Goal: Task Accomplishment & Management: Manage account settings

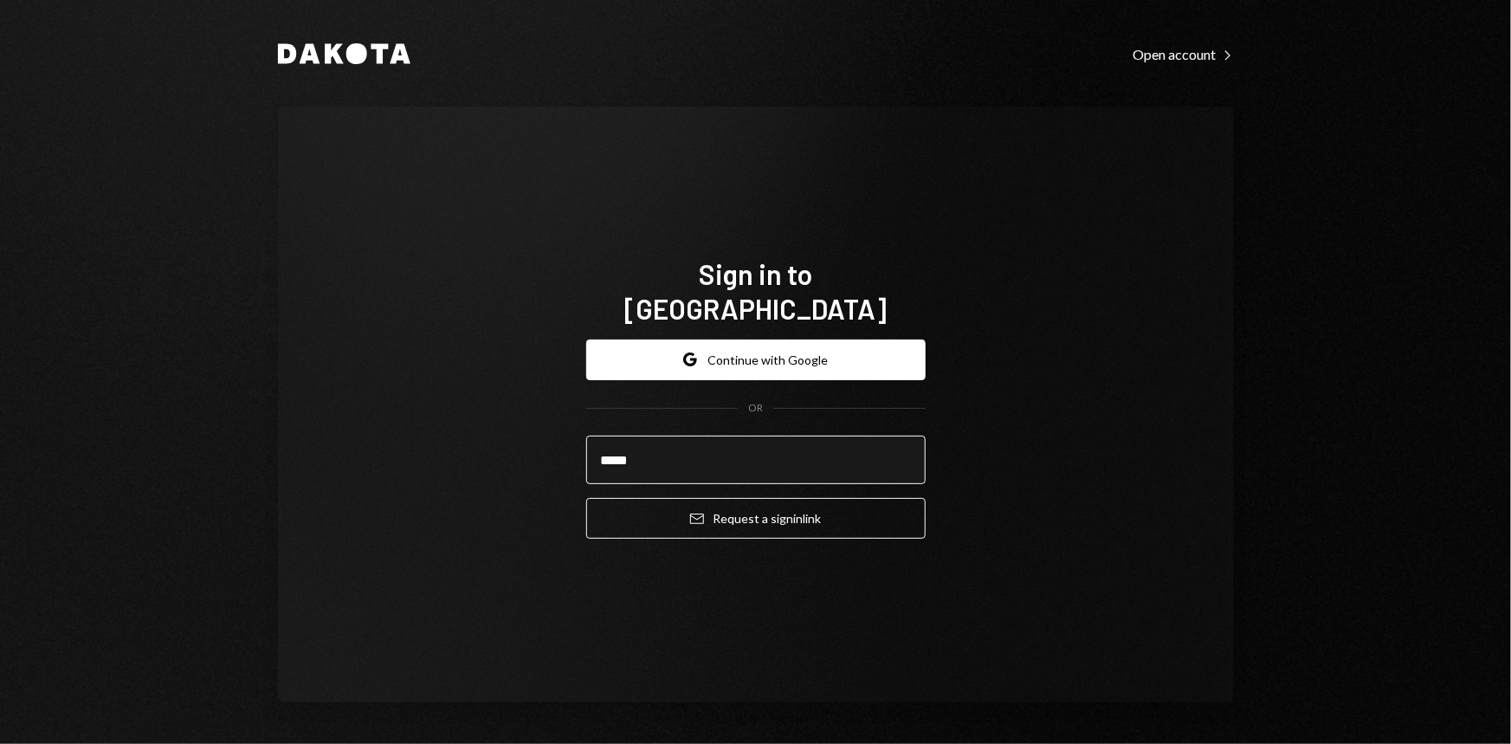
type input "**********"
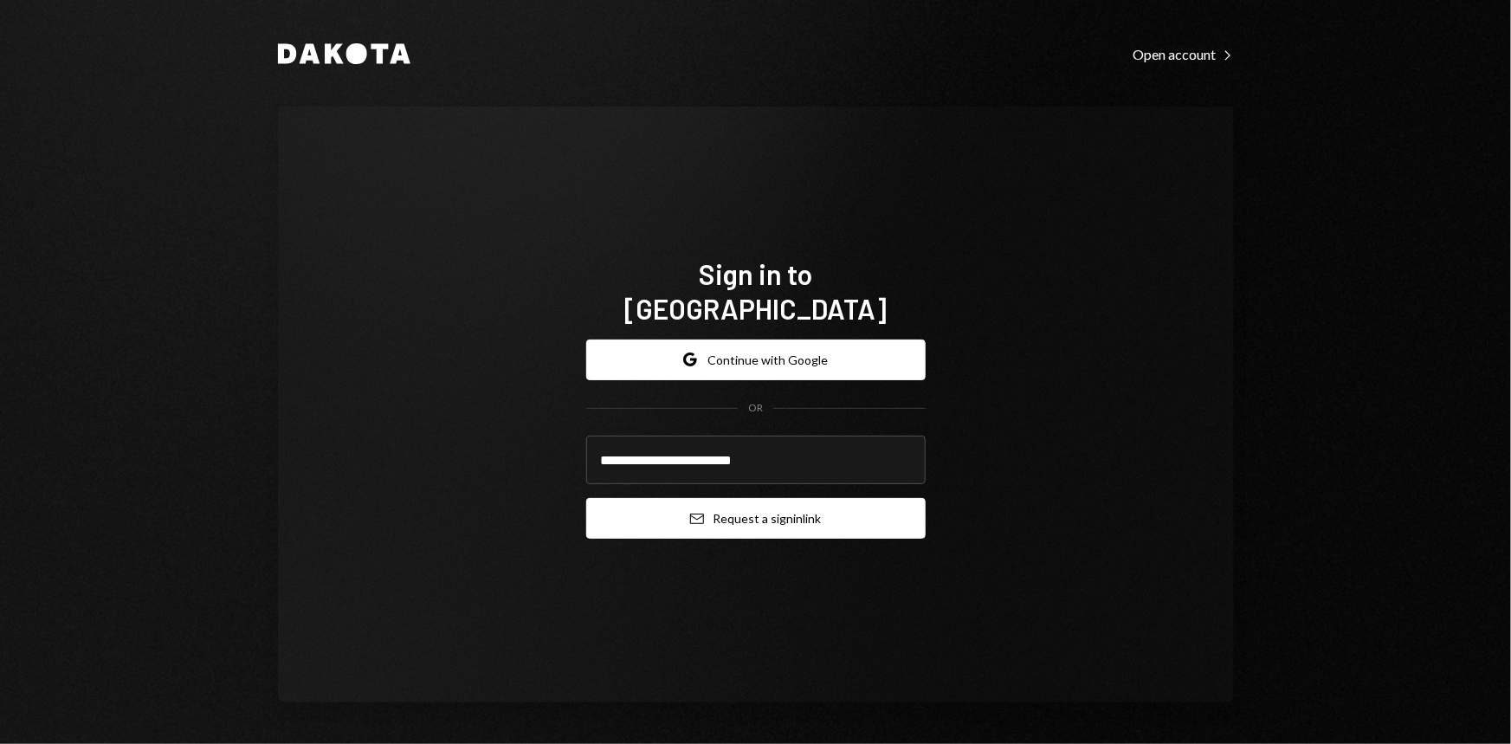
click at [755, 498] on button "Email Request a sign in link" at bounding box center [755, 518] width 339 height 41
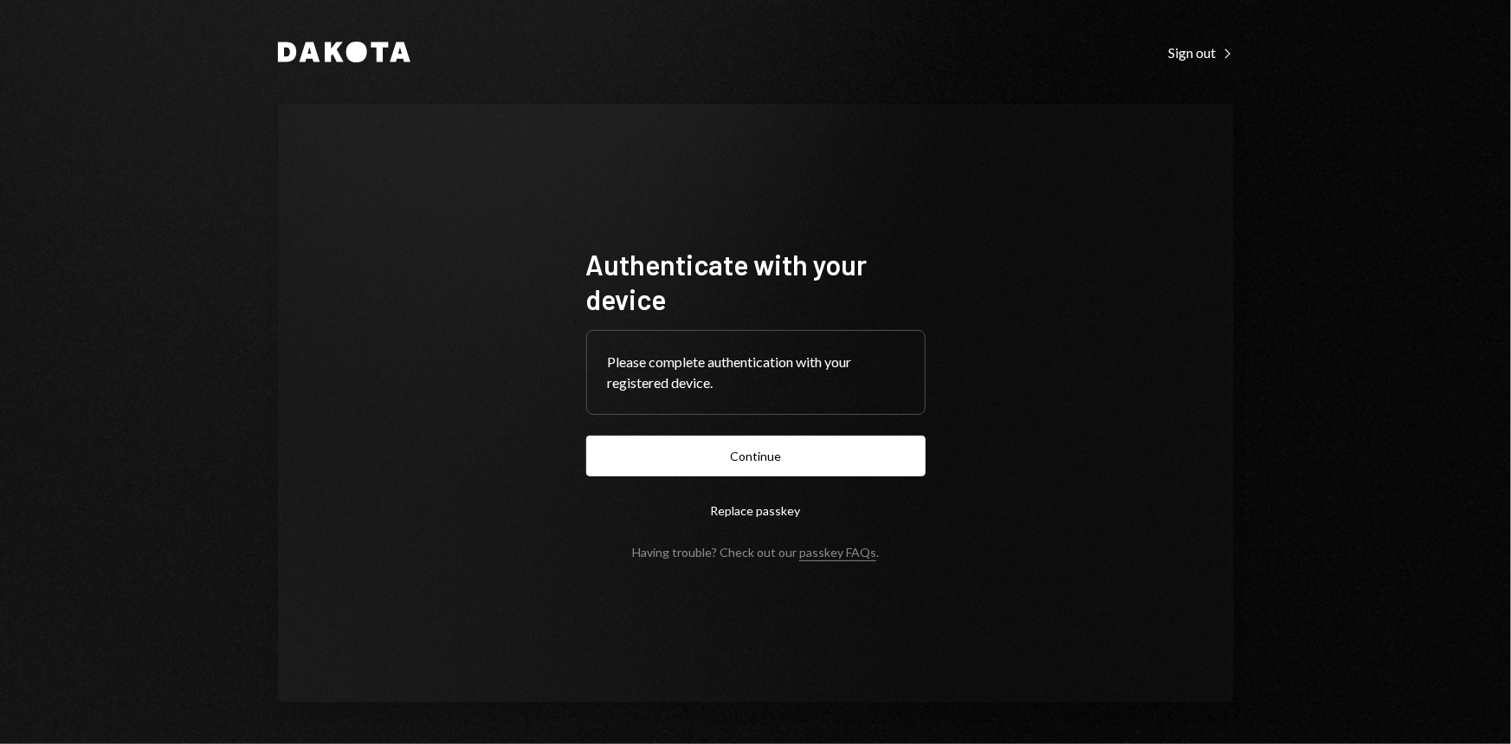
click at [746, 450] on button "Continue" at bounding box center [755, 455] width 339 height 41
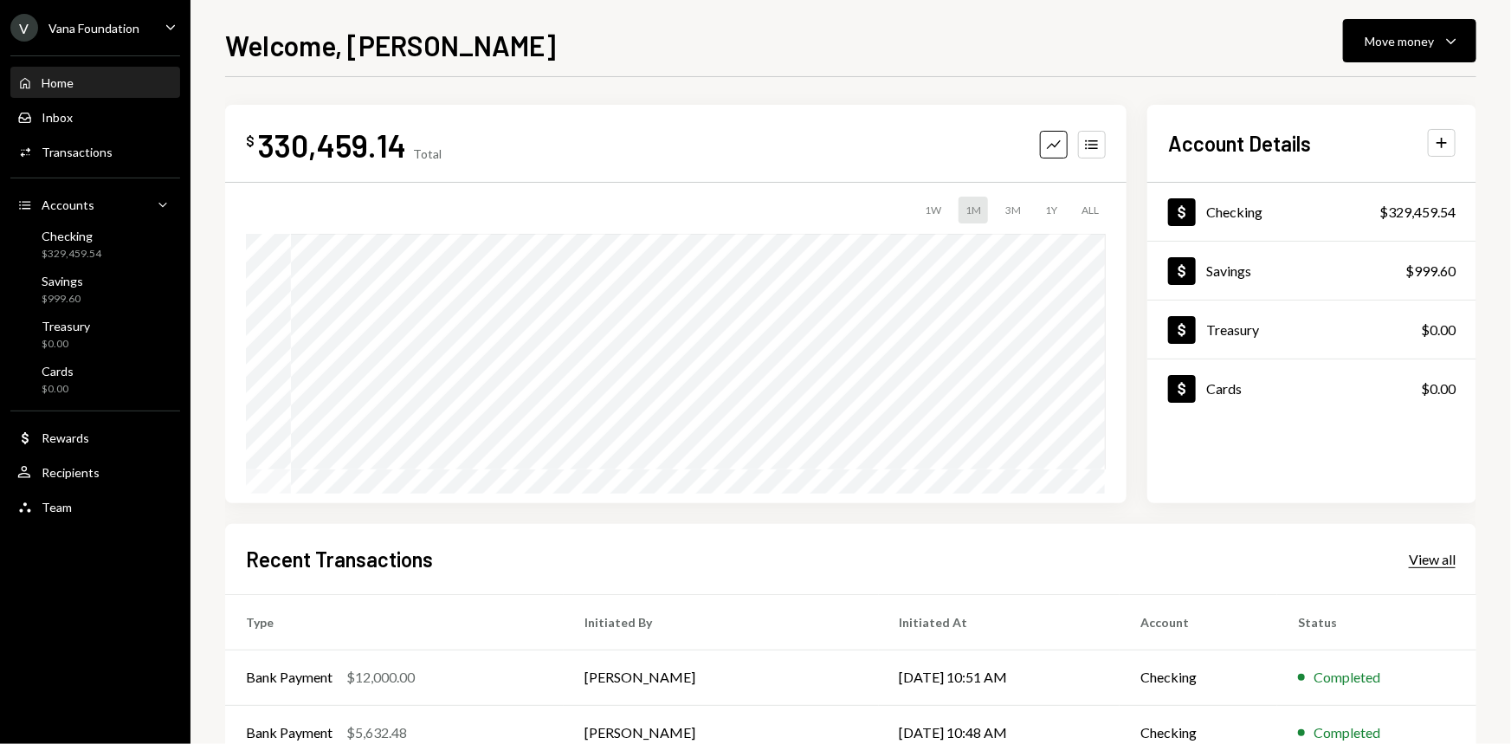
click at [1435, 560] on div "View all" at bounding box center [1431, 559] width 47 height 17
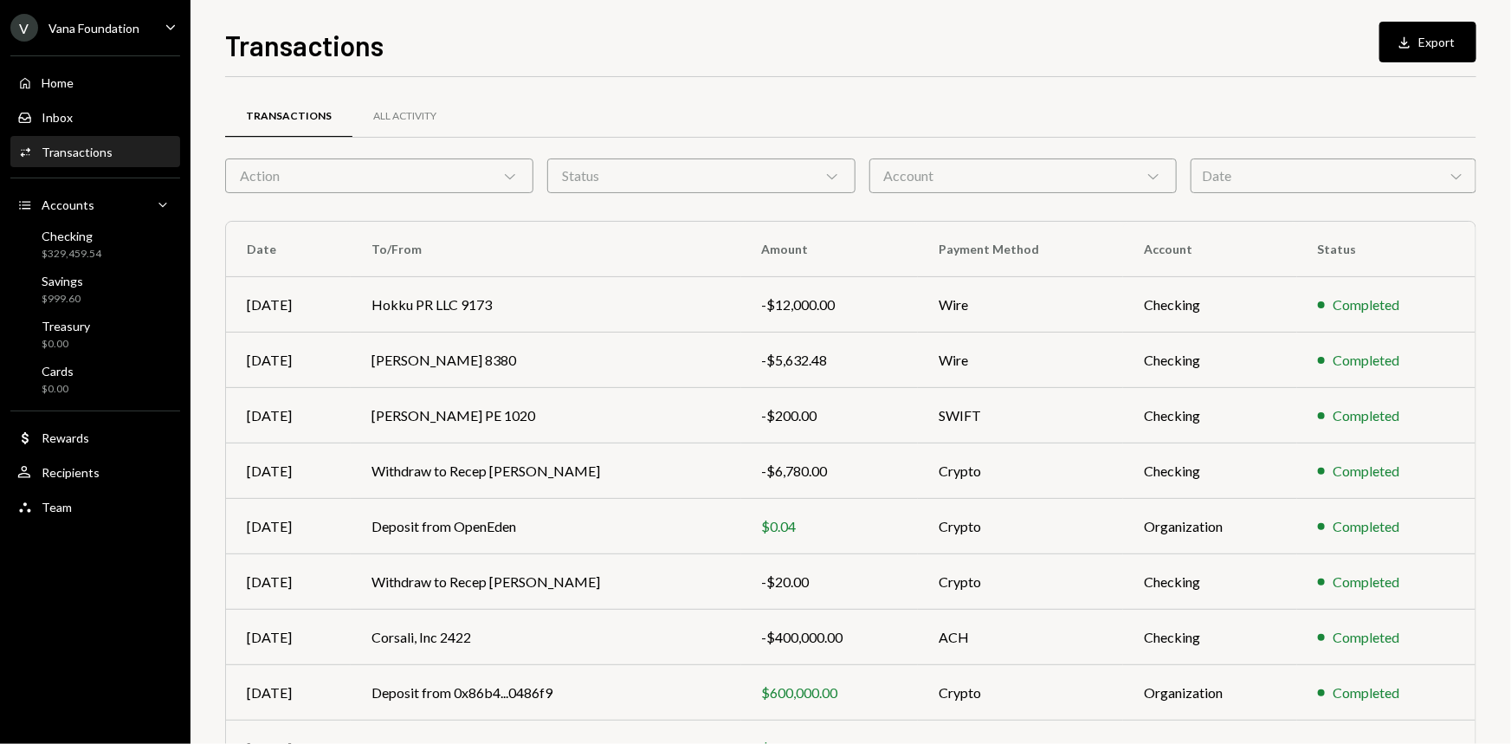
click at [1272, 190] on div "Date Chevron Down" at bounding box center [1333, 175] width 286 height 35
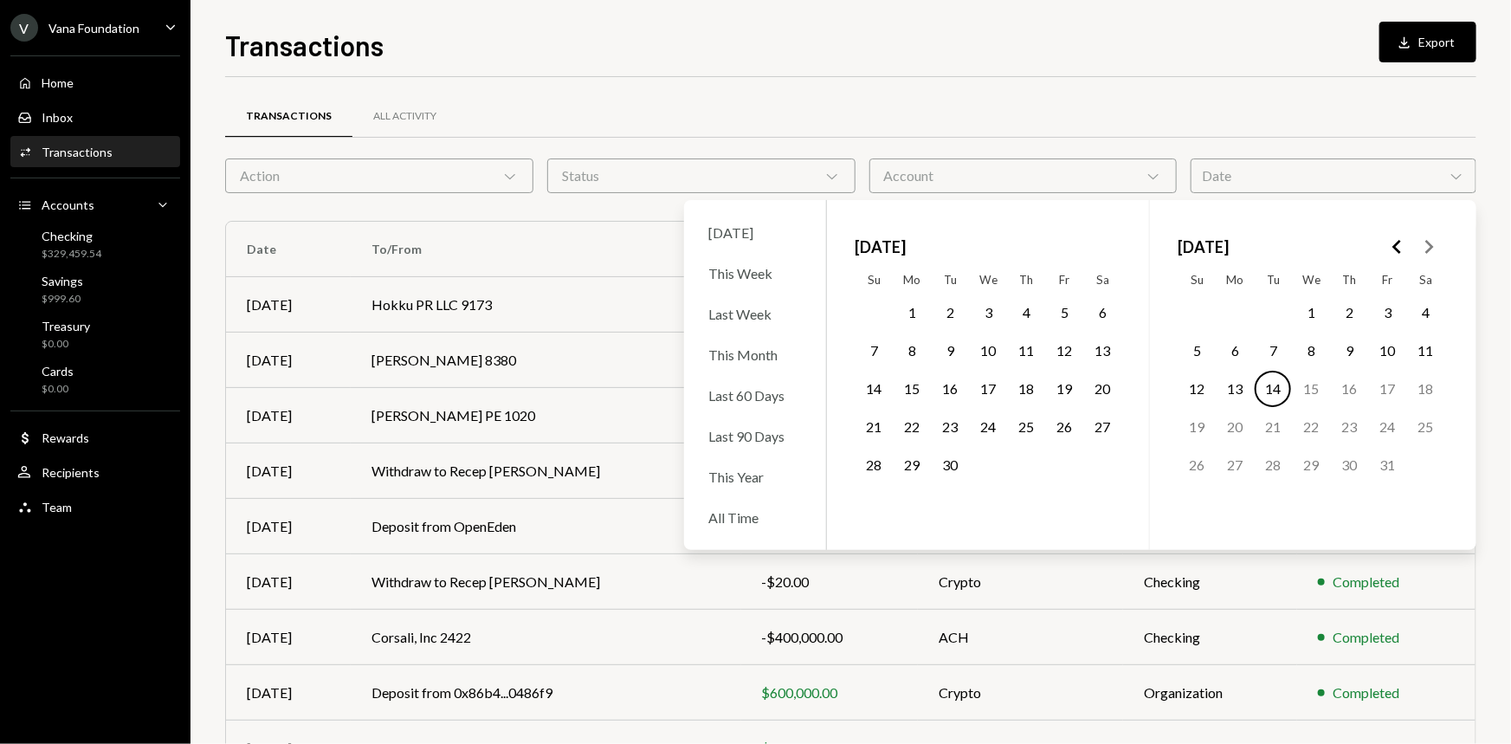
click at [1398, 247] on icon "Go to the Previous Month" at bounding box center [1397, 246] width 21 height 21
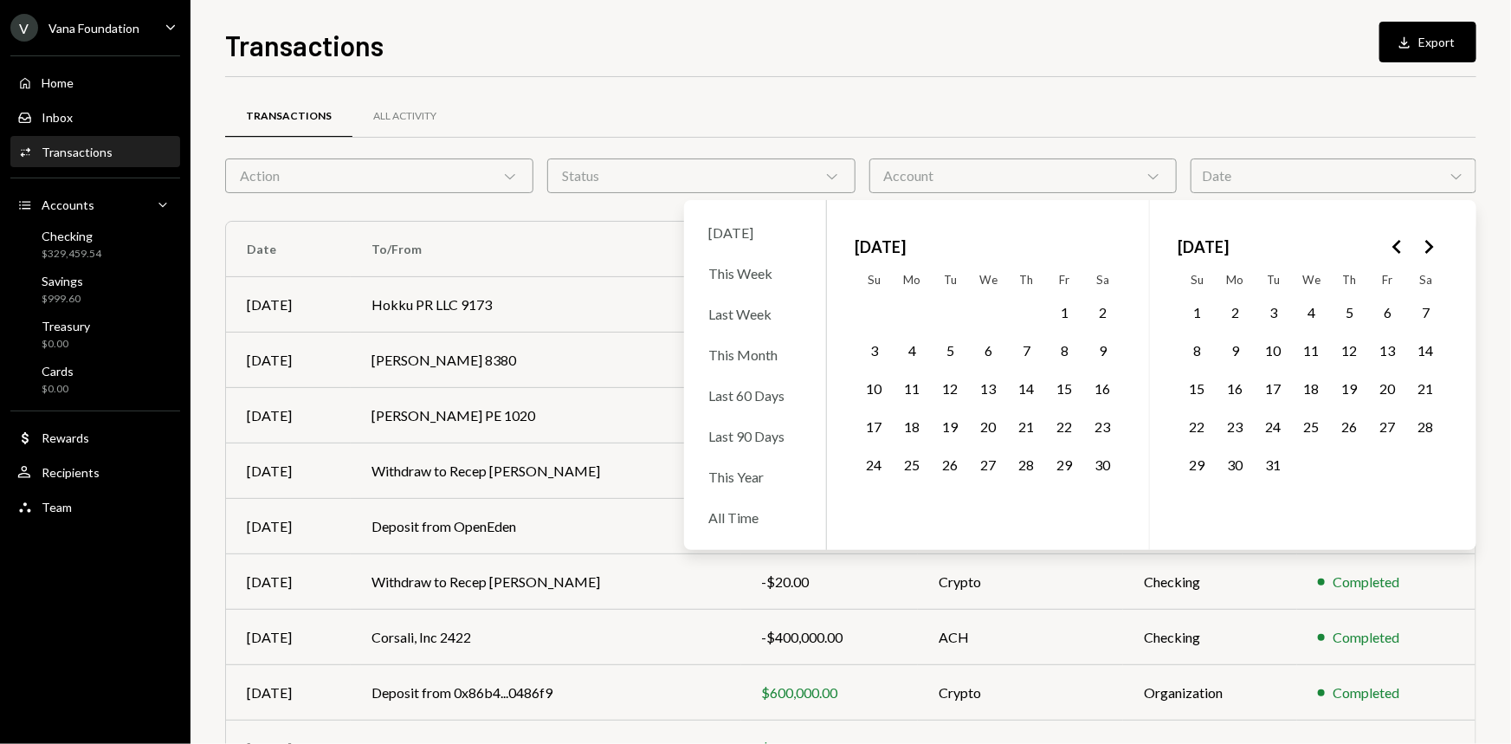
click at [1398, 247] on icon "Go to the Previous Month" at bounding box center [1397, 246] width 21 height 21
click at [1440, 247] on button "Go to the Next Month" at bounding box center [1428, 246] width 31 height 31
click at [1311, 300] on button "1" at bounding box center [1310, 312] width 36 height 36
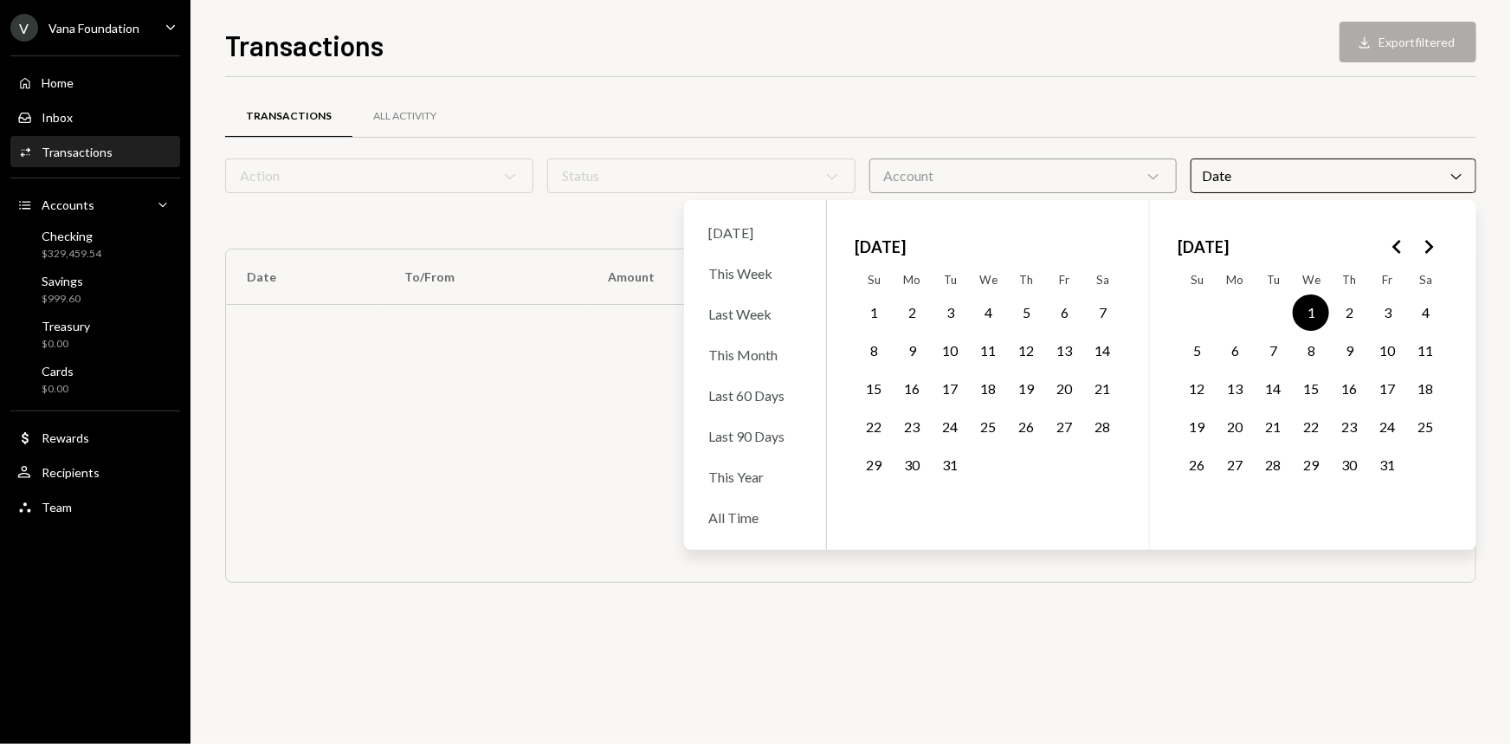
click at [1384, 463] on button "31" at bounding box center [1387, 465] width 36 height 36
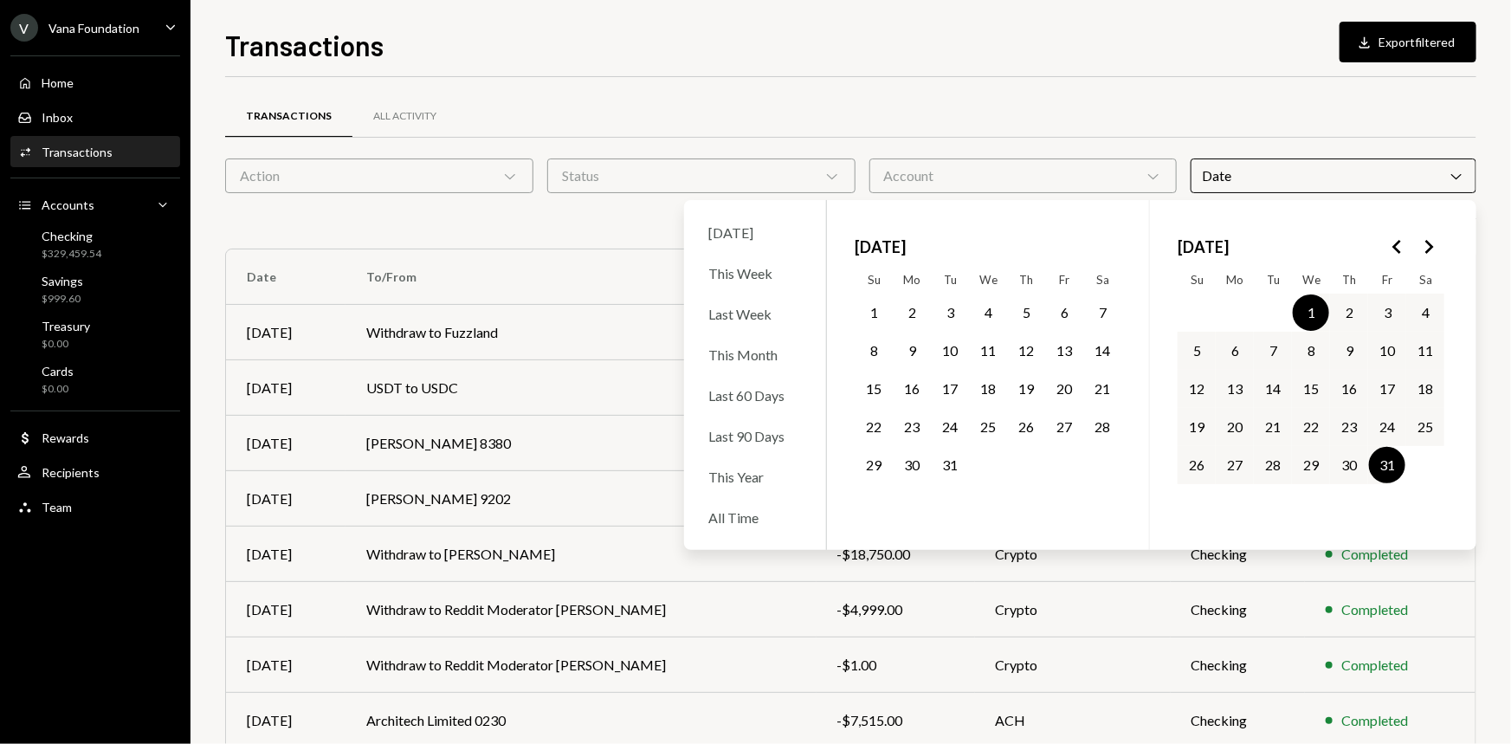
click at [1385, 87] on div "Transactions All Activity Action Chevron Down Status Chevron Down Account Chevr…" at bounding box center [850, 504] width 1251 height 854
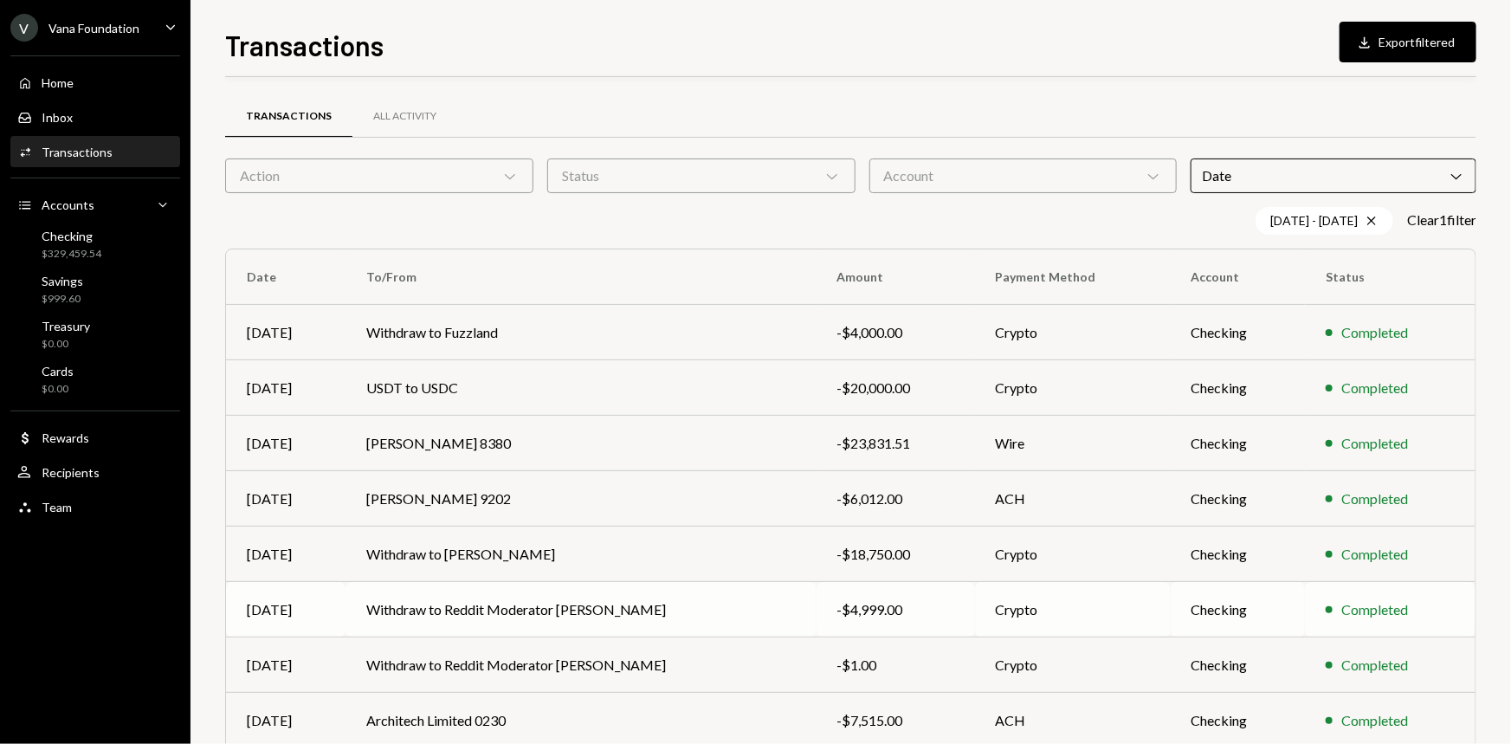
scroll to position [187, 0]
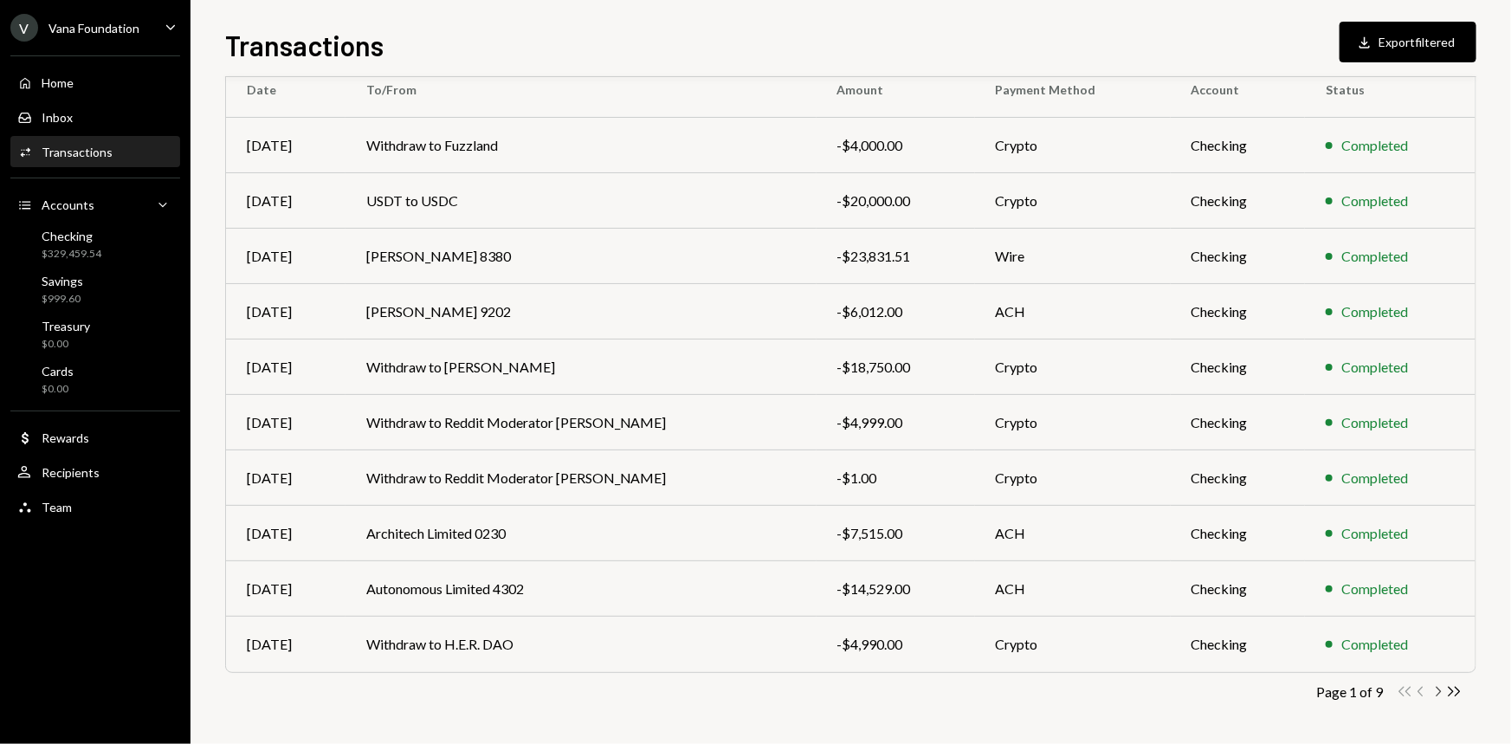
click at [1442, 689] on icon "Chevron Right" at bounding box center [1437, 691] width 16 height 16
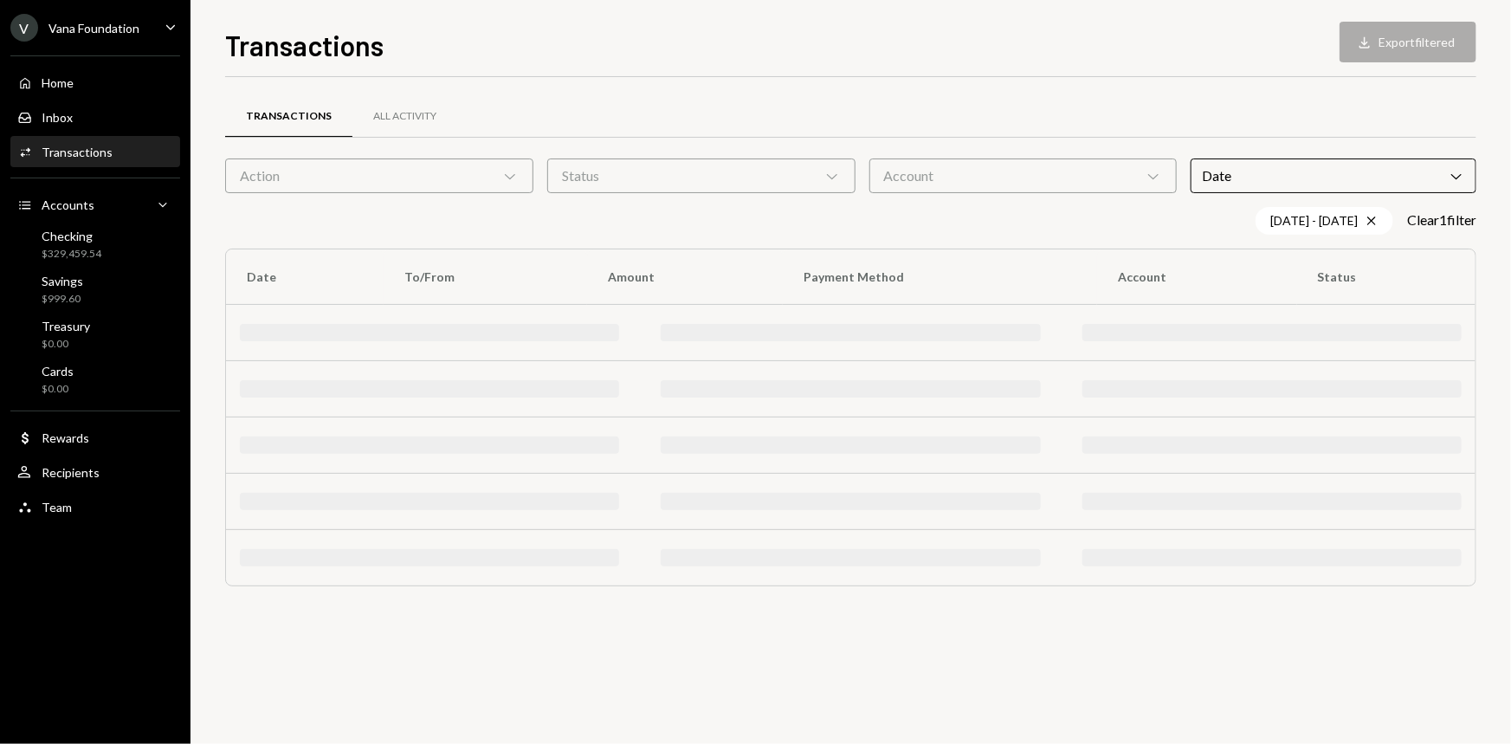
click at [1442, 689] on div "Transactions All Activity Action Chevron Down Status Chevron Down Account Chevr…" at bounding box center [850, 410] width 1251 height 667
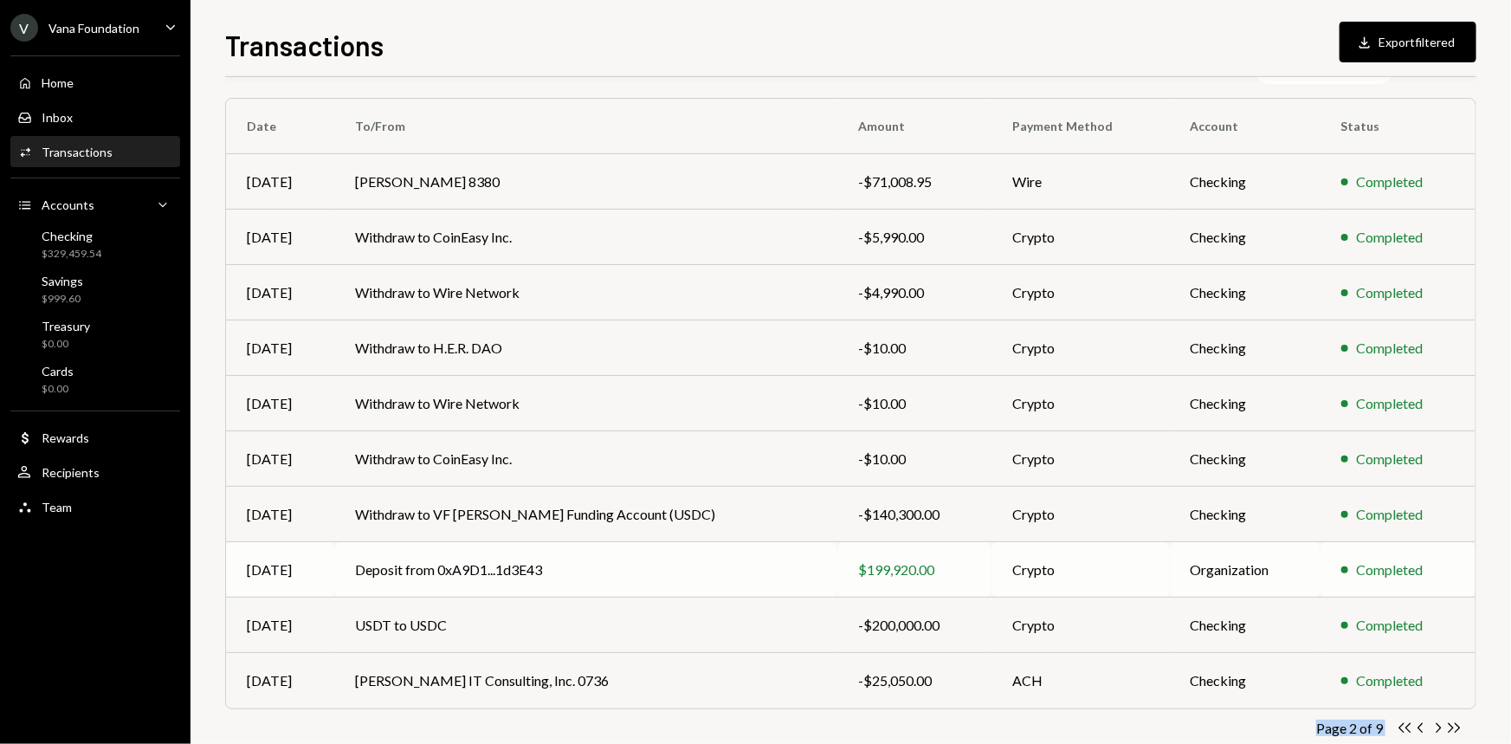
scroll to position [157, 0]
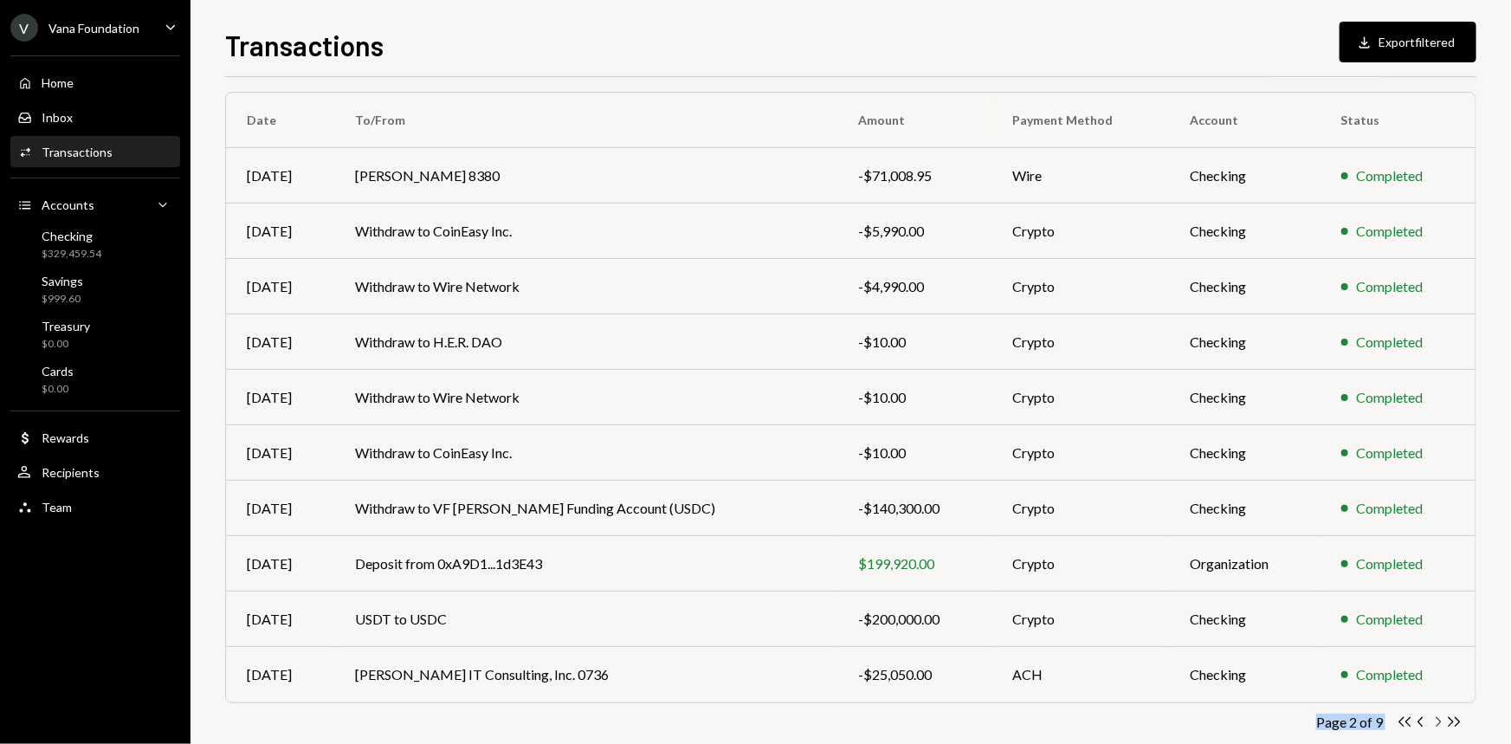
click at [1435, 719] on icon "Chevron Right" at bounding box center [1437, 721] width 16 height 16
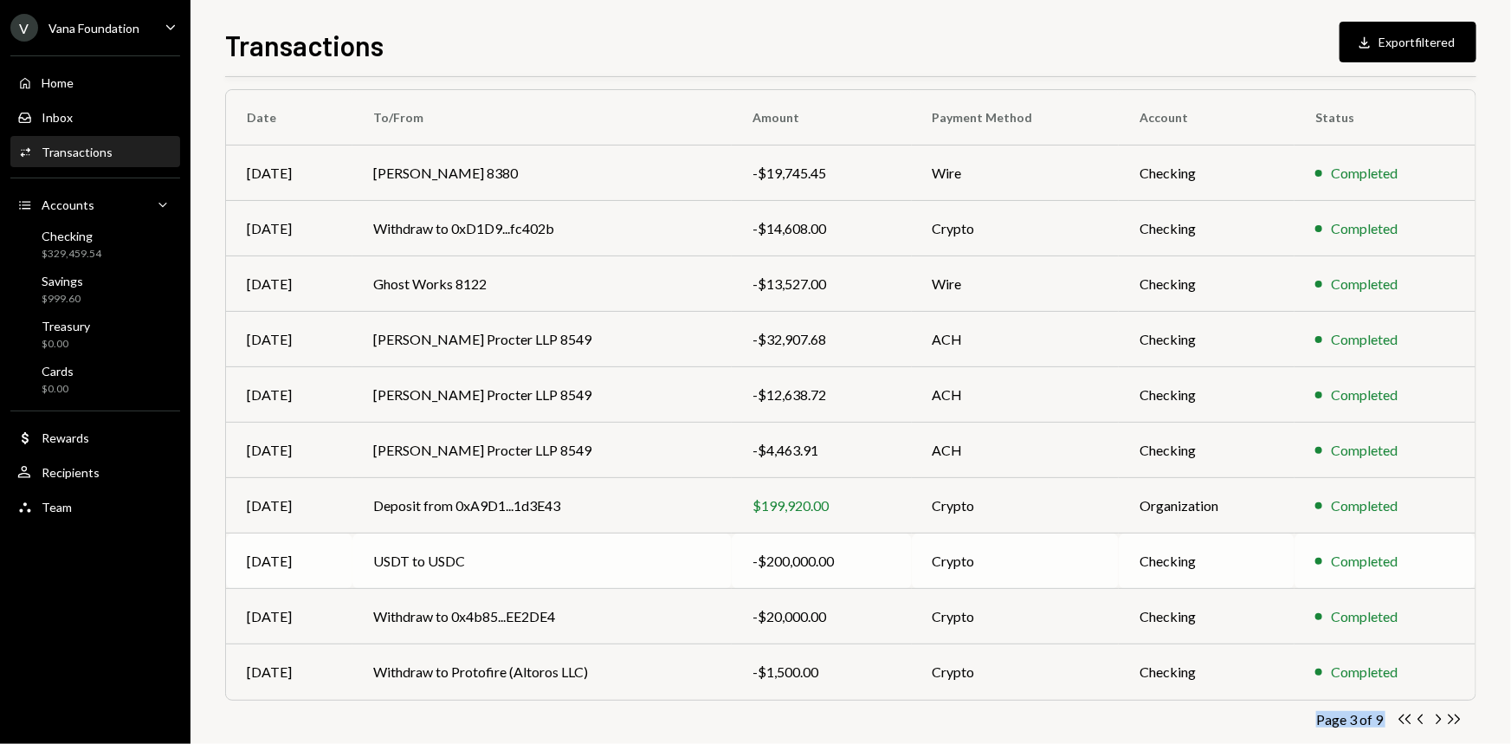
scroll to position [187, 0]
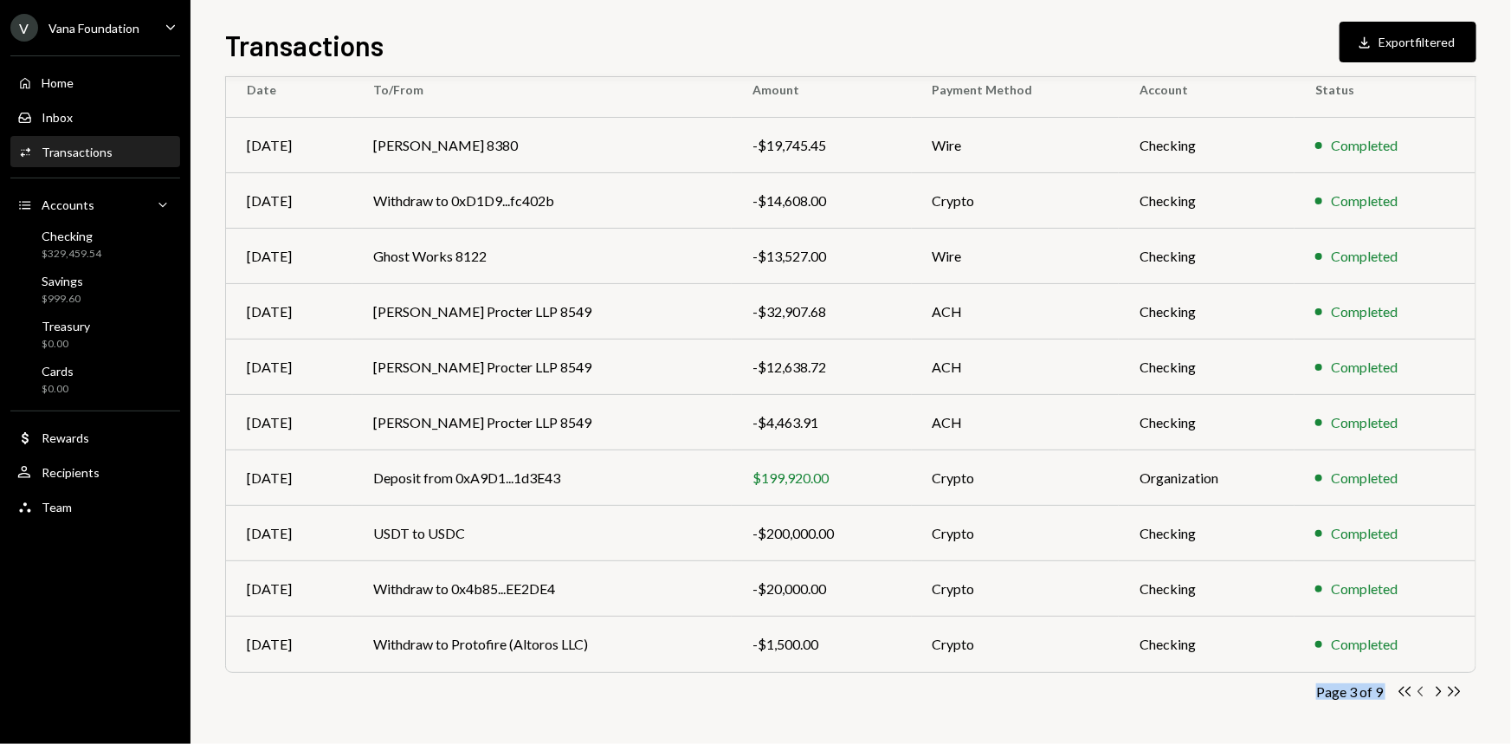
click at [1424, 683] on icon "Chevron Left" at bounding box center [1421, 691] width 16 height 16
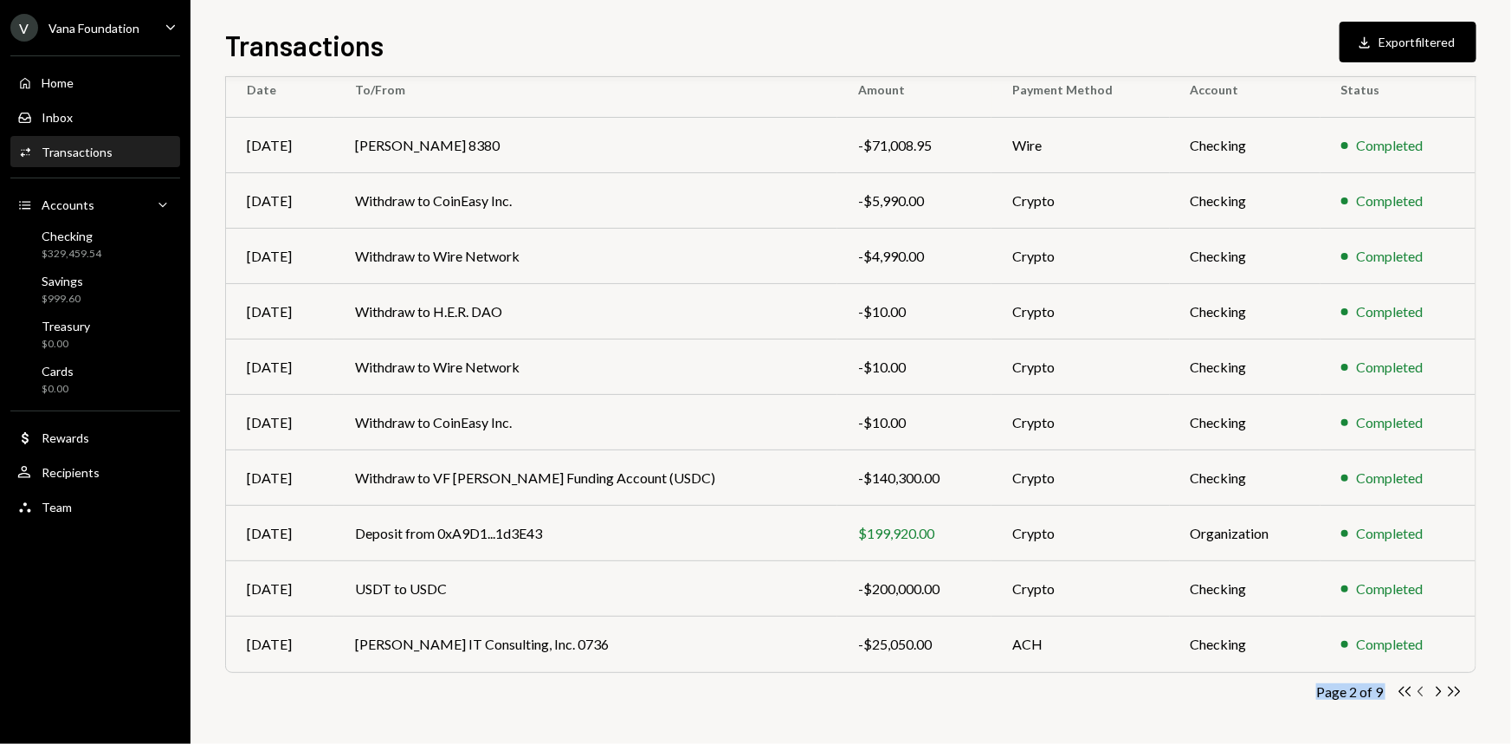
click at [1420, 686] on icon "Chevron Left" at bounding box center [1421, 691] width 16 height 16
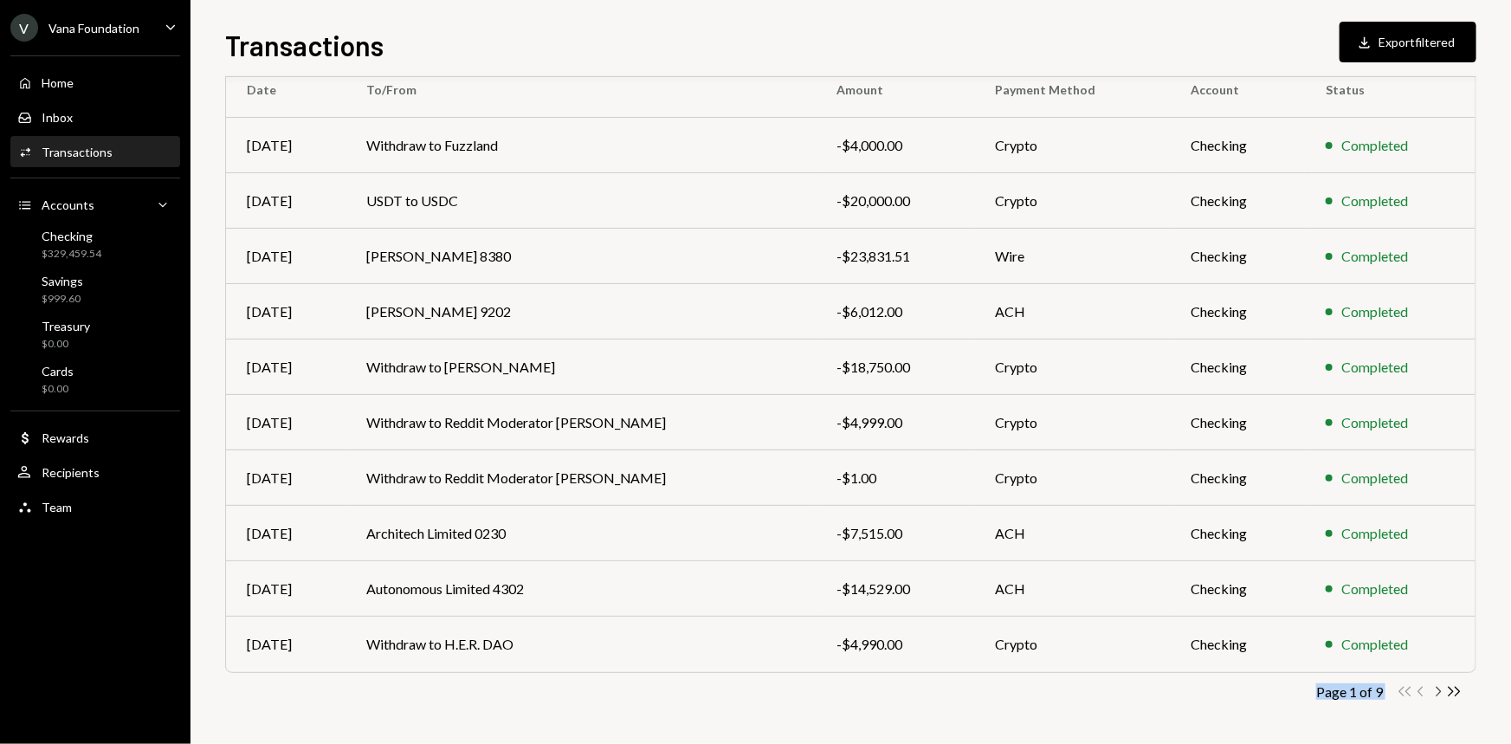
click at [1434, 689] on icon "Chevron Right" at bounding box center [1437, 691] width 16 height 16
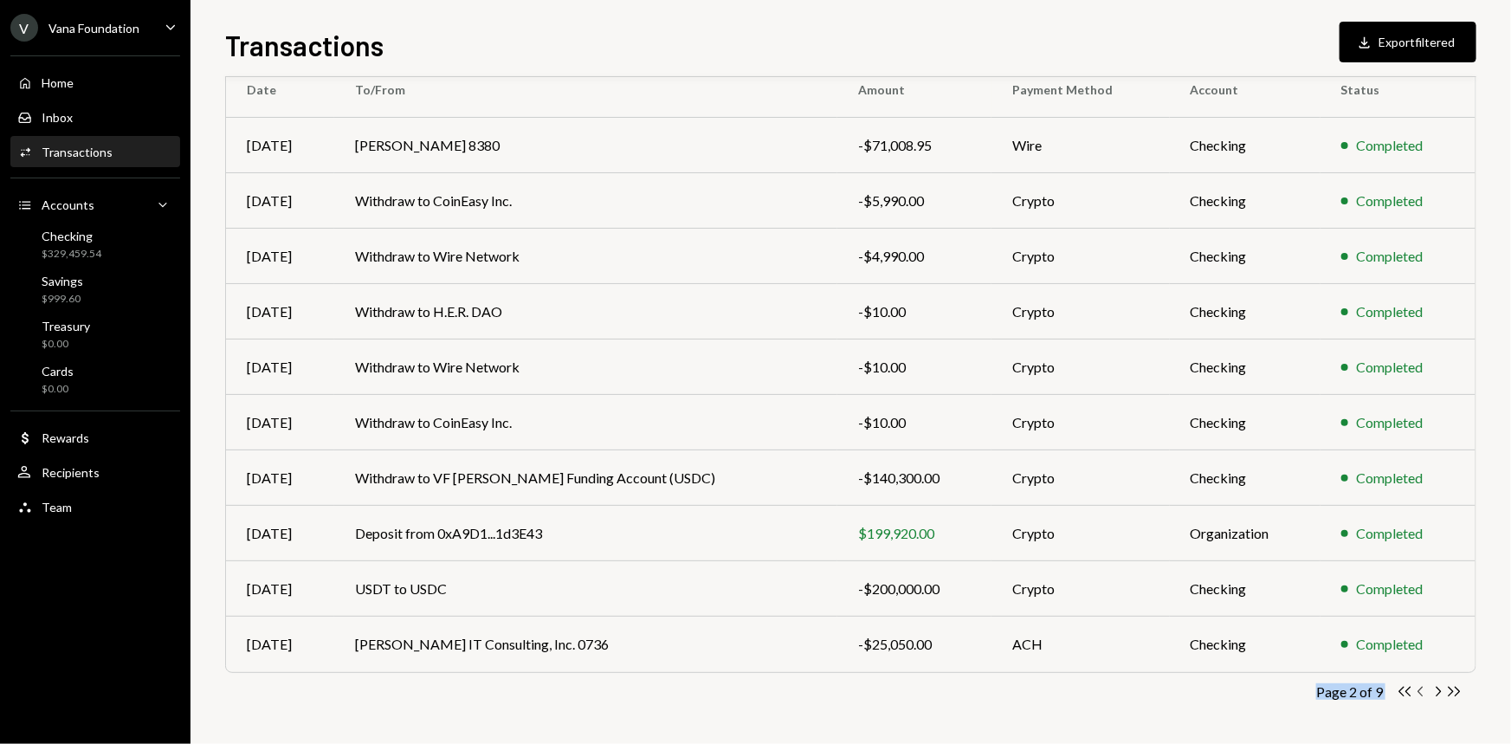
click at [1420, 689] on icon "button" at bounding box center [1419, 691] width 5 height 10
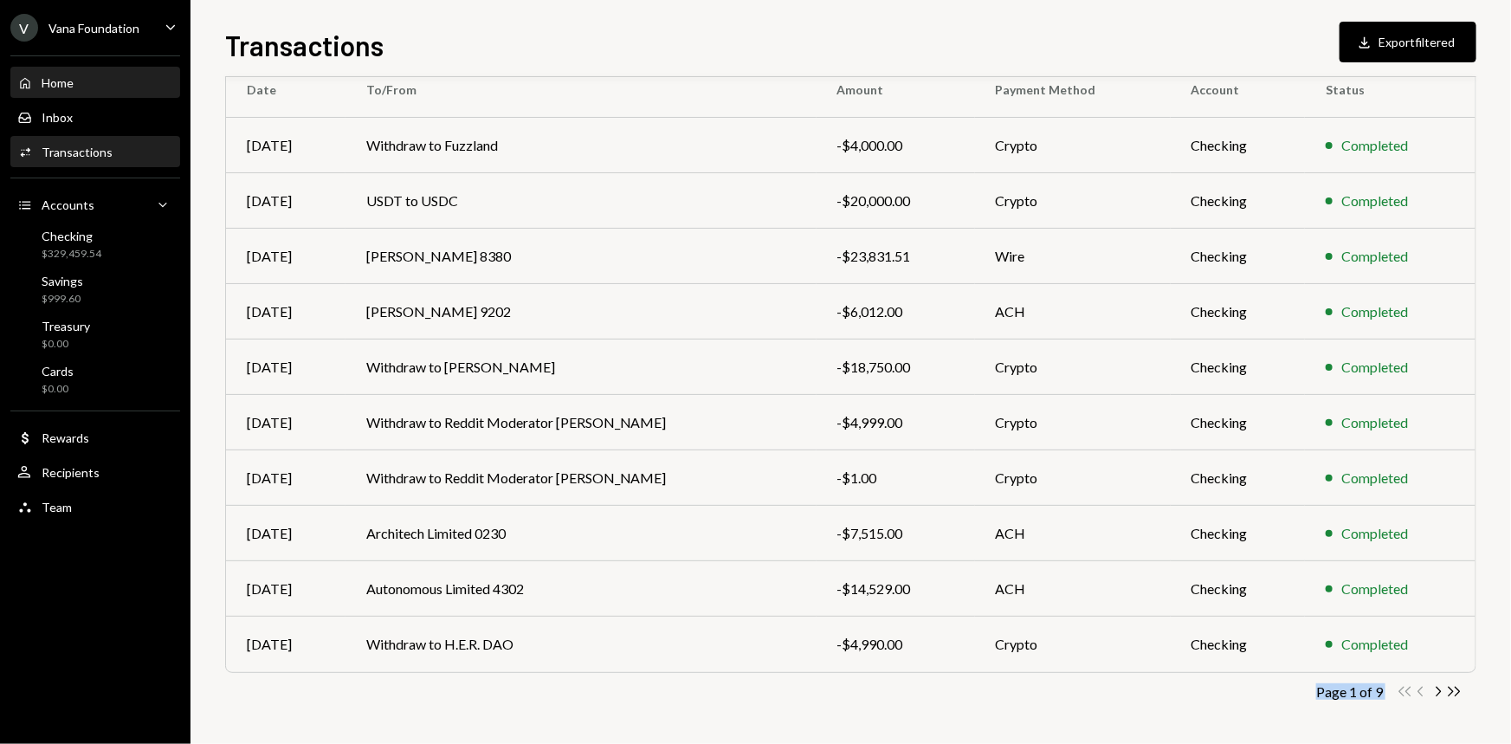
click at [94, 72] on div "Home Home" at bounding box center [95, 82] width 156 height 29
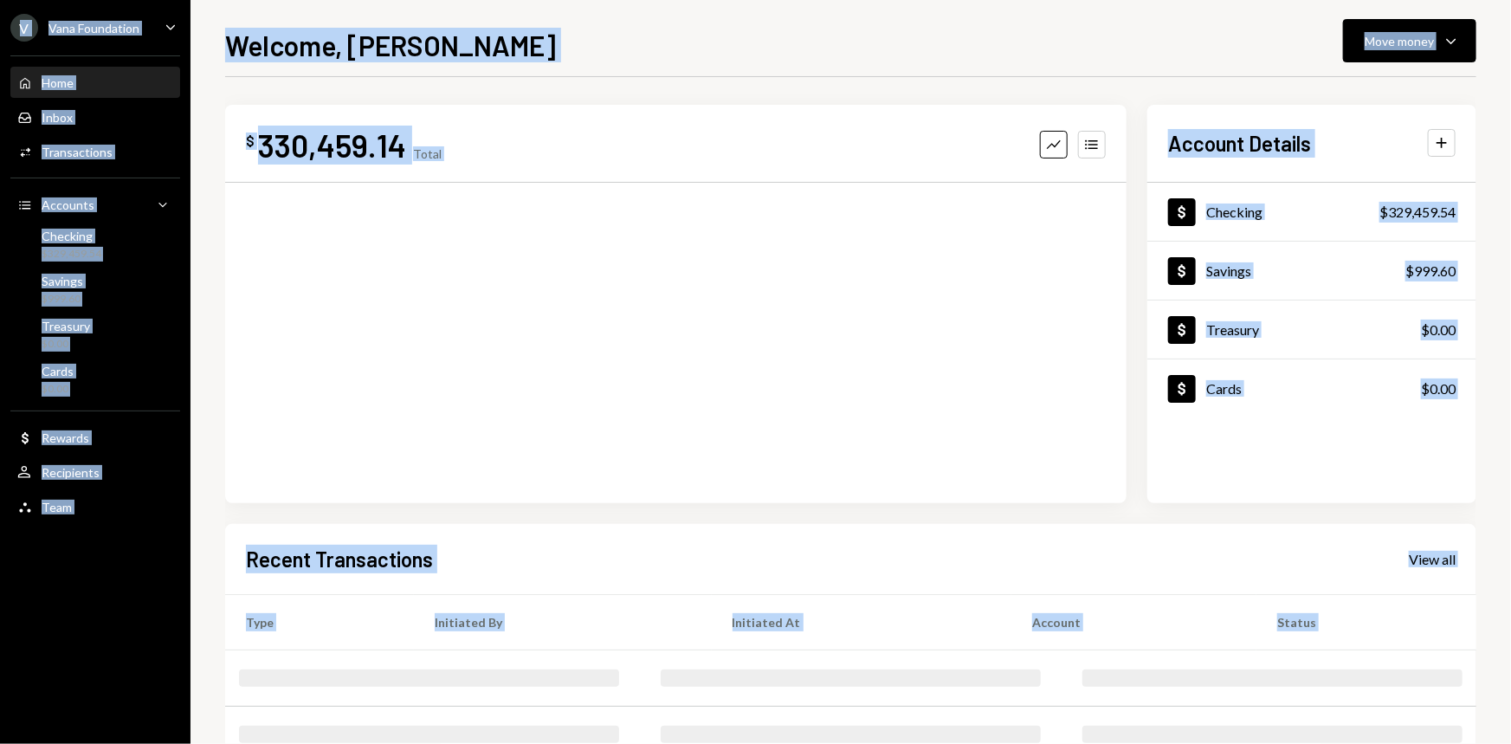
click at [637, 171] on div "$ 330,459.14 Total Graph Accounts" at bounding box center [675, 304] width 901 height 398
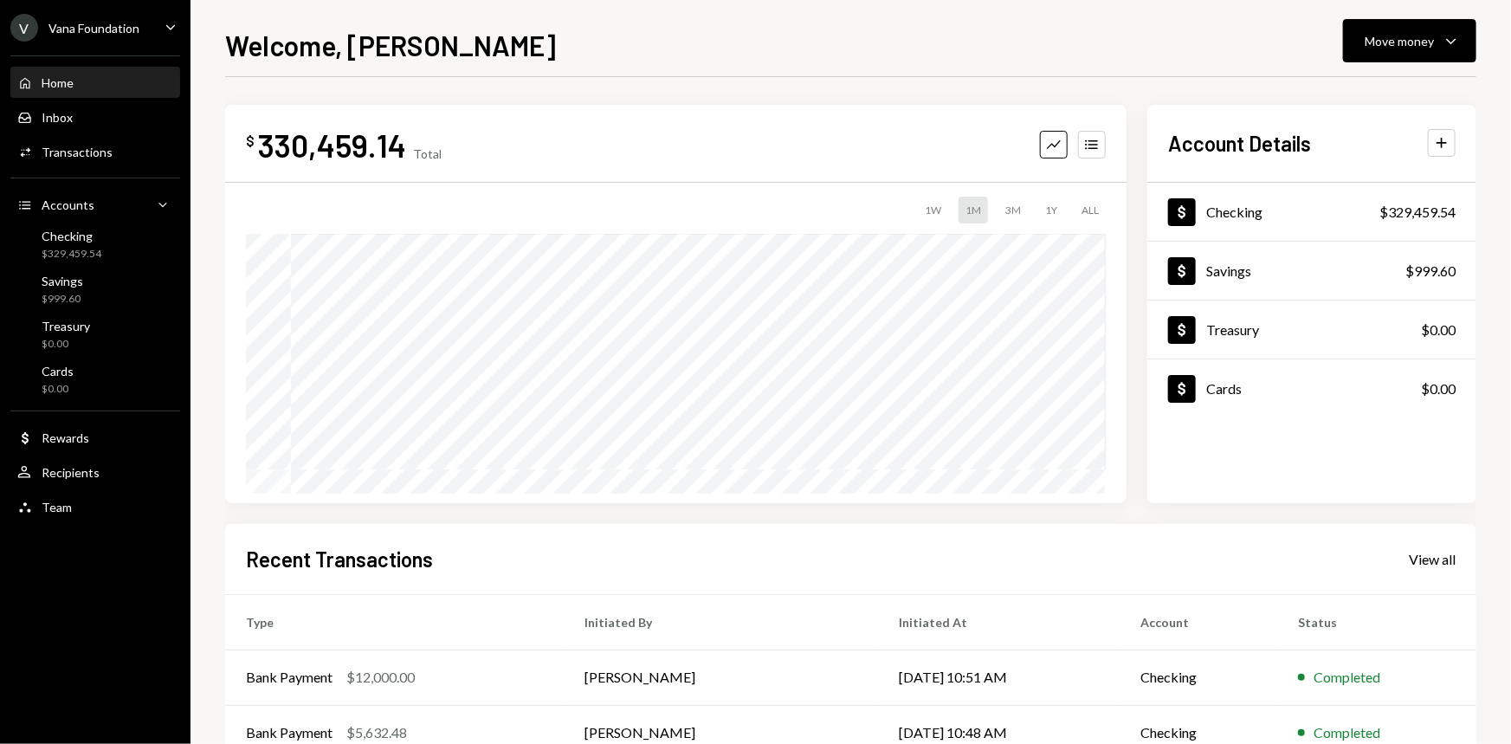
click at [1089, 203] on div "ALL" at bounding box center [1089, 210] width 31 height 27
click at [1047, 207] on div "1Y" at bounding box center [1051, 210] width 26 height 27
click at [756, 184] on div "$ 330,459.14 Total Graph Accounts 1W 1M 3M 1Y ALL $569,646.46 Aug 26, 2025" at bounding box center [675, 304] width 901 height 398
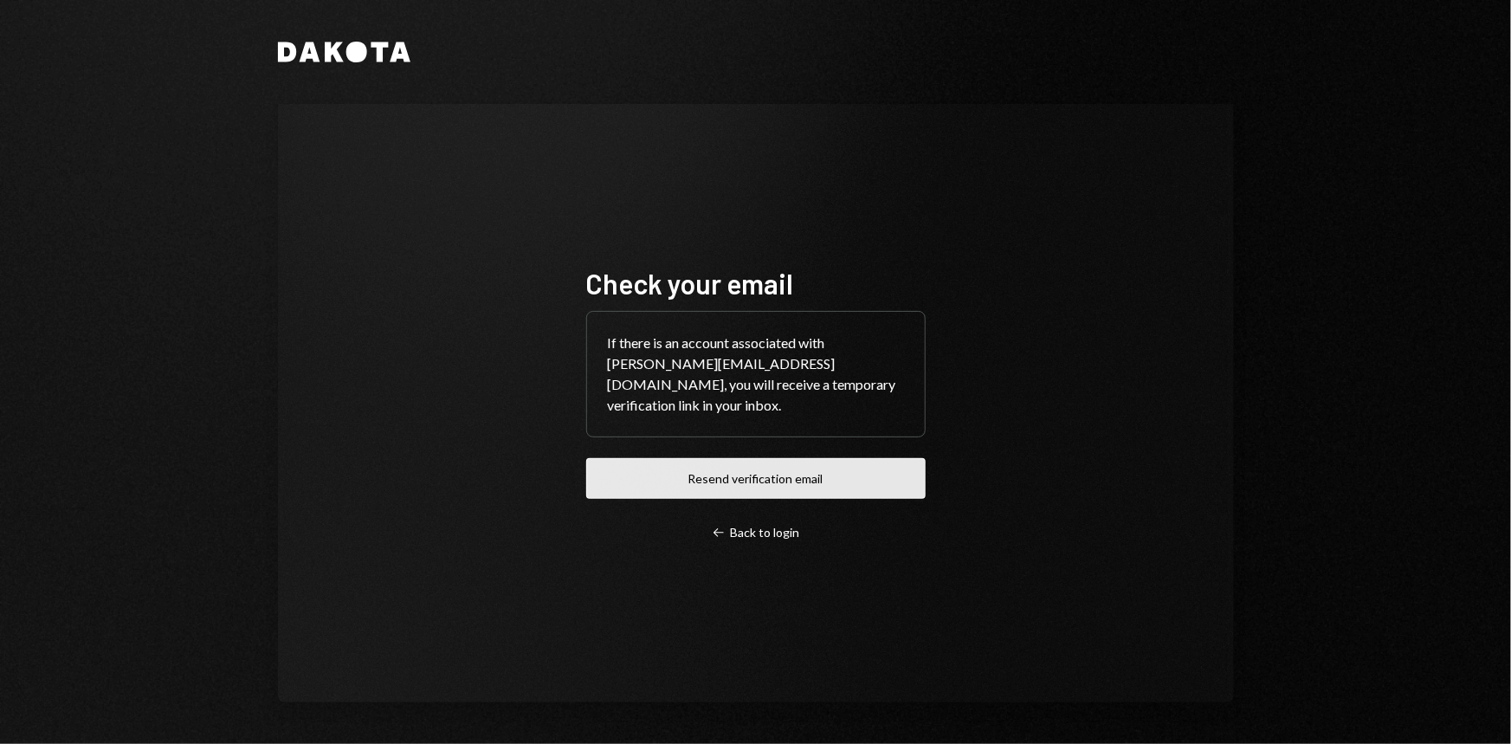
click at [815, 475] on button "Resend verification email" at bounding box center [755, 478] width 339 height 41
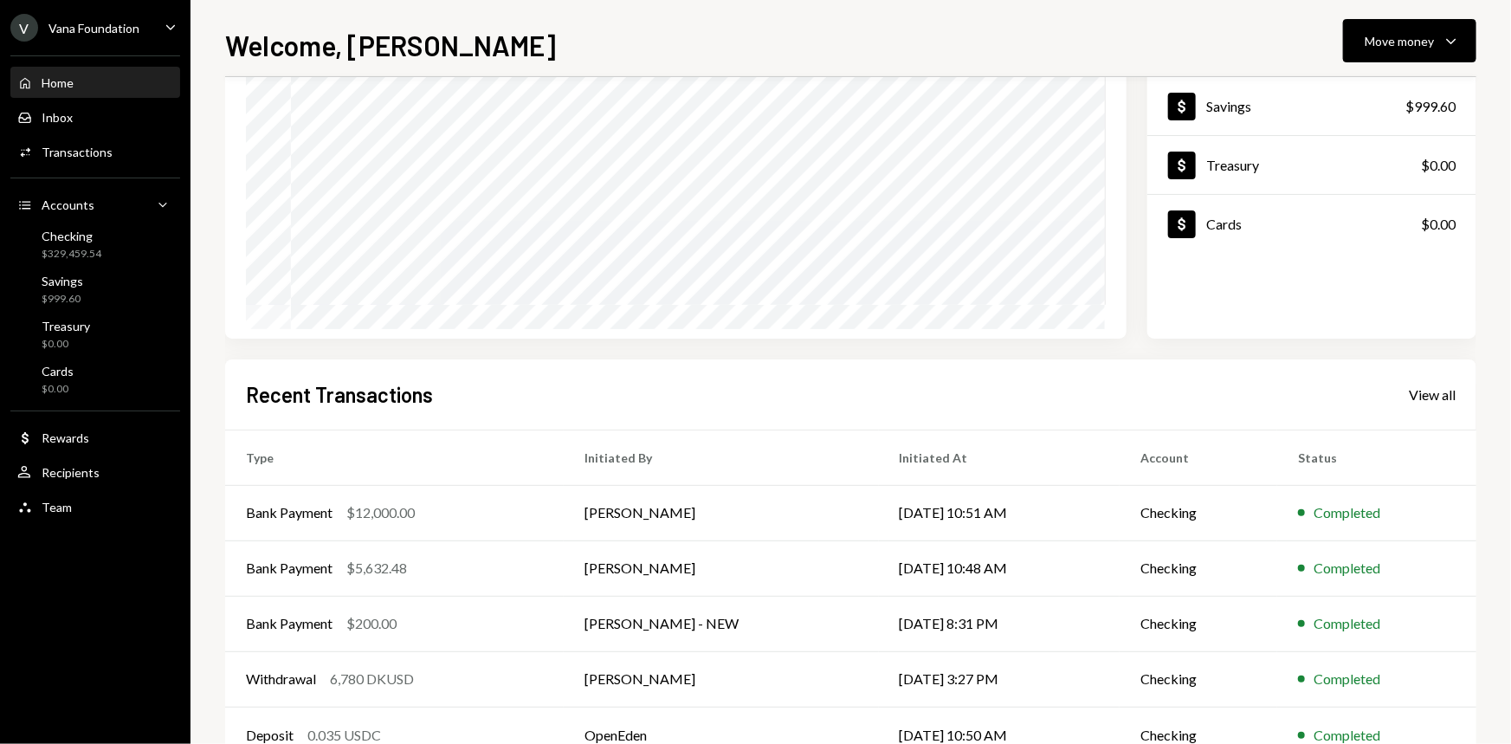
scroll to position [139, 0]
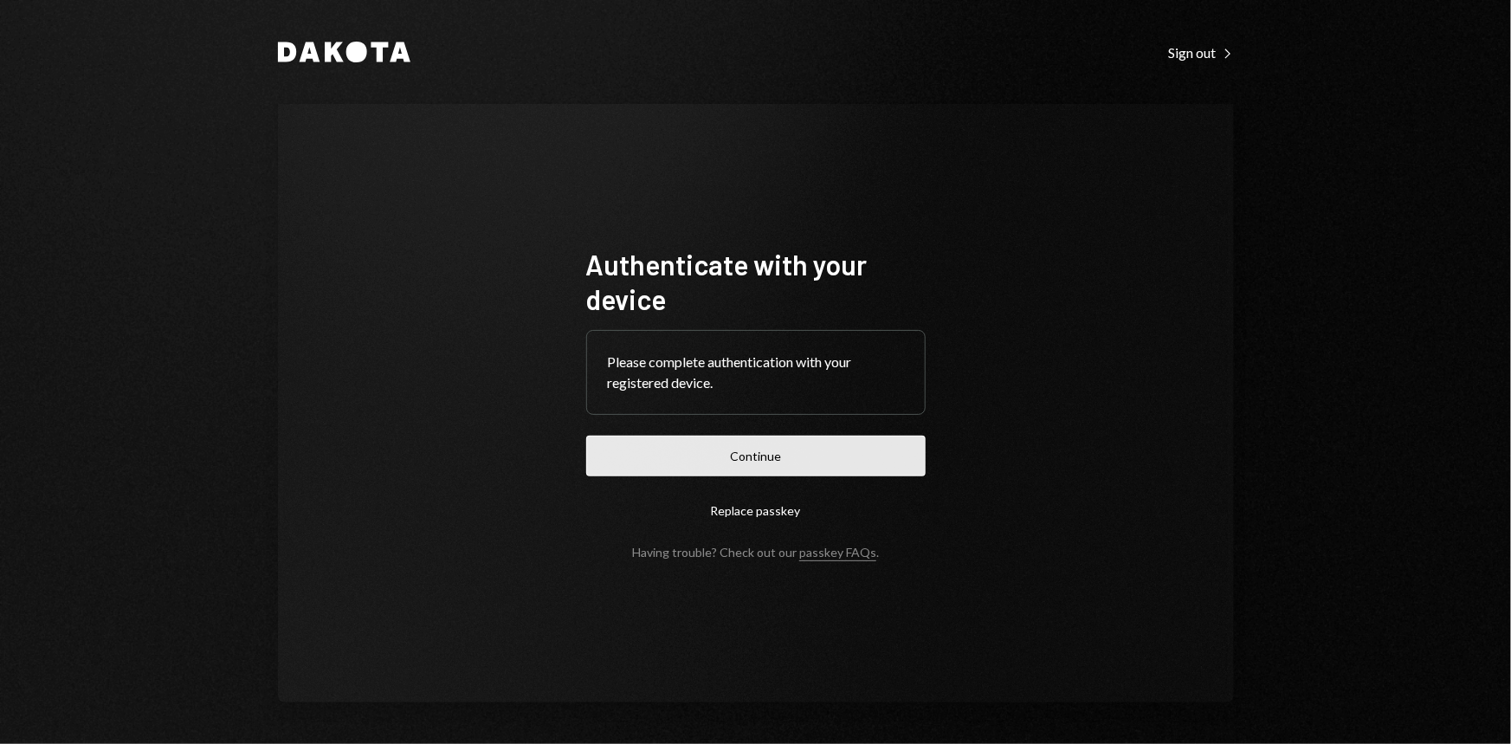
click at [791, 460] on button "Continue" at bounding box center [755, 455] width 339 height 41
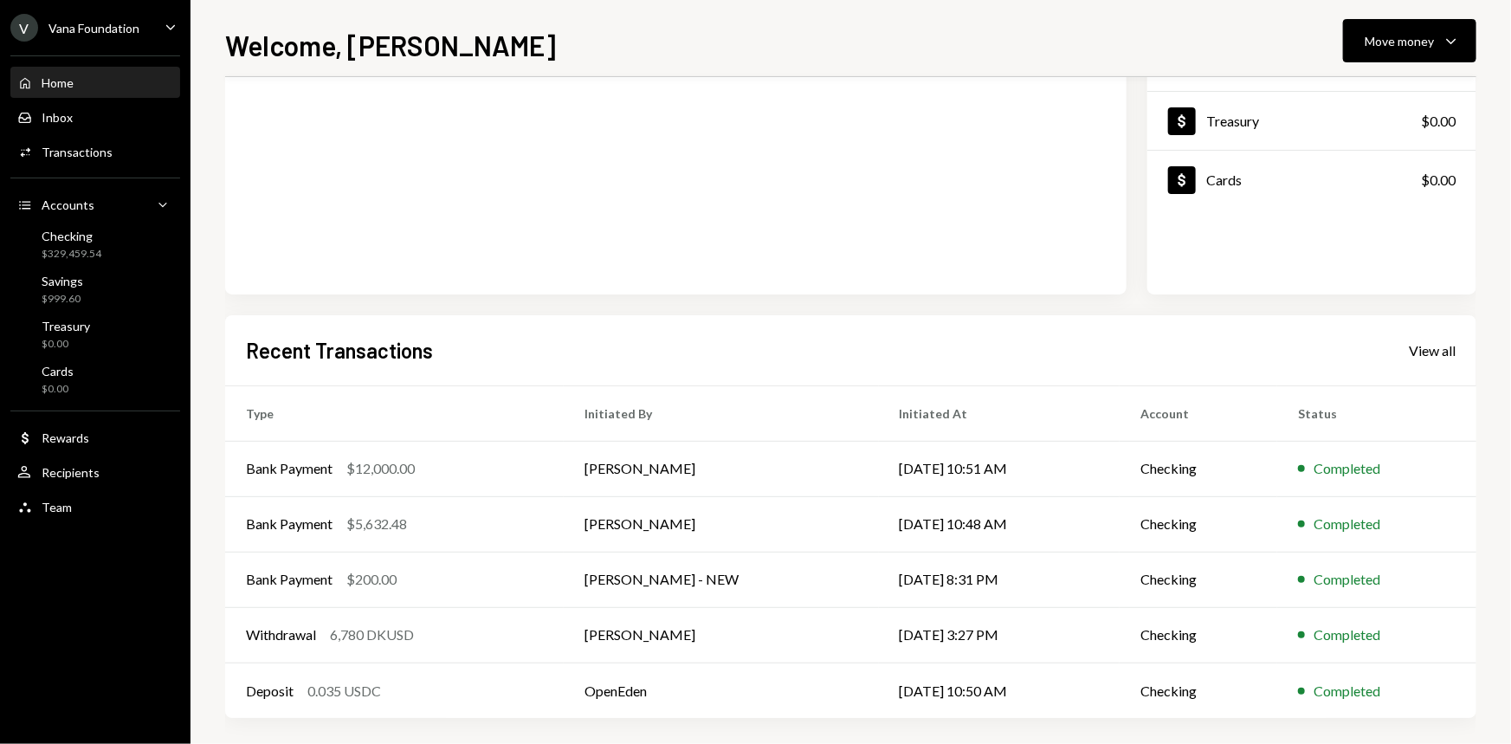
scroll to position [216, 0]
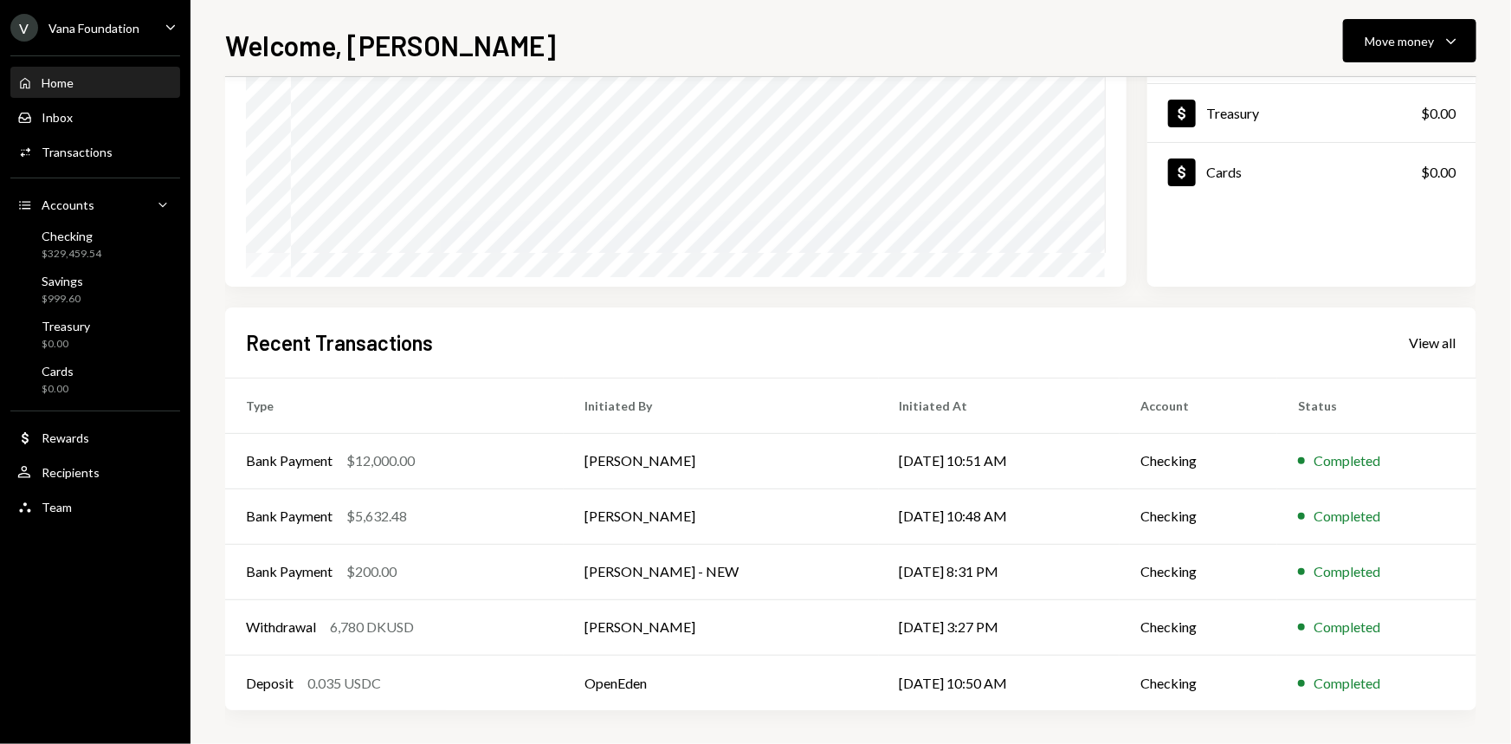
click at [1414, 332] on link "View all" at bounding box center [1431, 341] width 47 height 19
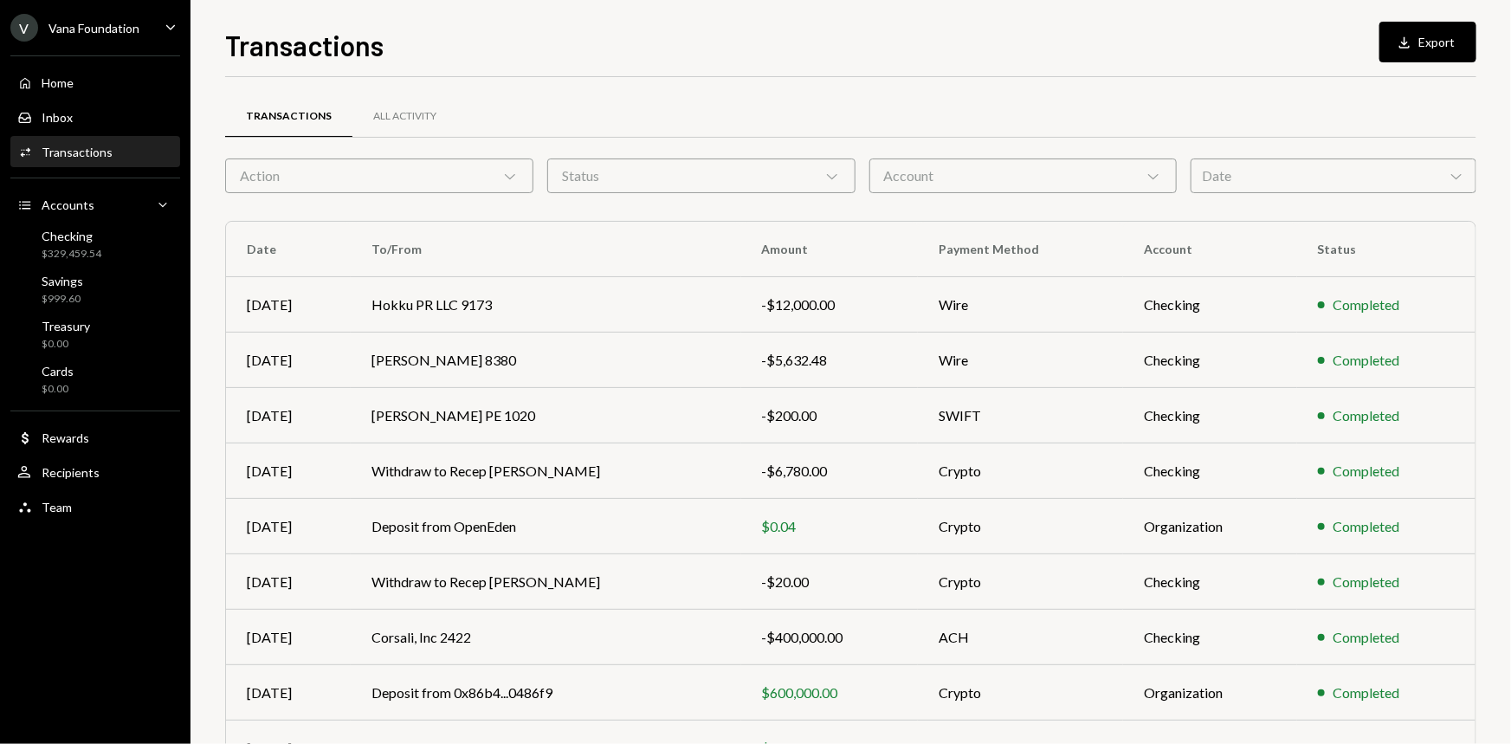
click at [1227, 176] on div "Date Chevron Down" at bounding box center [1333, 175] width 286 height 35
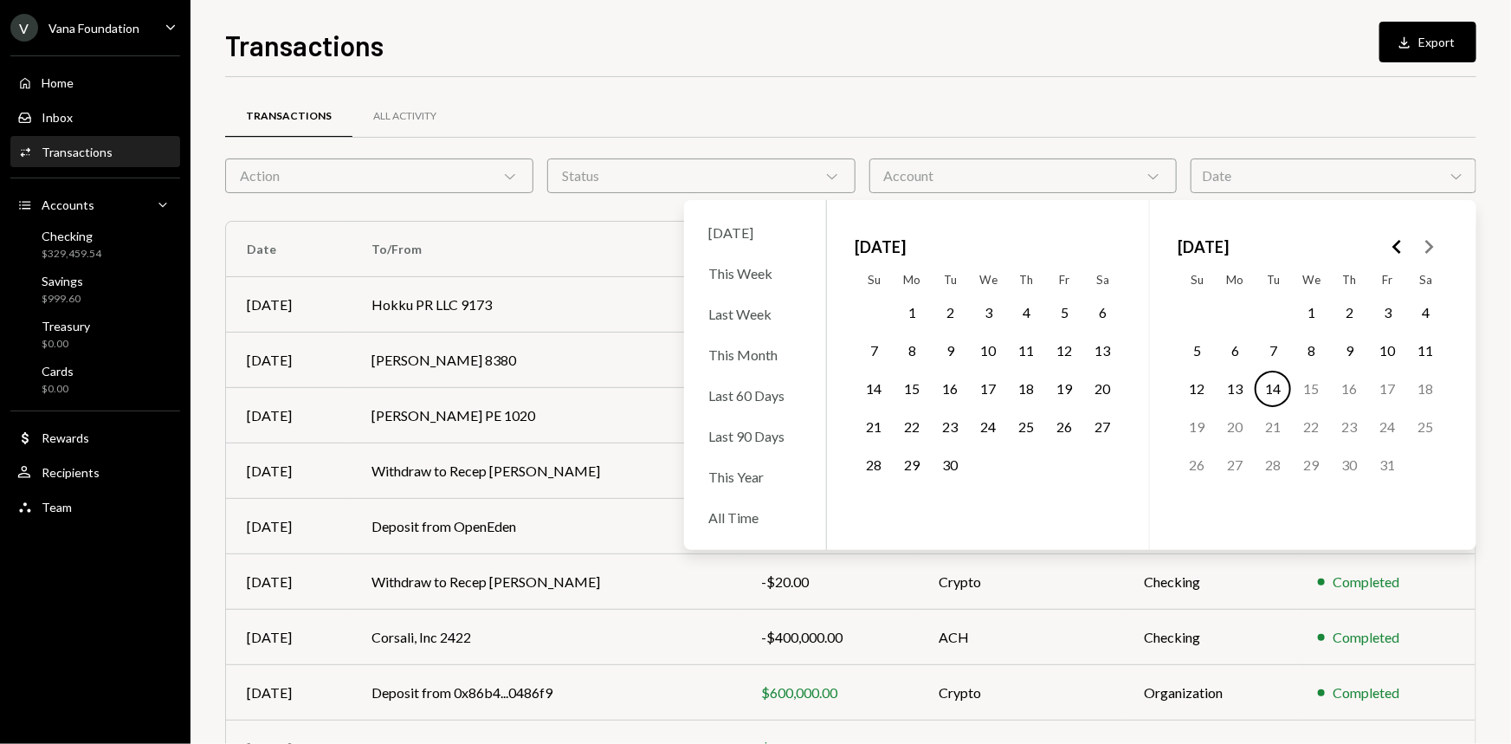
click at [1388, 232] on button "Go to the Previous Month" at bounding box center [1397, 246] width 31 height 31
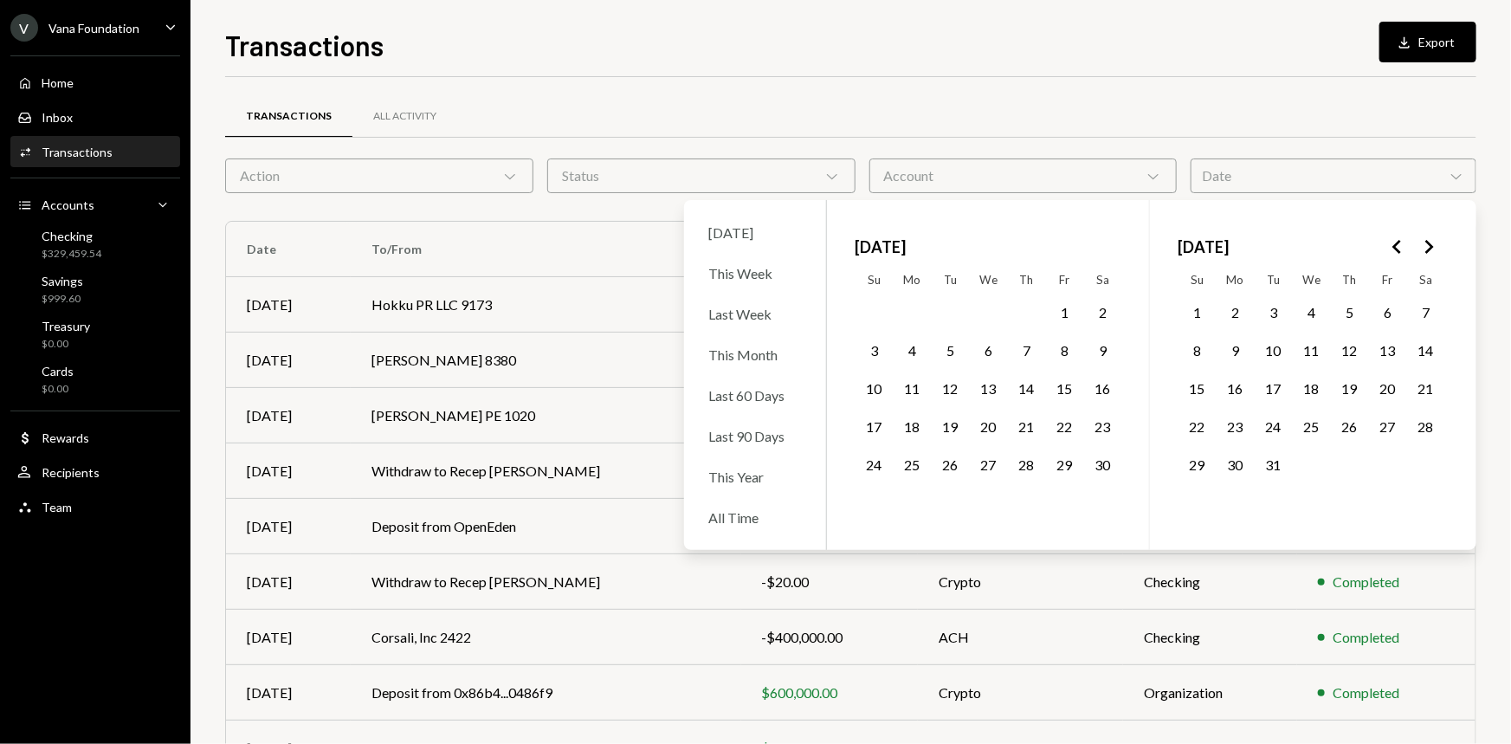
click at [1390, 240] on icon "Go to the Previous Month" at bounding box center [1397, 246] width 21 height 21
click at [1394, 246] on polygon "Go to the Previous Month" at bounding box center [1396, 247] width 9 height 14
click at [1428, 244] on polygon "Go to the Next Month" at bounding box center [1429, 247] width 9 height 14
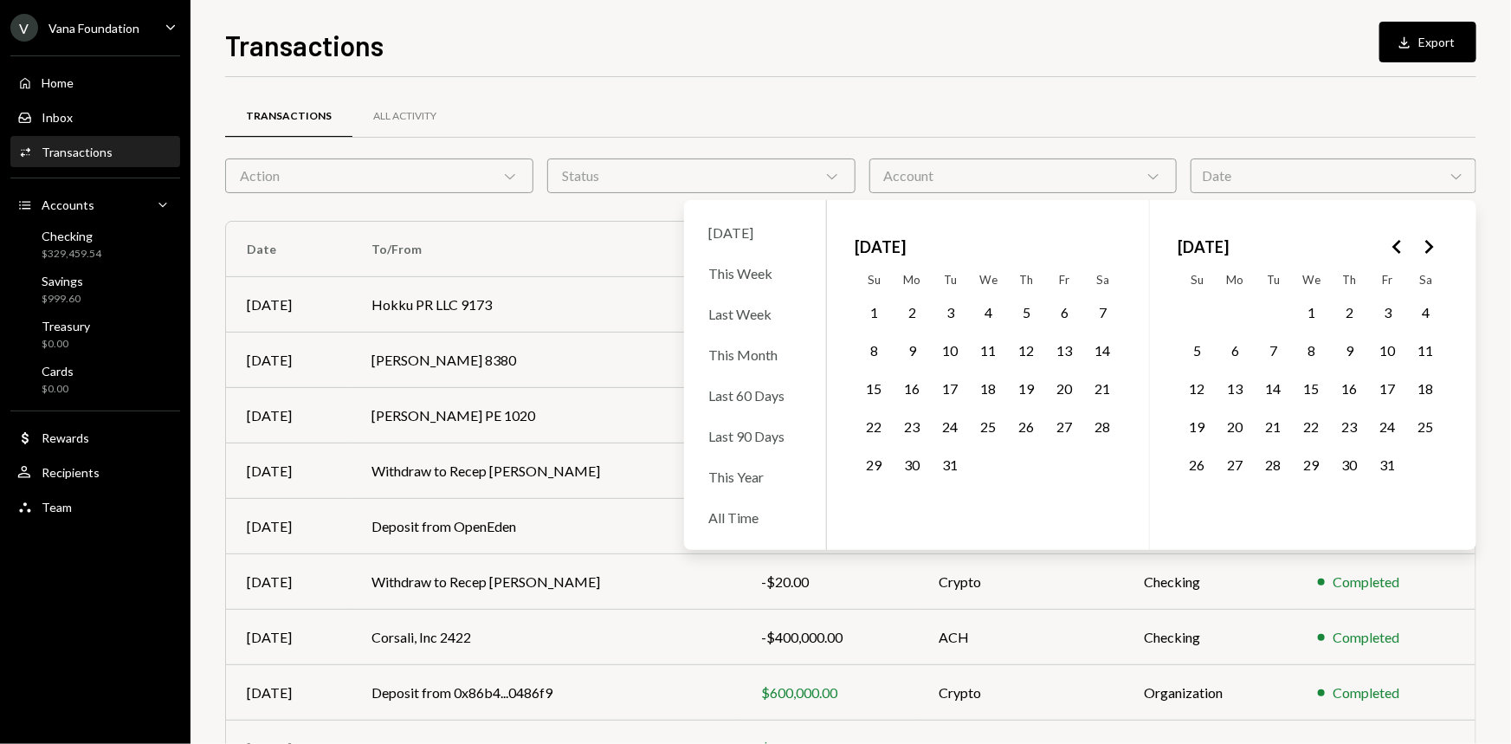
click at [1428, 244] on polygon "Go to the Next Month" at bounding box center [1429, 247] width 9 height 14
click at [1397, 251] on polygon "Go to the Previous Month" at bounding box center [1396, 247] width 9 height 14
click at [1358, 464] on button "30" at bounding box center [1348, 465] width 36 height 36
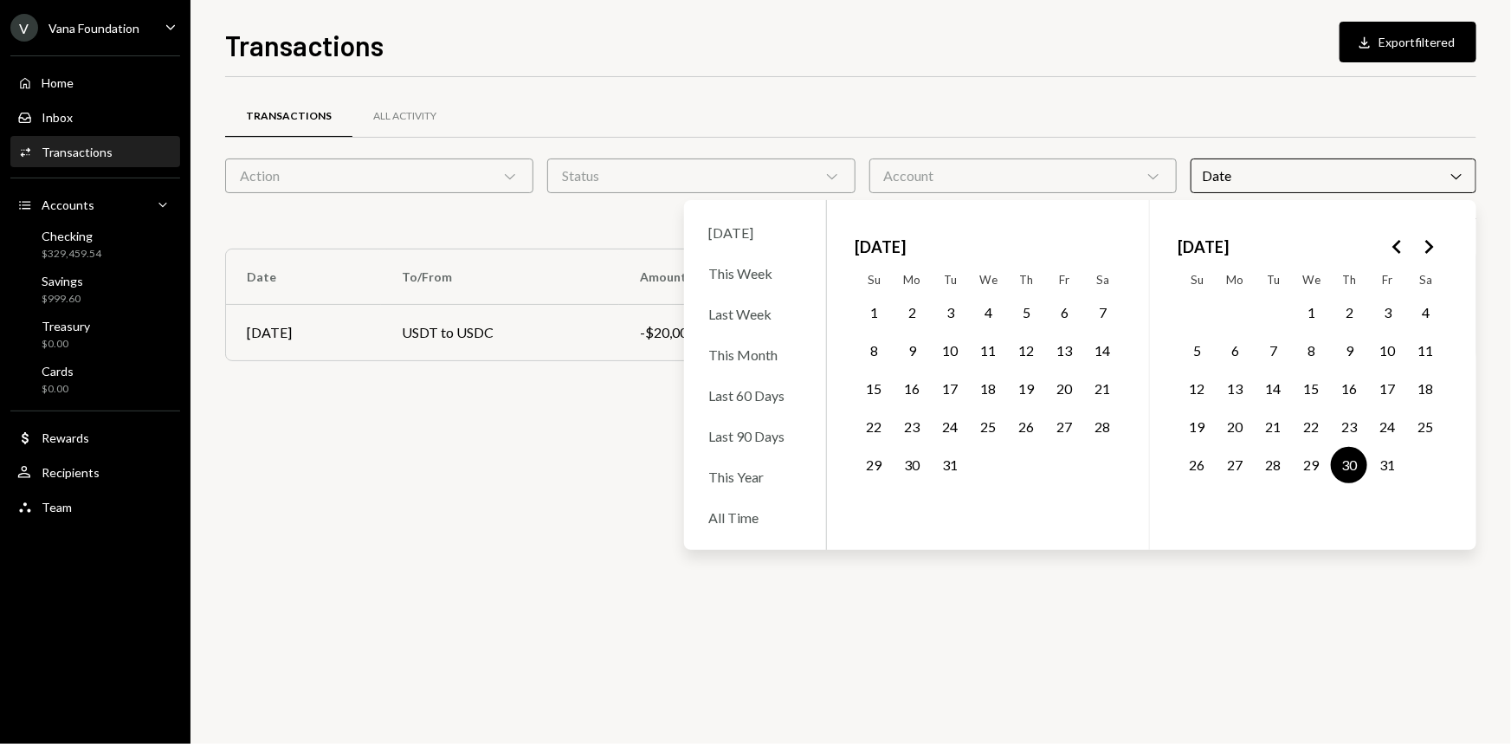
click at [1430, 254] on icon "Go to the Next Month" at bounding box center [1428, 246] width 21 height 21
click at [1421, 313] on button "1" at bounding box center [1425, 312] width 36 height 36
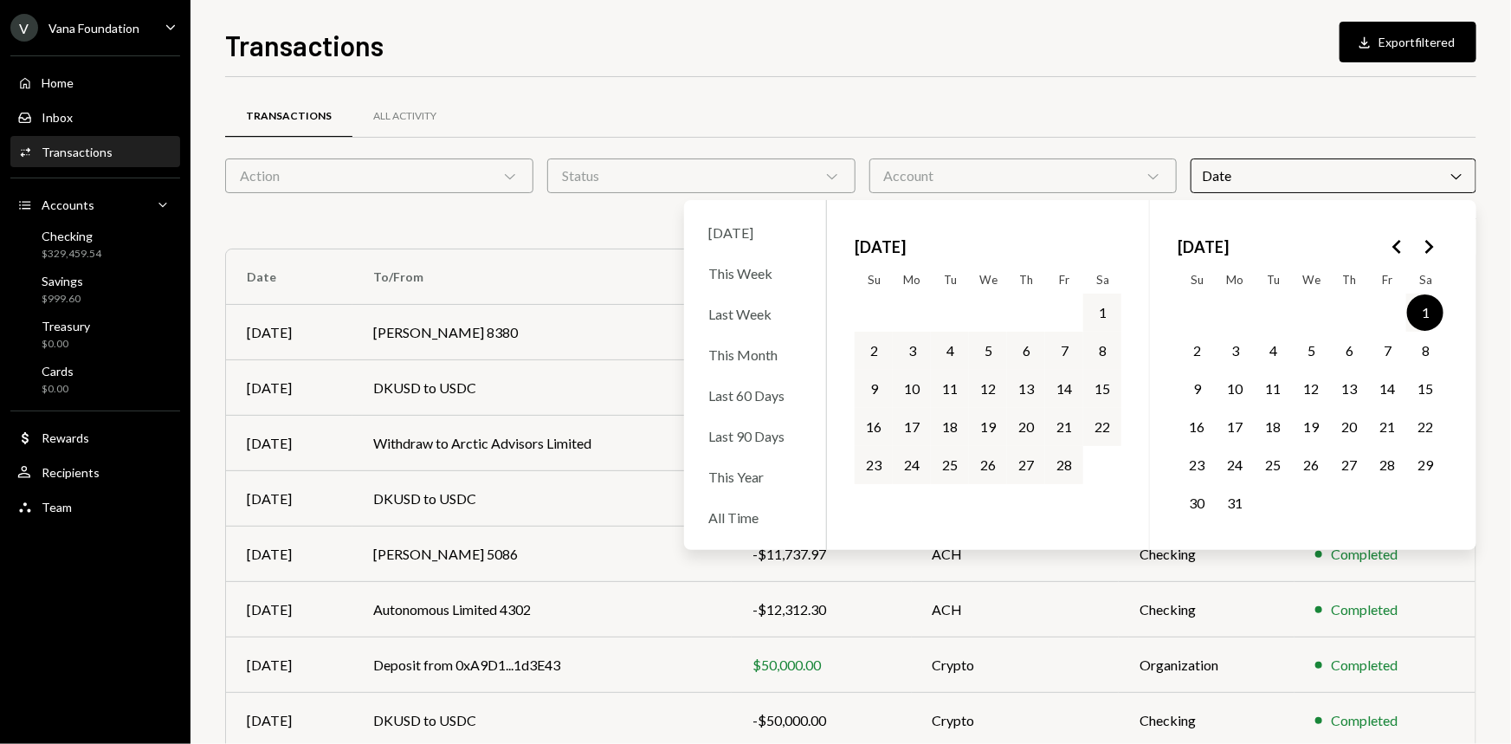
click at [1092, 111] on div "Transactions All Activity" at bounding box center [850, 116] width 1251 height 44
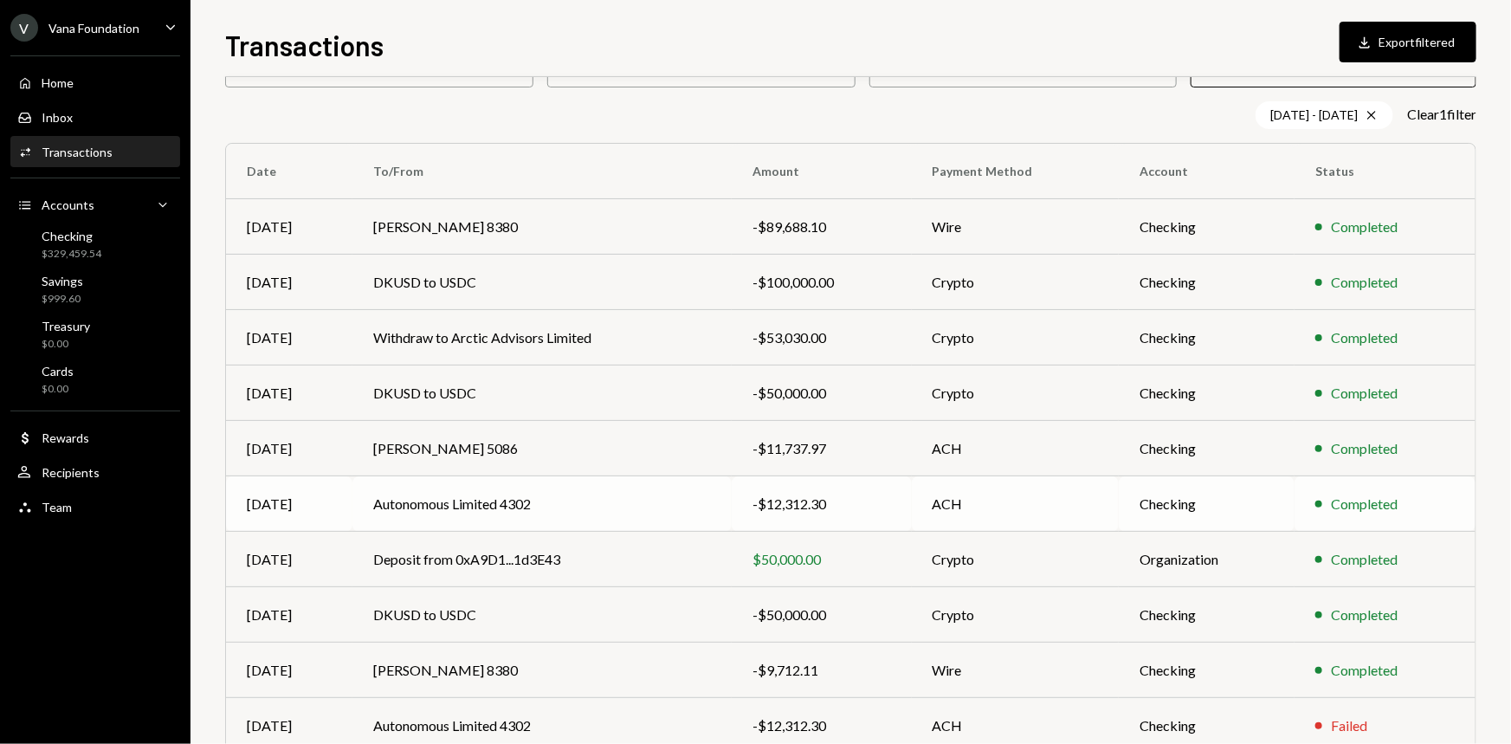
scroll to position [187, 0]
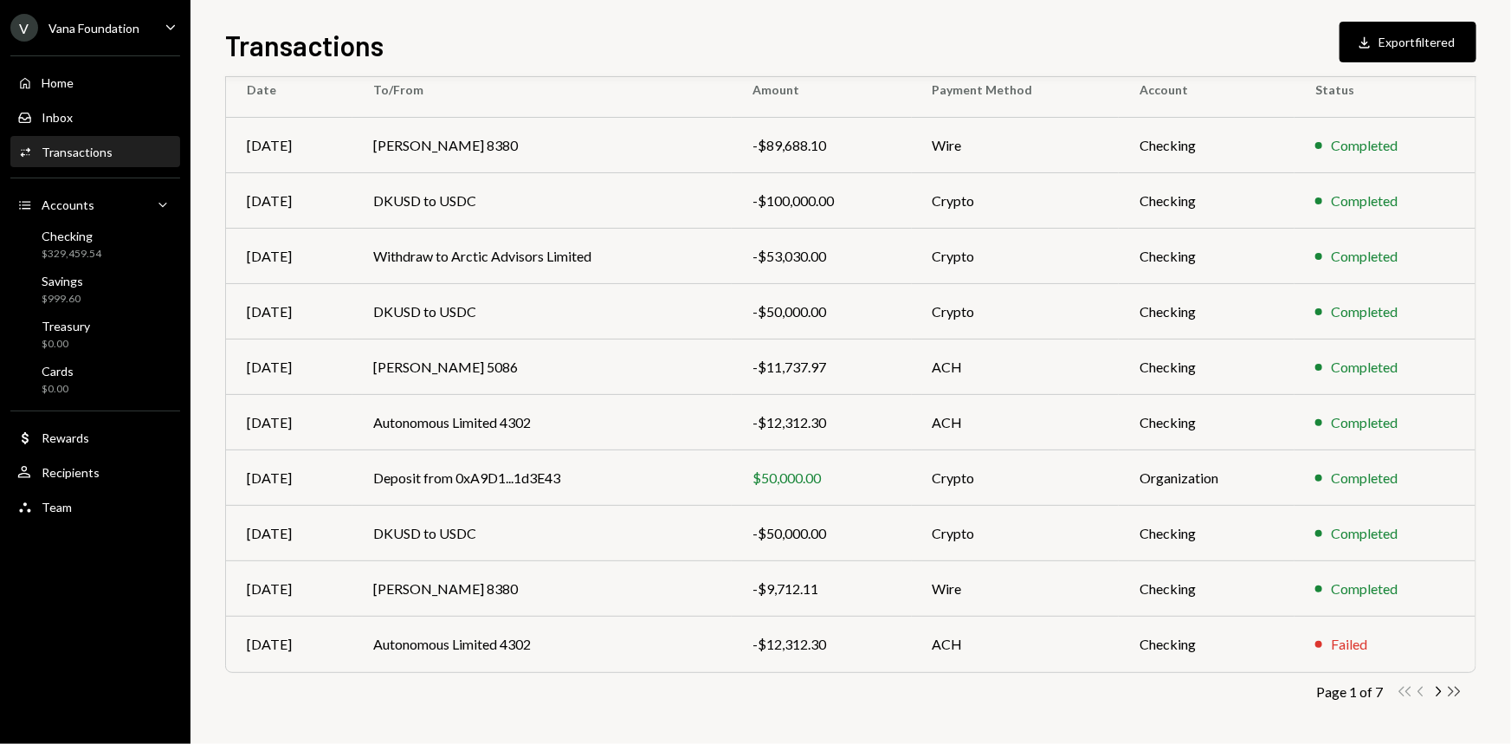
click at [1456, 684] on icon "Double Arrow Right" at bounding box center [1454, 691] width 16 height 16
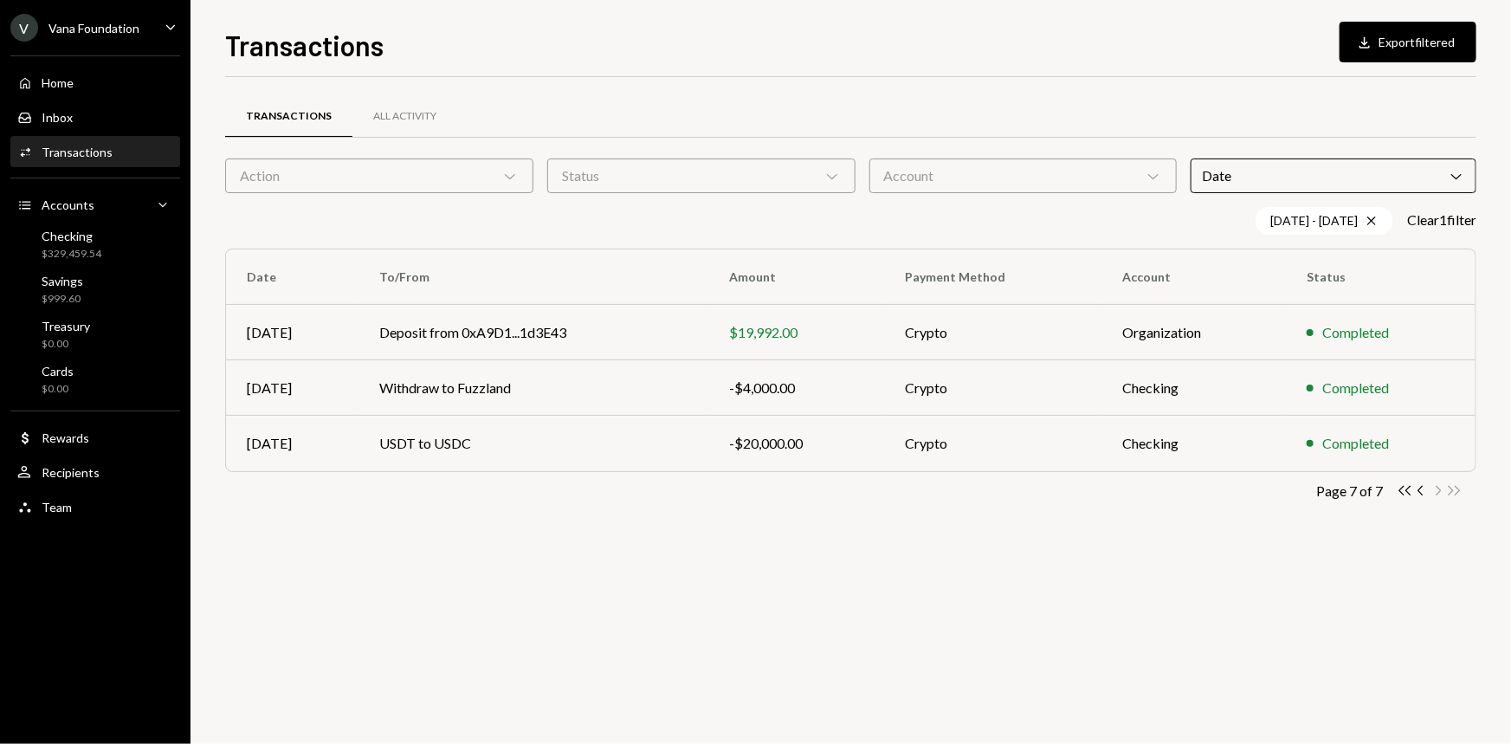
click at [1407, 480] on div "Transactions All Activity Action Chevron Down Status Chevron Down Account Chevr…" at bounding box center [850, 324] width 1251 height 439
click at [1404, 488] on icon "Double Arrow Left" at bounding box center [1404, 490] width 16 height 16
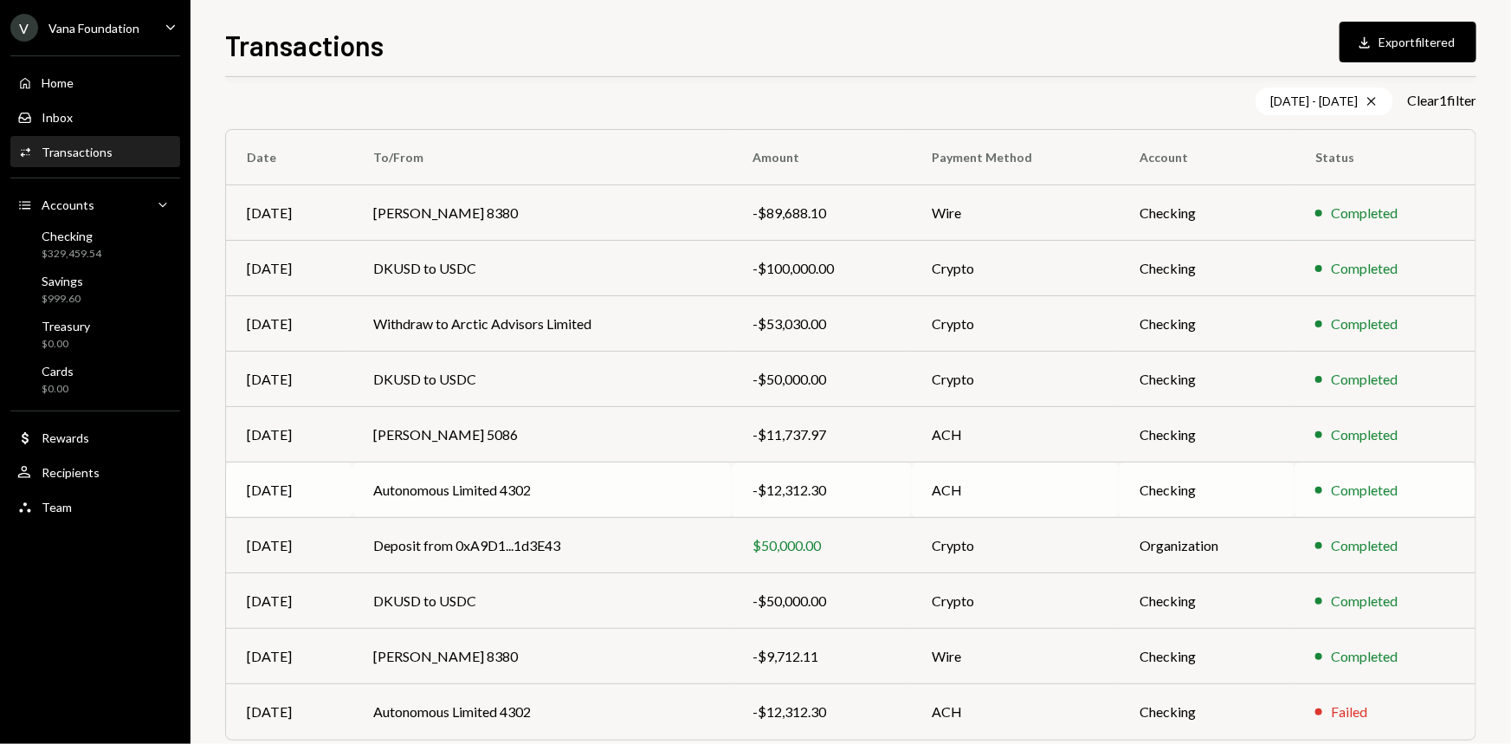
scroll to position [187, 0]
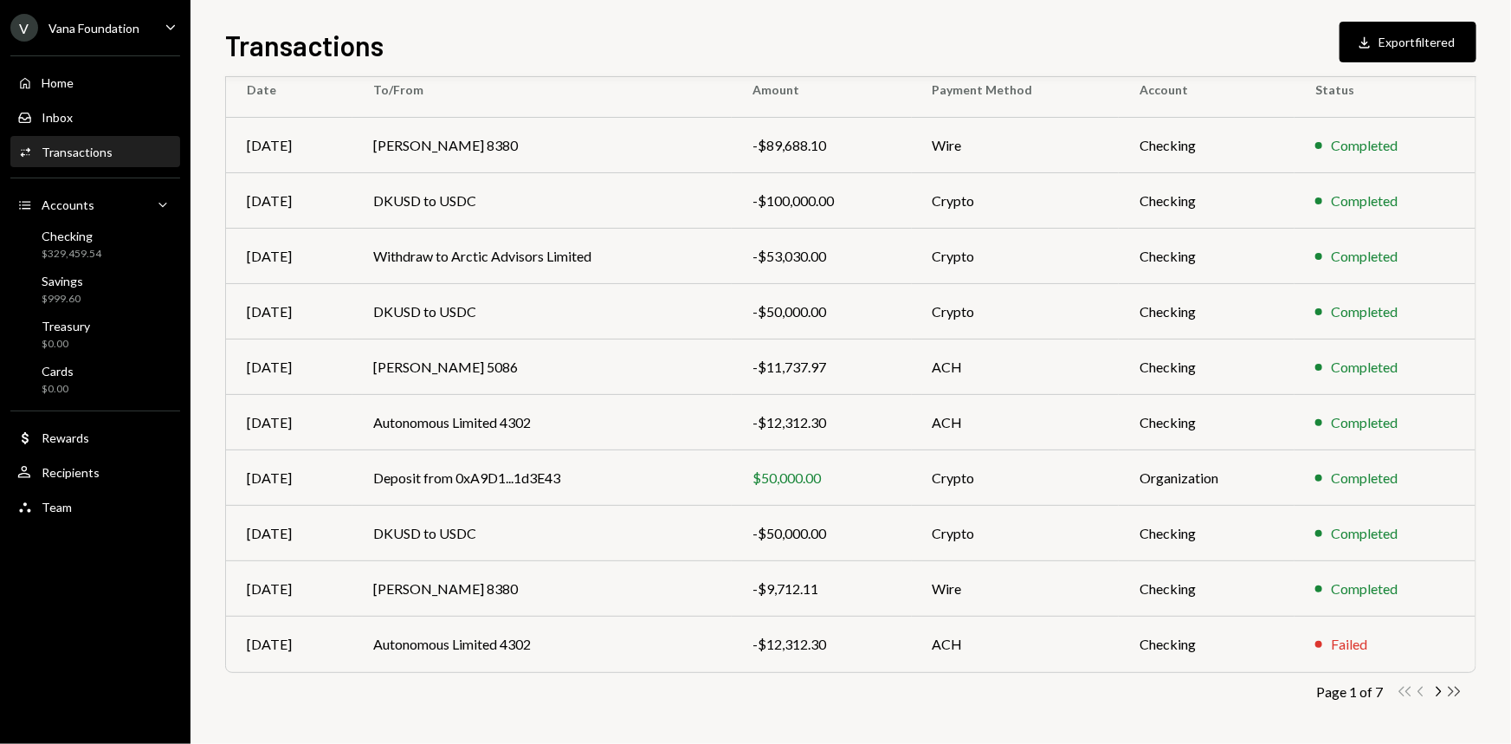
click at [1457, 691] on icon "Double Arrow Right" at bounding box center [1454, 691] width 16 height 16
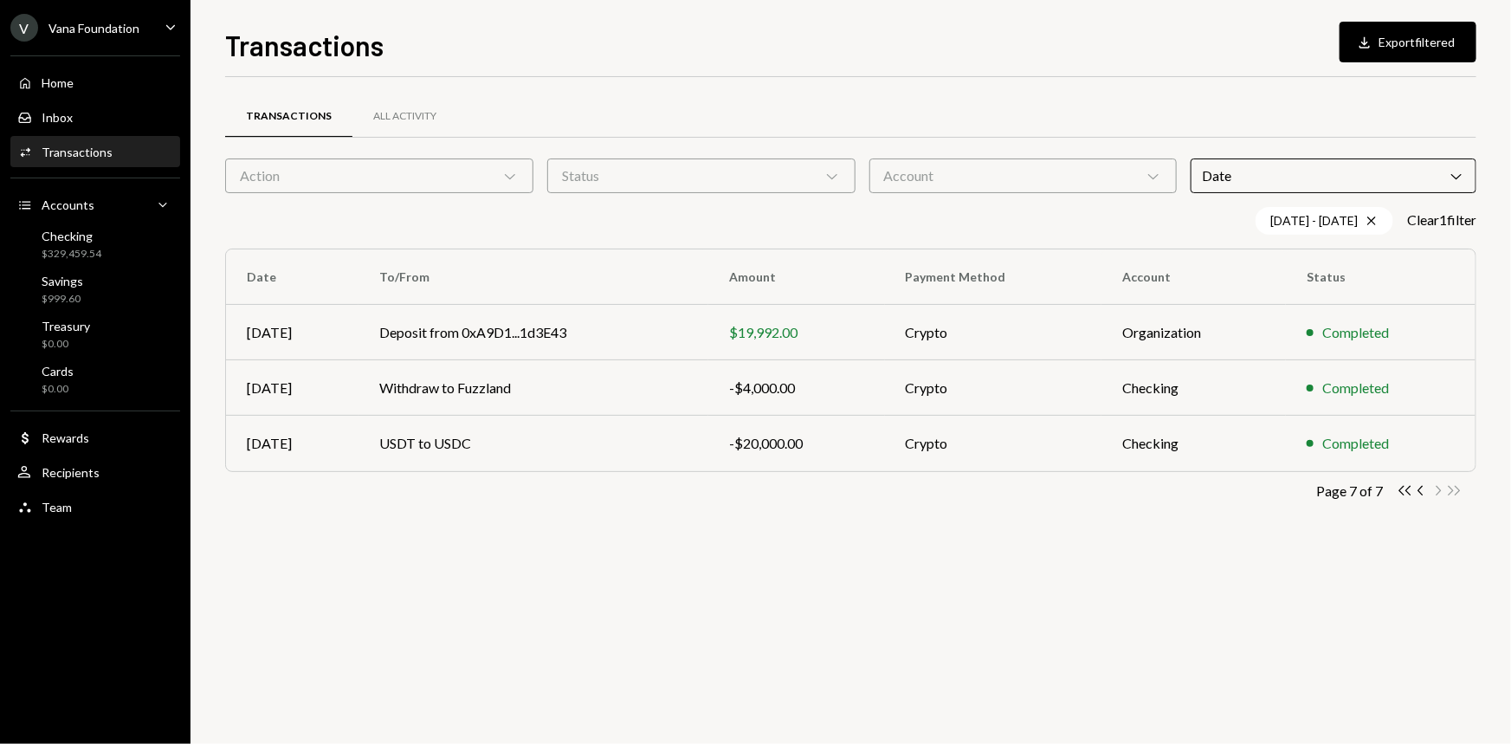
click at [1119, 554] on div "Transactions All Activity Action Chevron Down Status Chevron Down Account Chevr…" at bounding box center [850, 410] width 1251 height 667
click at [1428, 492] on icon "Chevron Left" at bounding box center [1421, 490] width 16 height 16
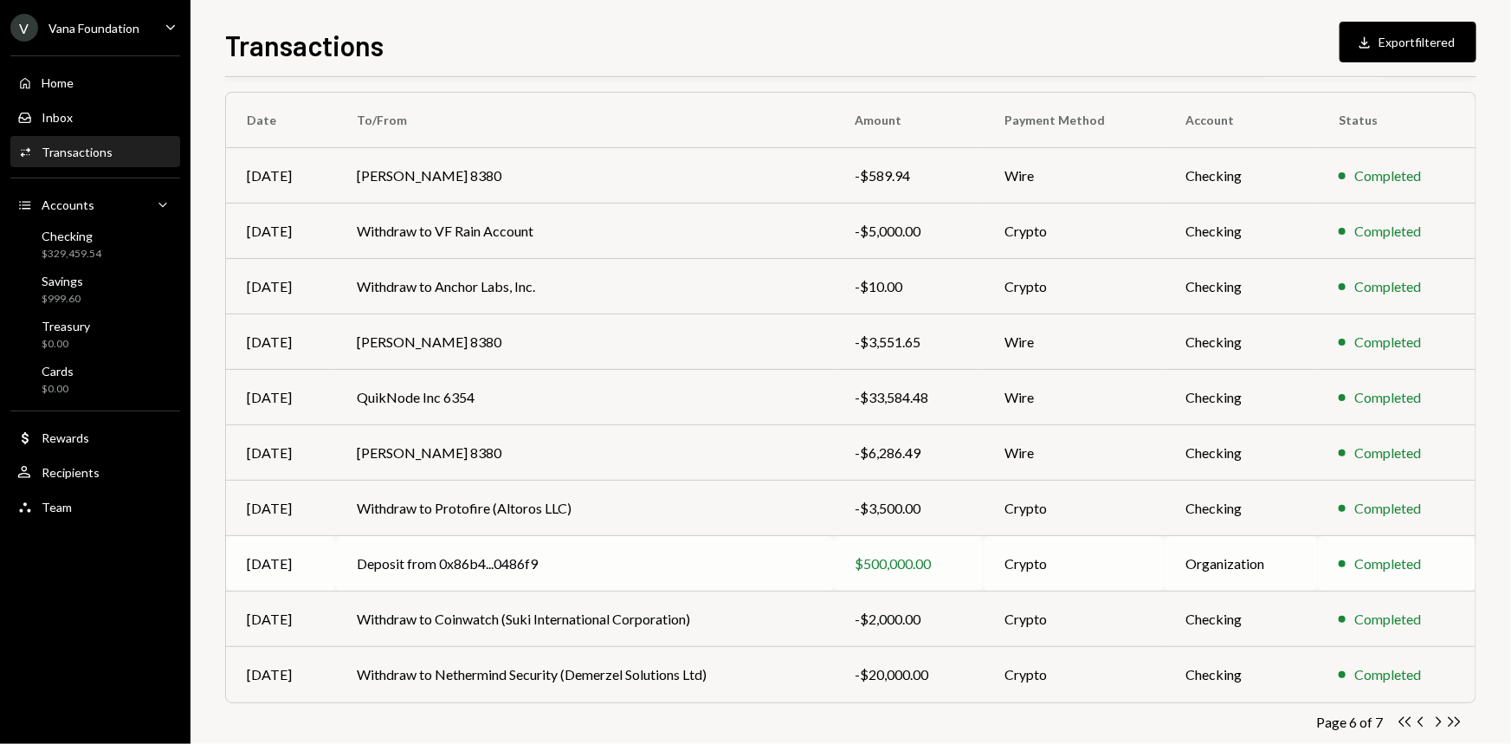
scroll to position [187, 0]
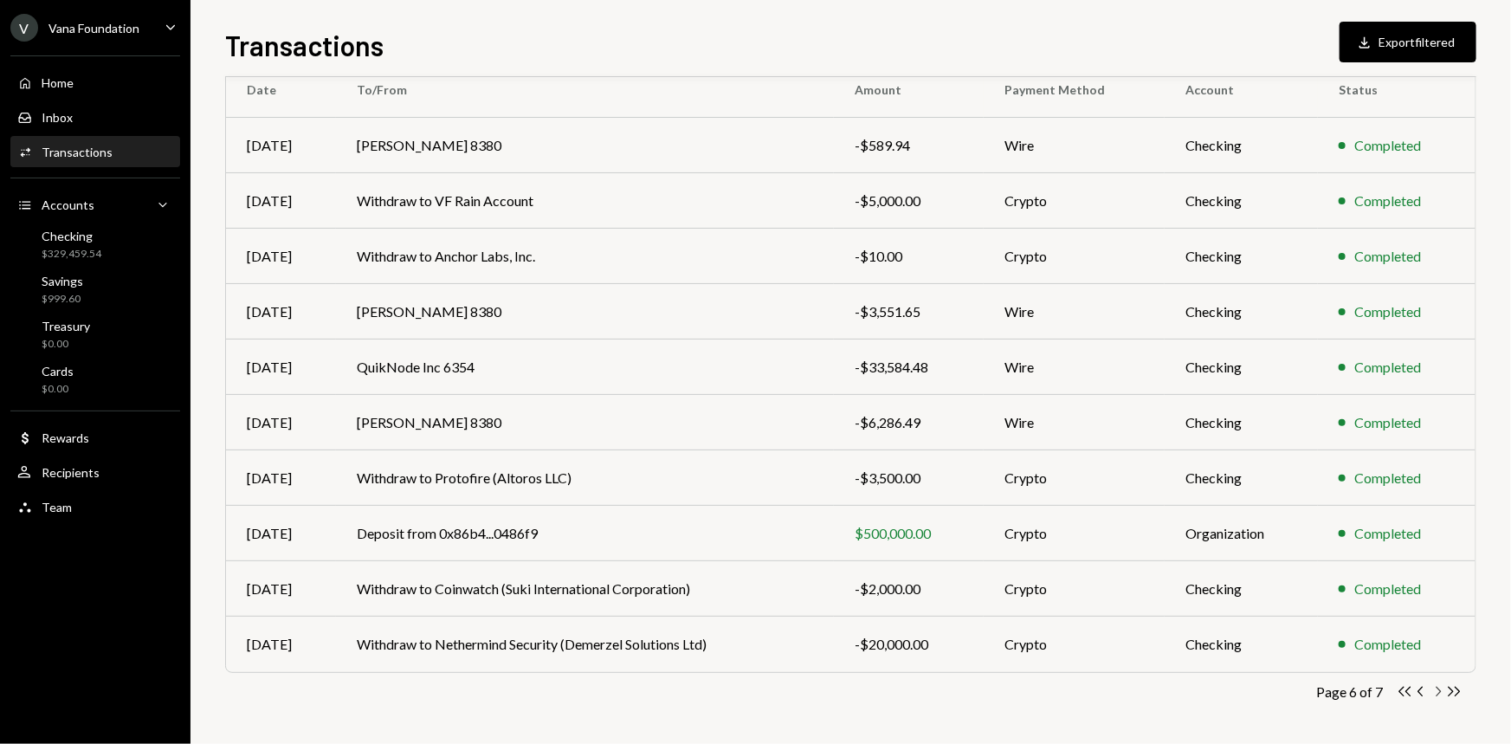
click at [1439, 694] on icon "Chevron Right" at bounding box center [1437, 691] width 16 height 16
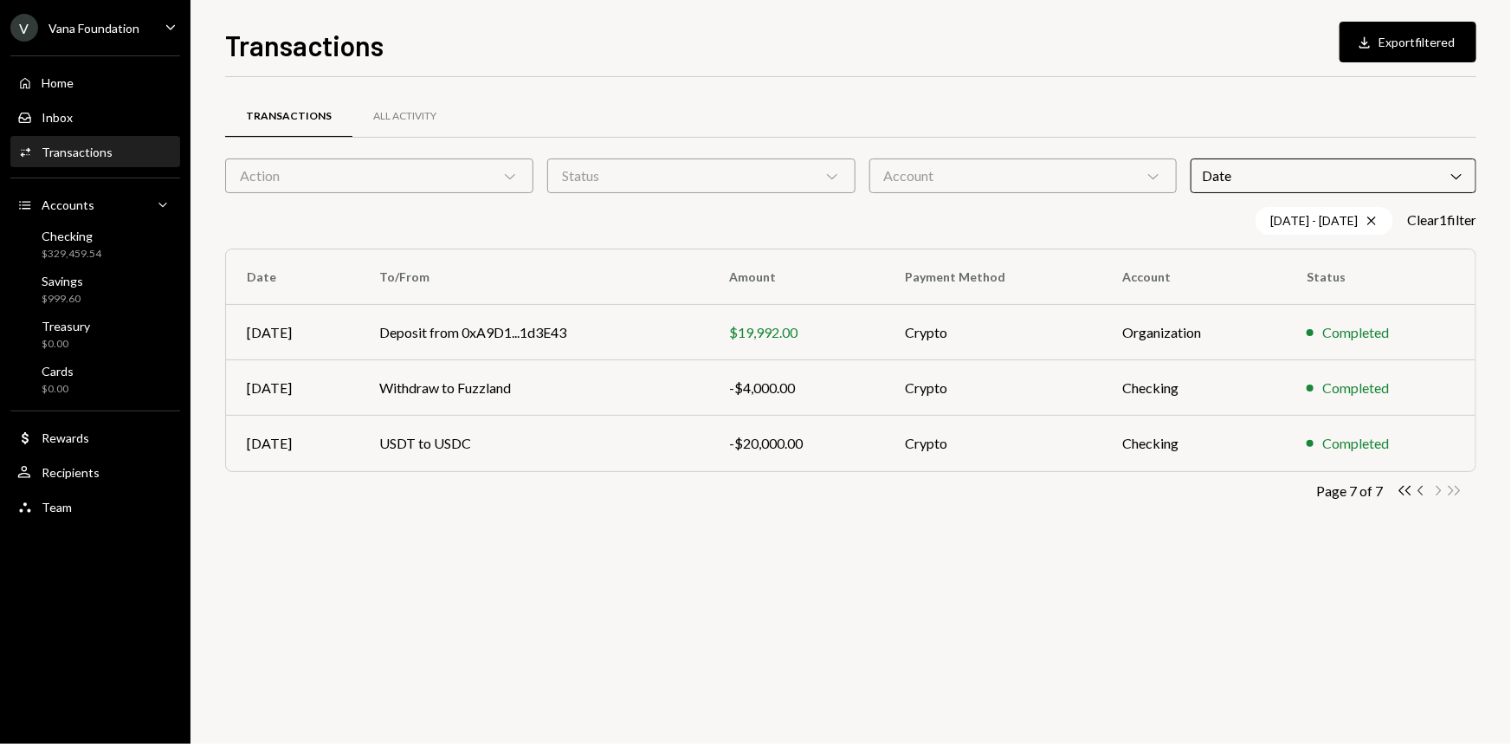
click at [1419, 489] on icon "button" at bounding box center [1419, 491] width 5 height 10
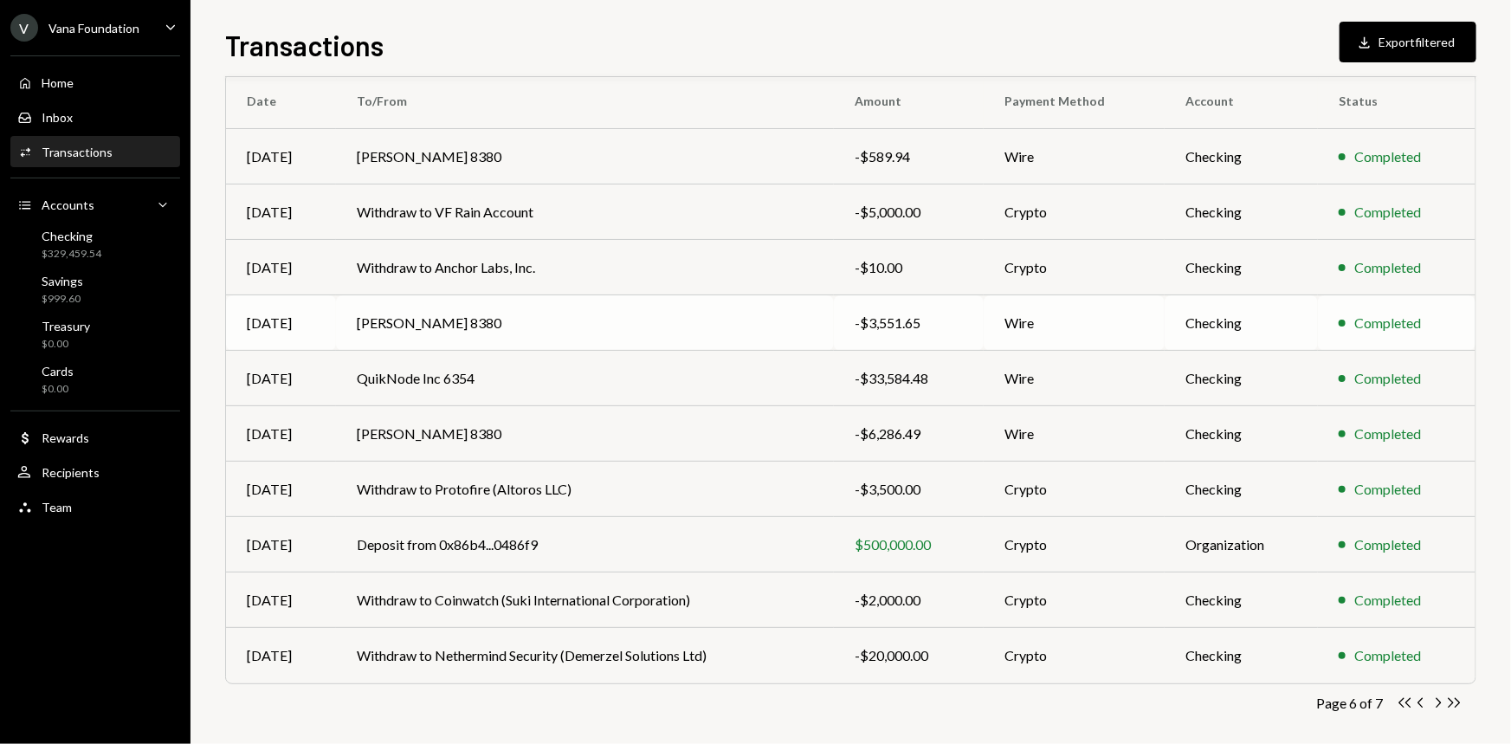
scroll to position [187, 0]
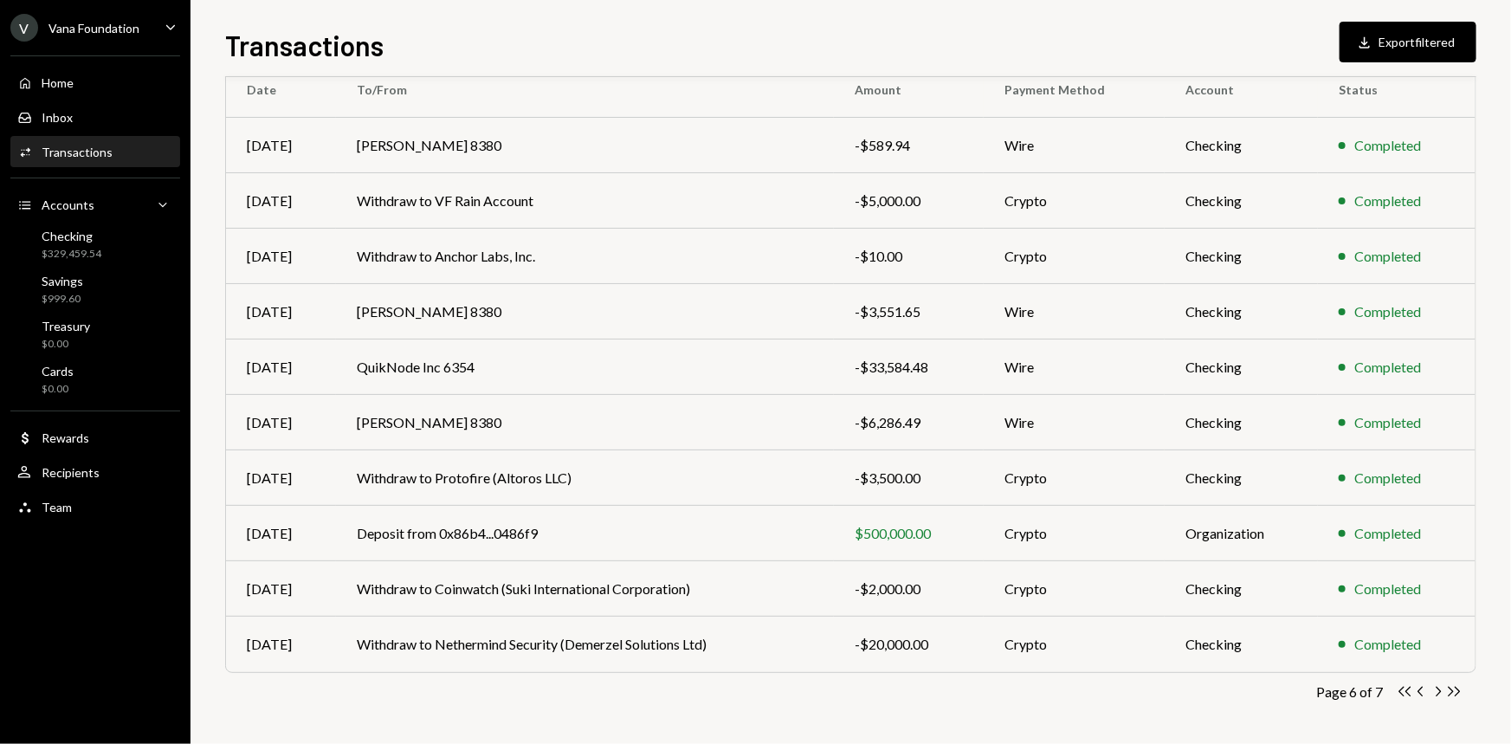
click at [645, 691] on div "Page 6 of 7 Double Arrow Left Chevron Left Chevron Right Double Arrow Right" at bounding box center [850, 691] width 1251 height 16
click at [1417, 684] on icon "Chevron Left" at bounding box center [1421, 691] width 16 height 16
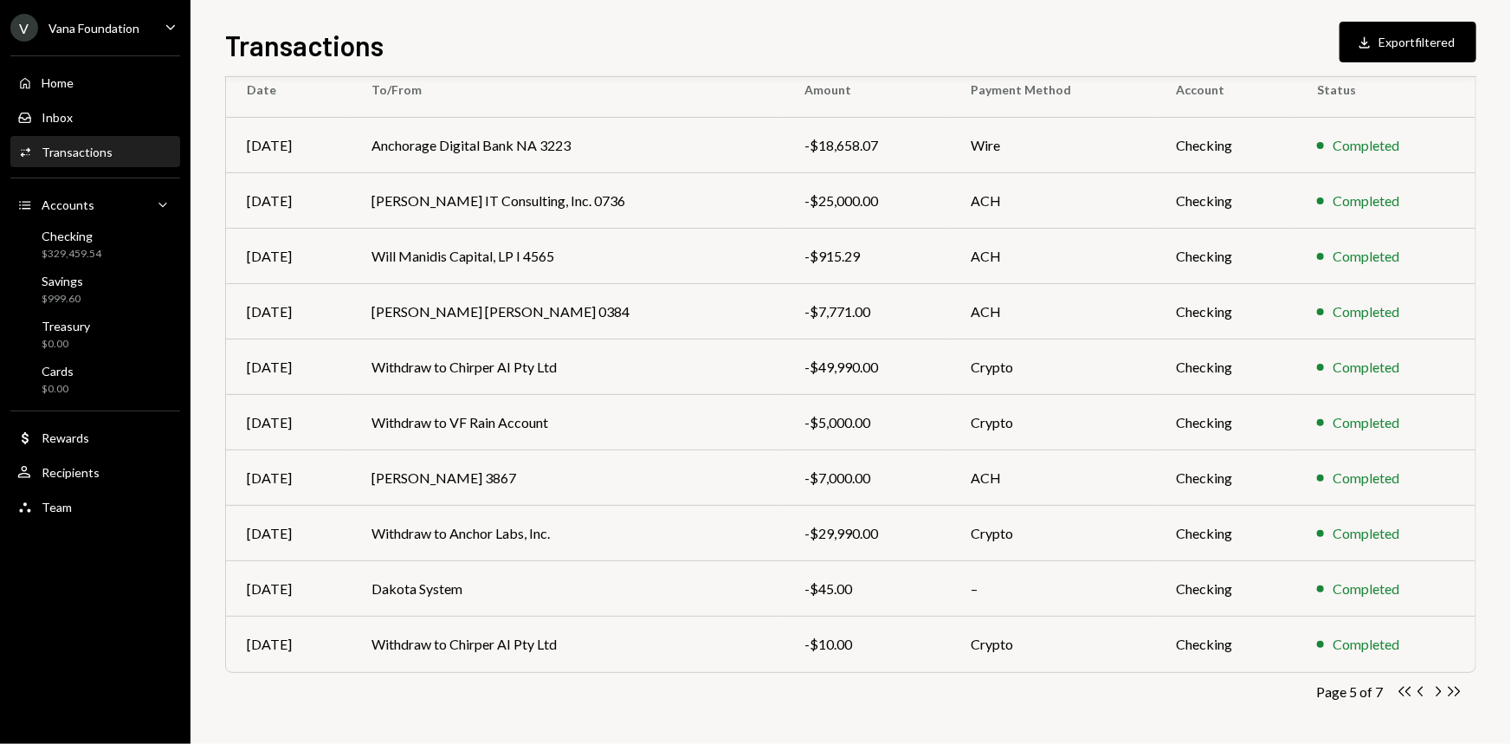
click at [697, 711] on div "Transactions All Activity Action Chevron Down Status Chevron Down Account Chevr…" at bounding box center [850, 331] width 1251 height 827
click at [560, 714] on div "Transactions All Activity Action Chevron Down Status Chevron Down Account Chevr…" at bounding box center [850, 331] width 1251 height 827
click at [378, 701] on div "Transactions All Activity Action Chevron Down Status Chevron Down Account Chevr…" at bounding box center [850, 331] width 1251 height 827
click at [569, 712] on div "Transactions All Activity Action Chevron Down Status Chevron Down Account Chevr…" at bounding box center [850, 331] width 1251 height 827
click at [537, 698] on div "Page 5 of 7 Double Arrow Left Chevron Left Chevron Right Double Arrow Right" at bounding box center [850, 691] width 1251 height 16
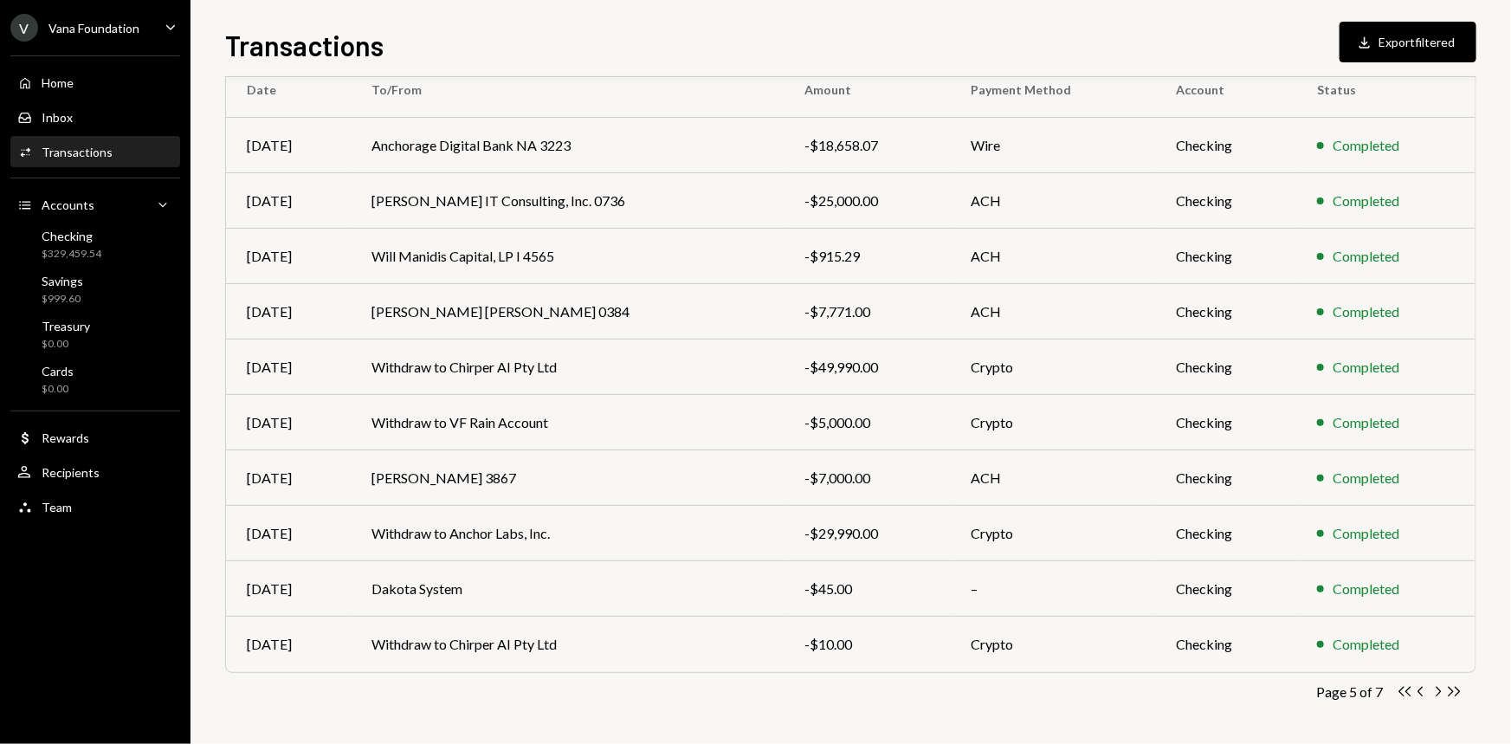
click at [613, 711] on div "Transactions All Activity Action Chevron Down Status Chevron Down Account Chevr…" at bounding box center [850, 331] width 1251 height 827
click at [507, 695] on div "Page 5 of 7 Double Arrow Left Chevron Left Chevron Right Double Arrow Right" at bounding box center [850, 691] width 1251 height 16
click at [1424, 697] on icon "Chevron Left" at bounding box center [1421, 691] width 16 height 16
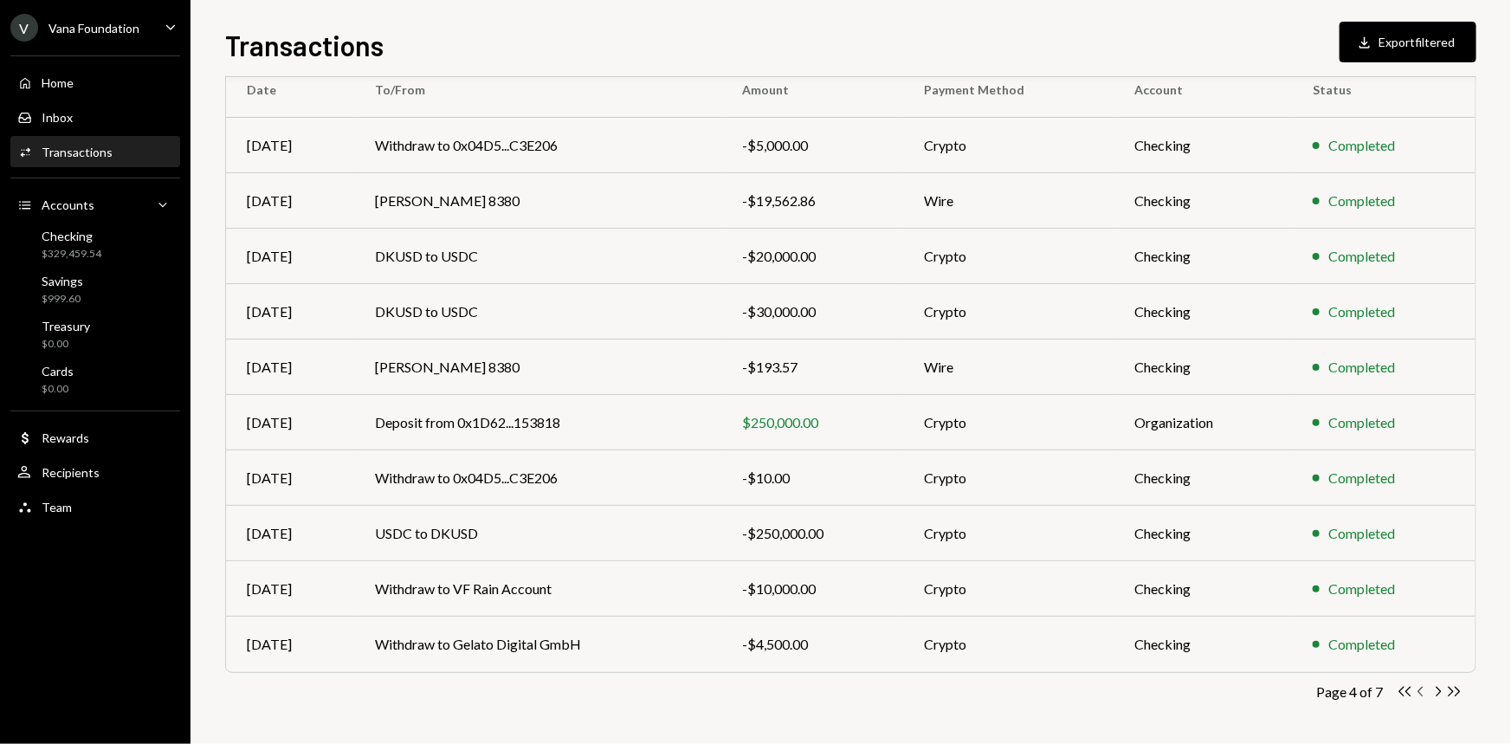
click at [1421, 693] on icon "button" at bounding box center [1419, 691] width 5 height 10
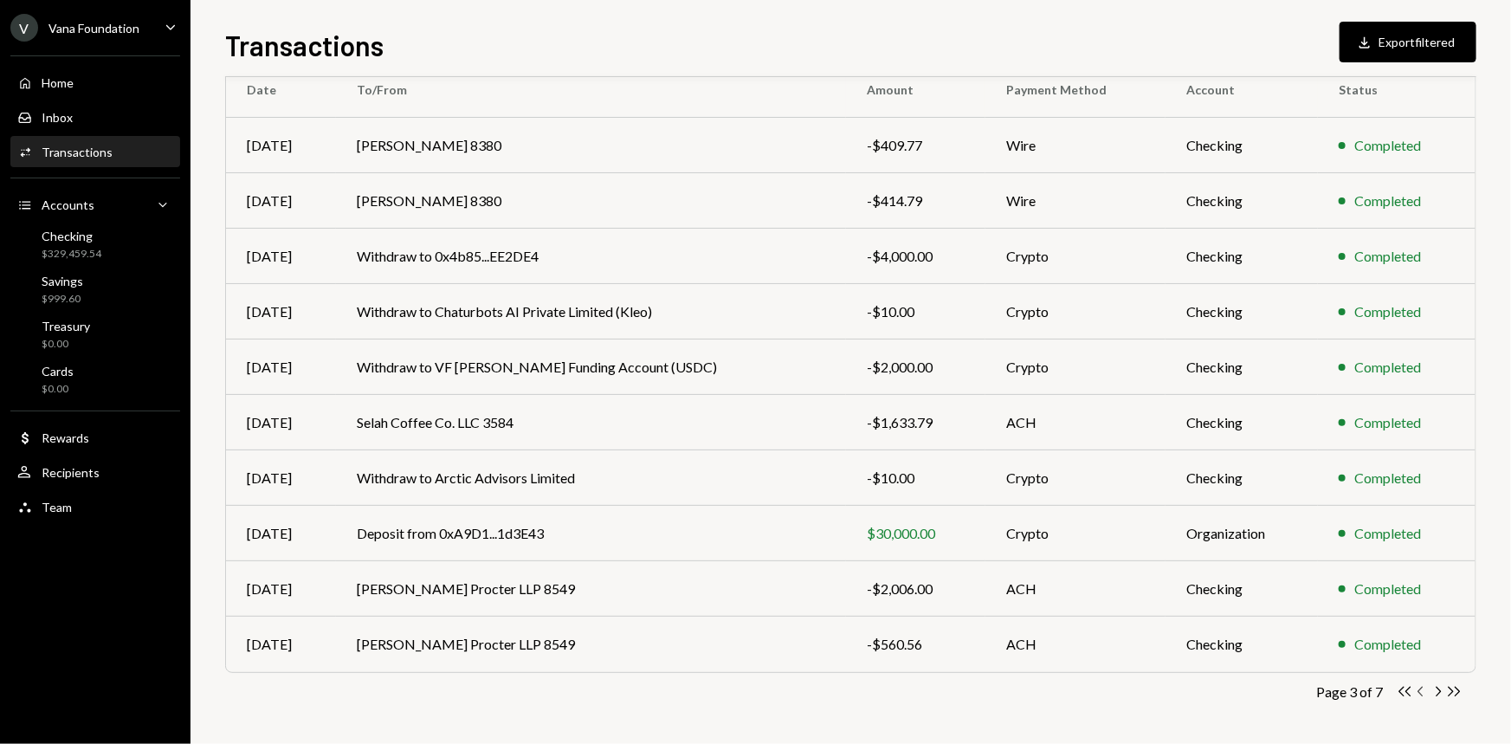
click at [1423, 684] on icon "Chevron Left" at bounding box center [1421, 691] width 16 height 16
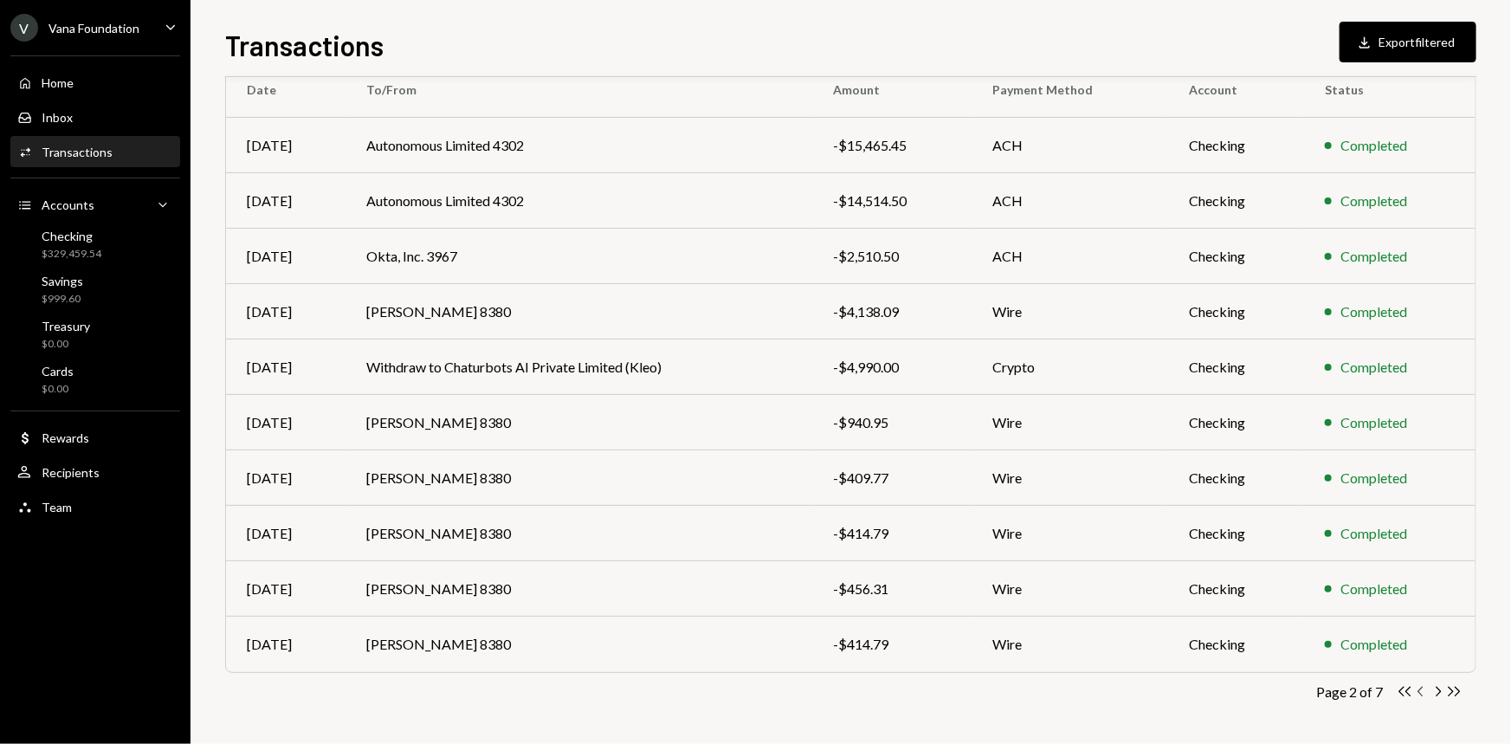
click at [1421, 693] on icon "Chevron Left" at bounding box center [1421, 691] width 16 height 16
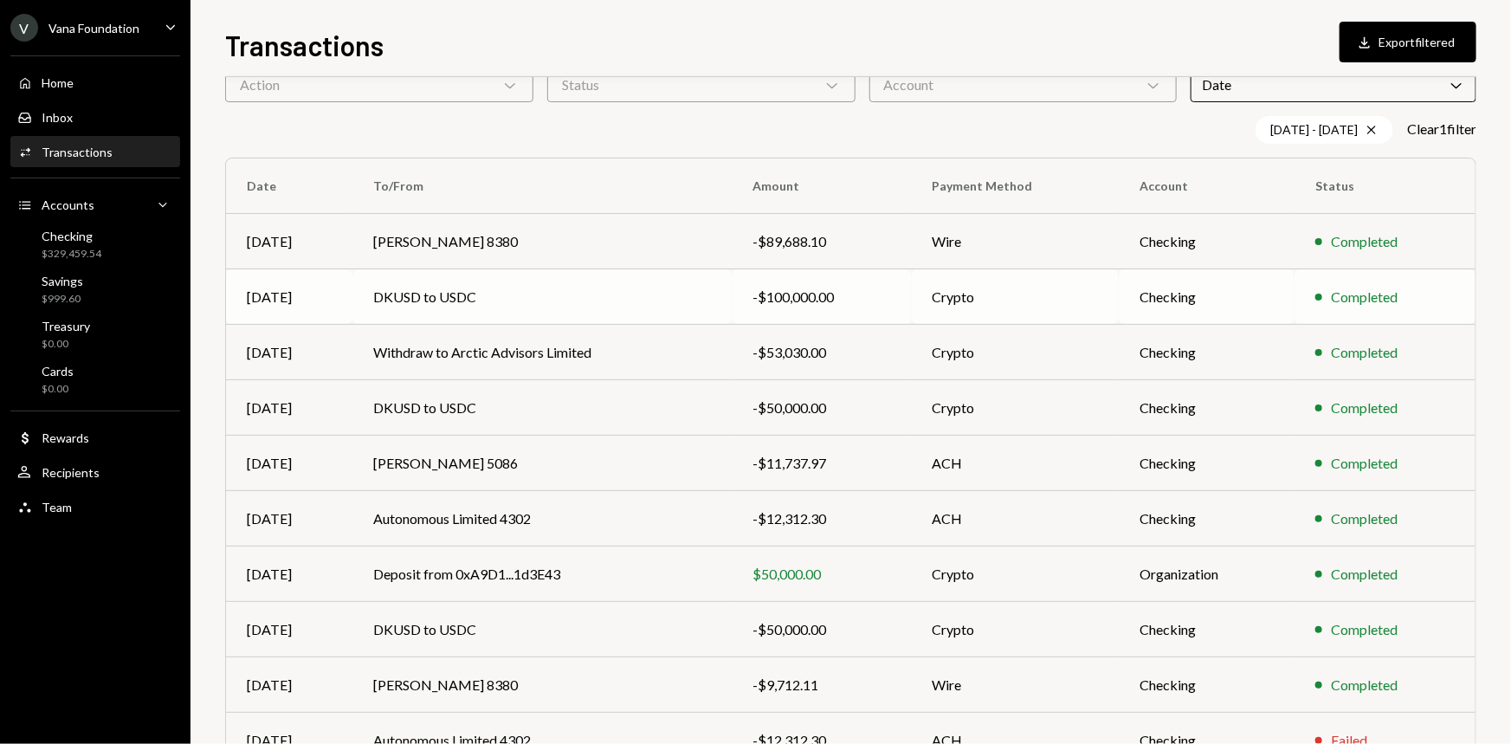
scroll to position [0, 0]
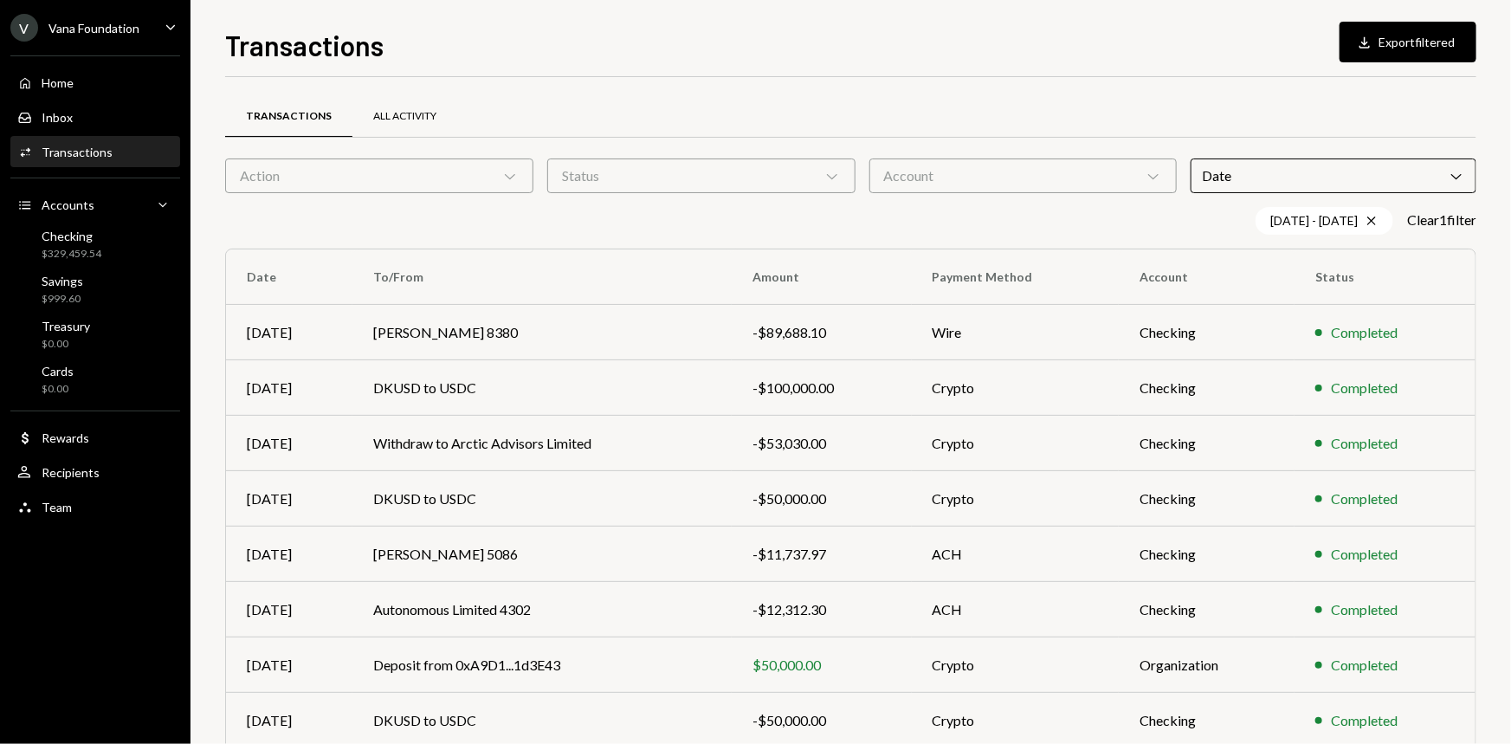
click at [422, 100] on div "All Activity" at bounding box center [404, 117] width 105 height 42
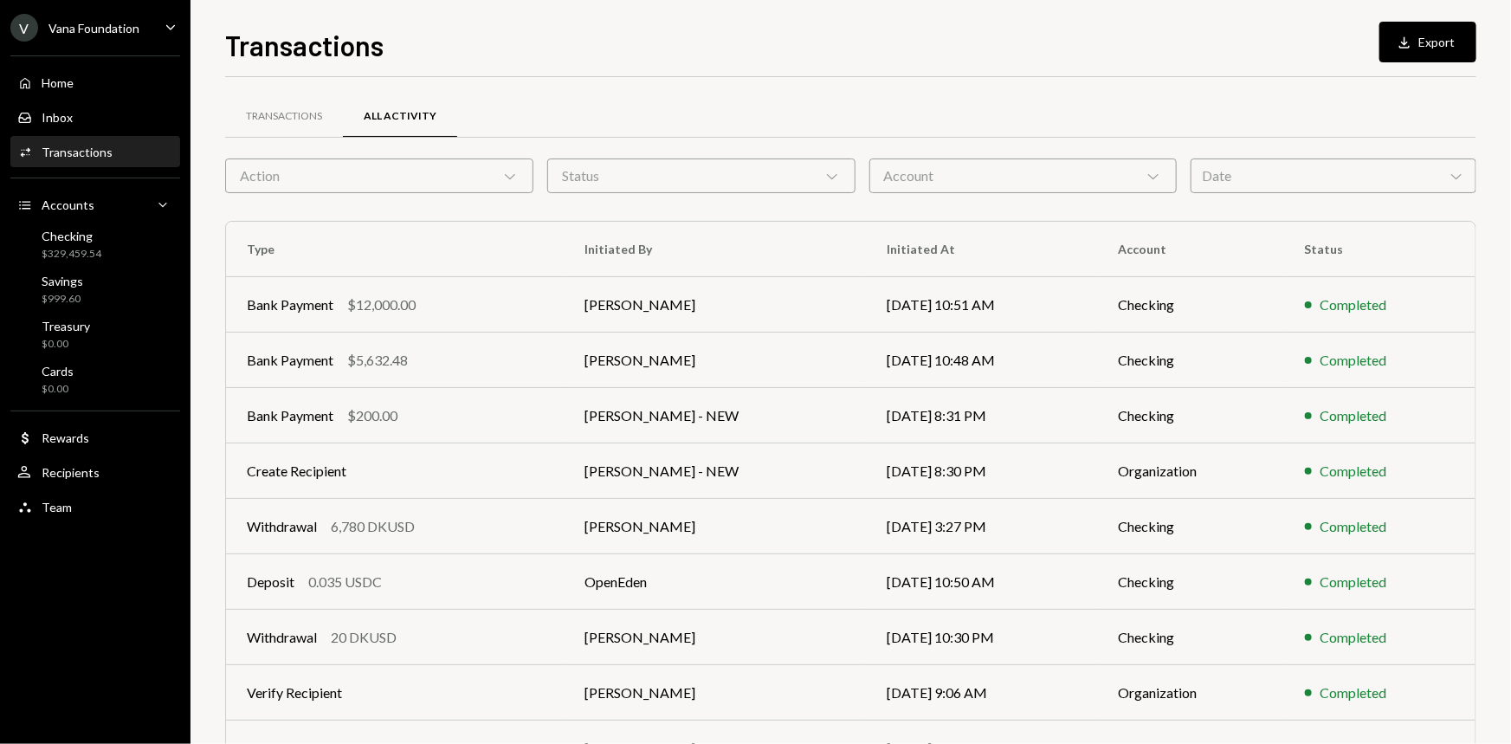
click at [1290, 174] on div "Date Chevron Down" at bounding box center [1333, 175] width 286 height 35
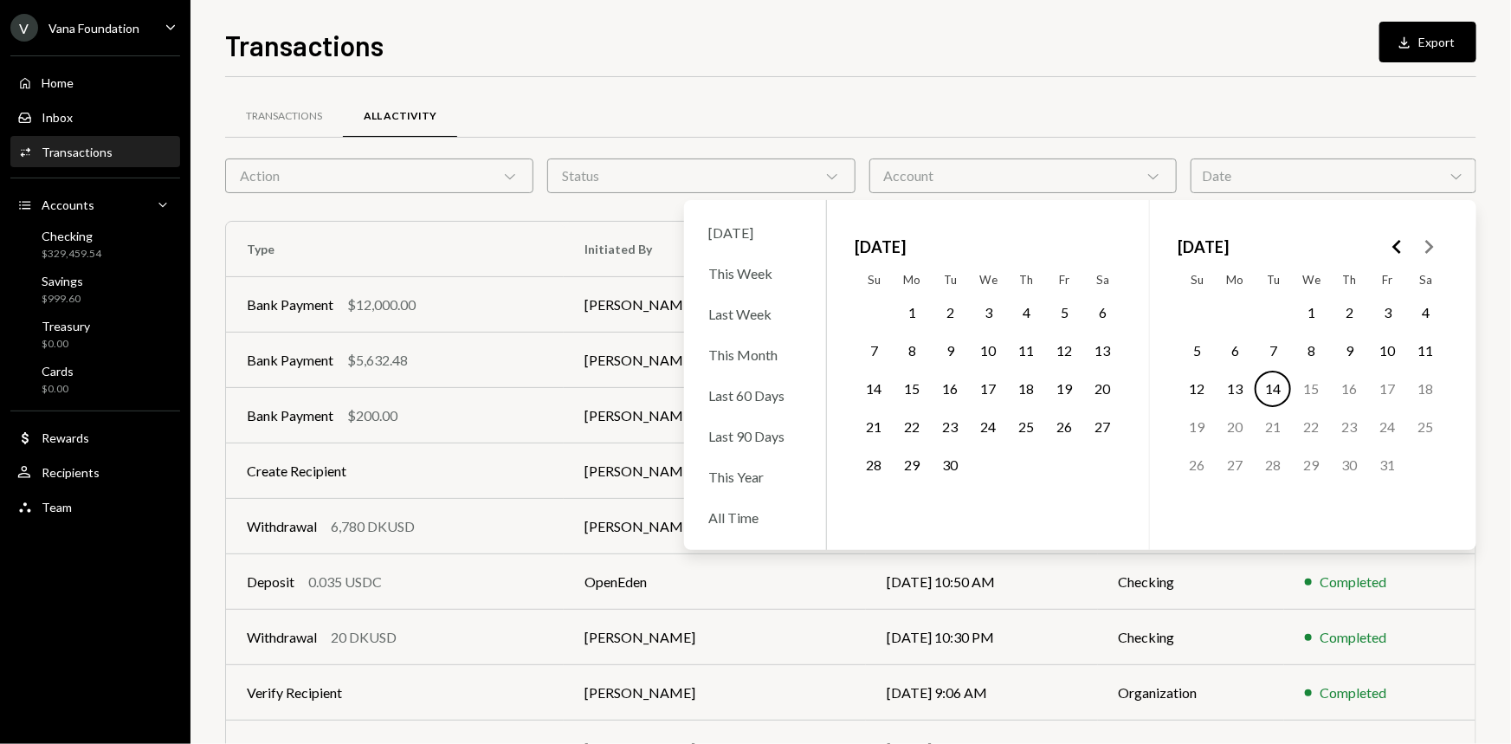
click at [1385, 241] on button "Go to the Previous Month" at bounding box center [1397, 246] width 31 height 31
click at [1202, 459] on button "23" at bounding box center [1196, 465] width 36 height 36
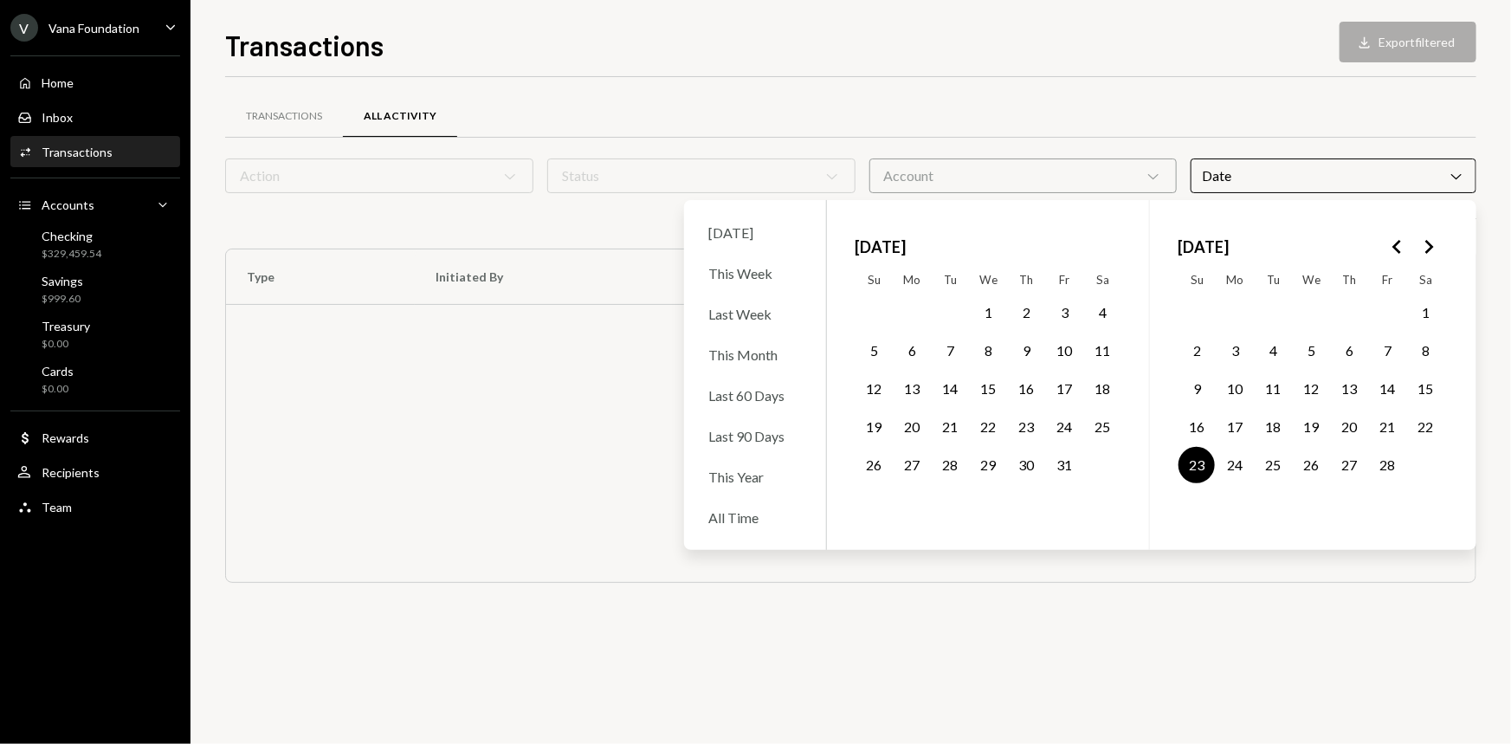
click at [1347, 454] on button "27" at bounding box center [1348, 465] width 36 height 36
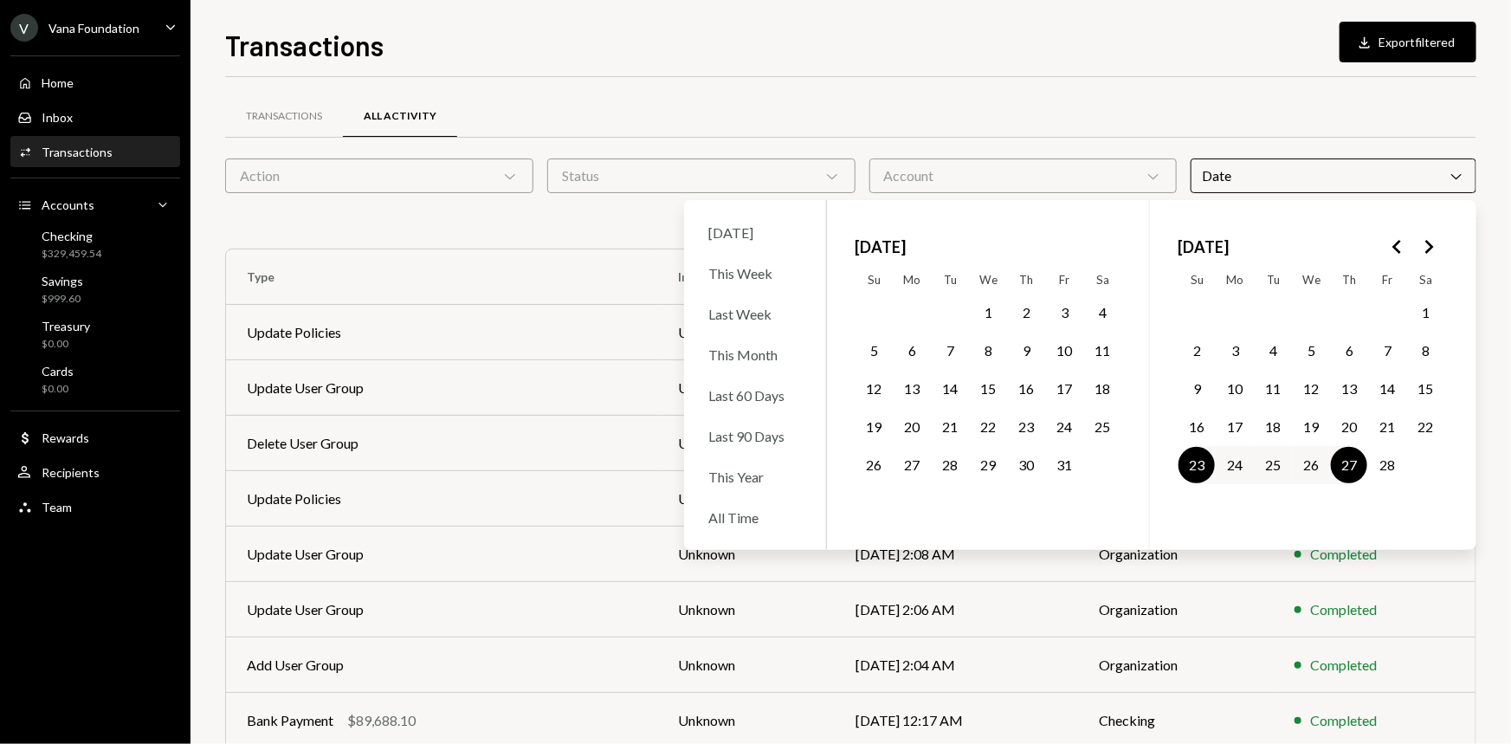
click at [923, 111] on div "Transactions All Activity" at bounding box center [850, 116] width 1251 height 44
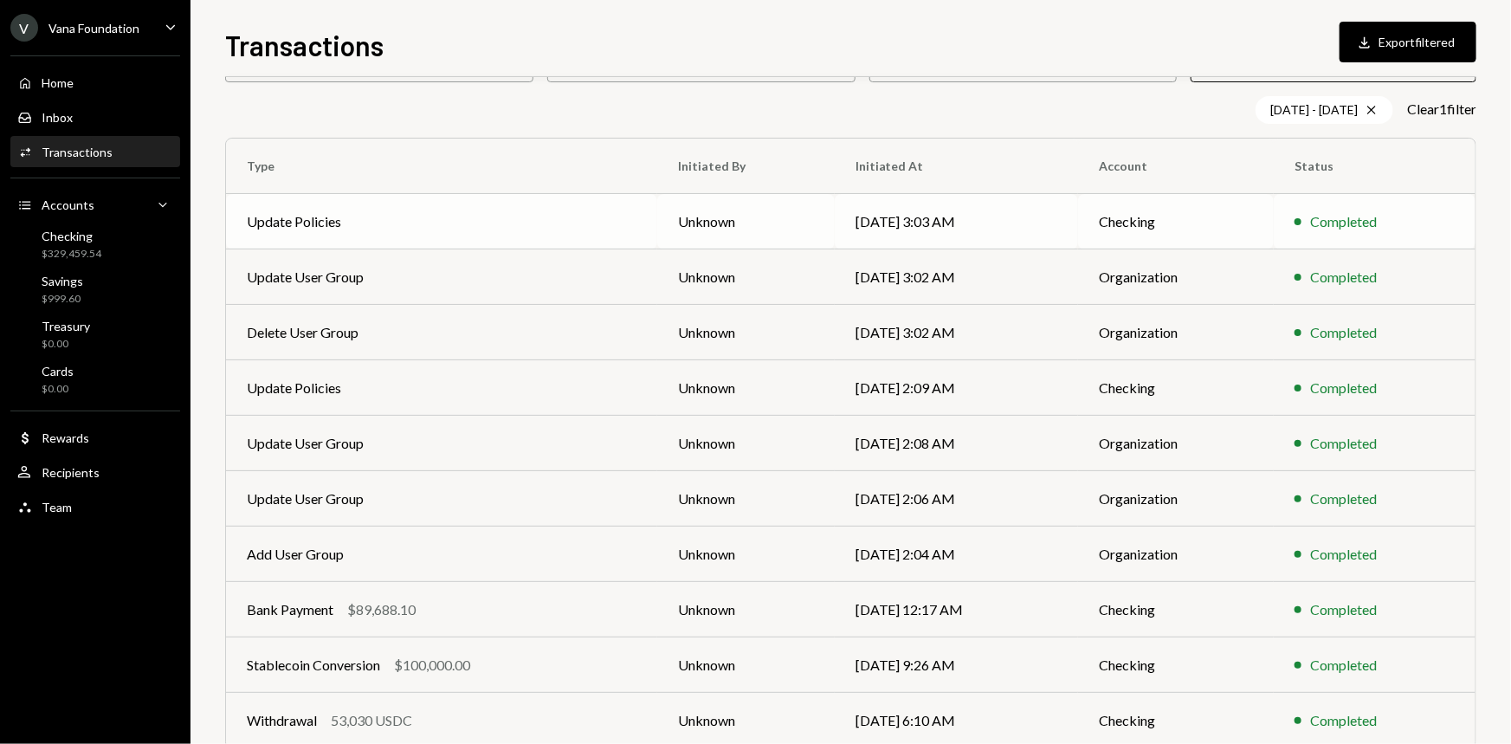
scroll to position [187, 0]
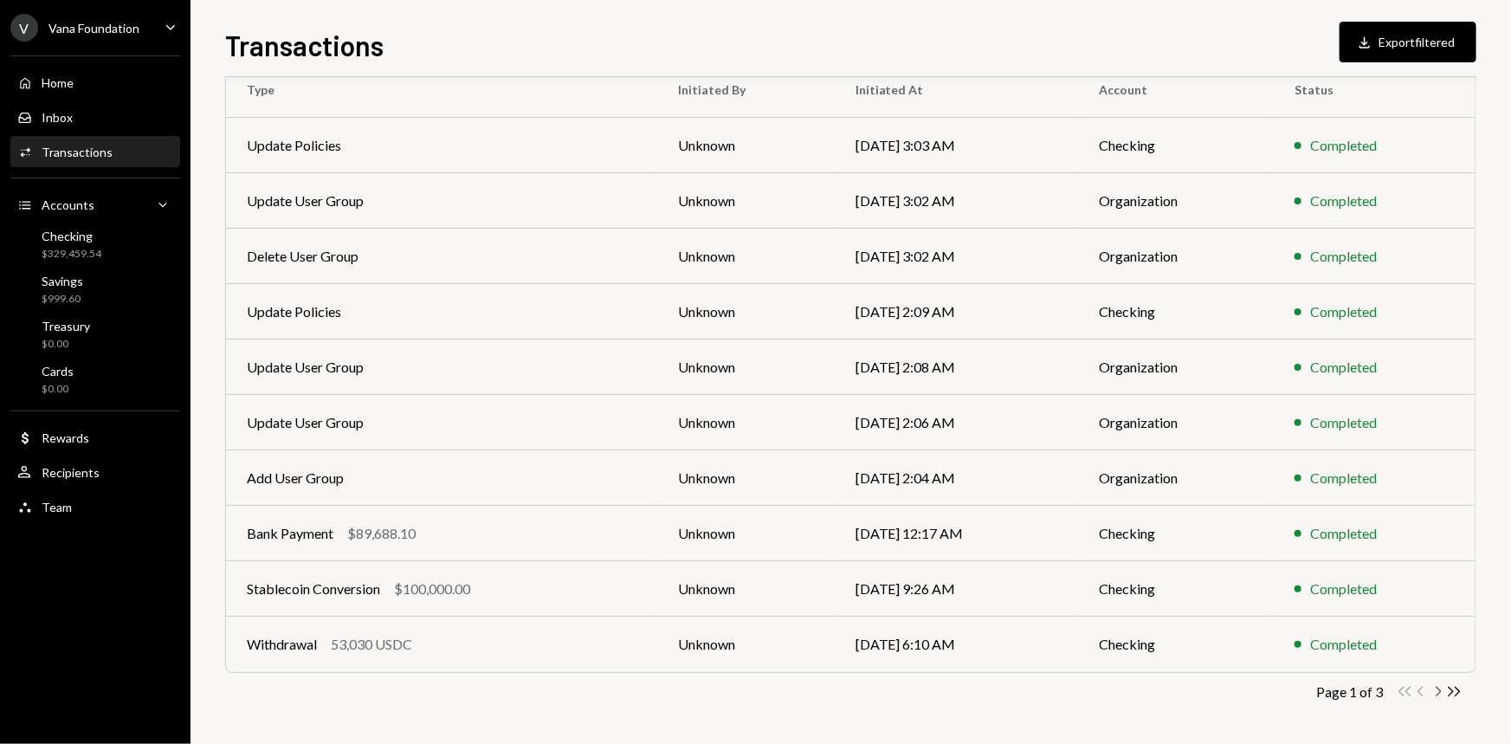
click at [1429, 695] on icon "Chevron Right" at bounding box center [1437, 691] width 16 height 16
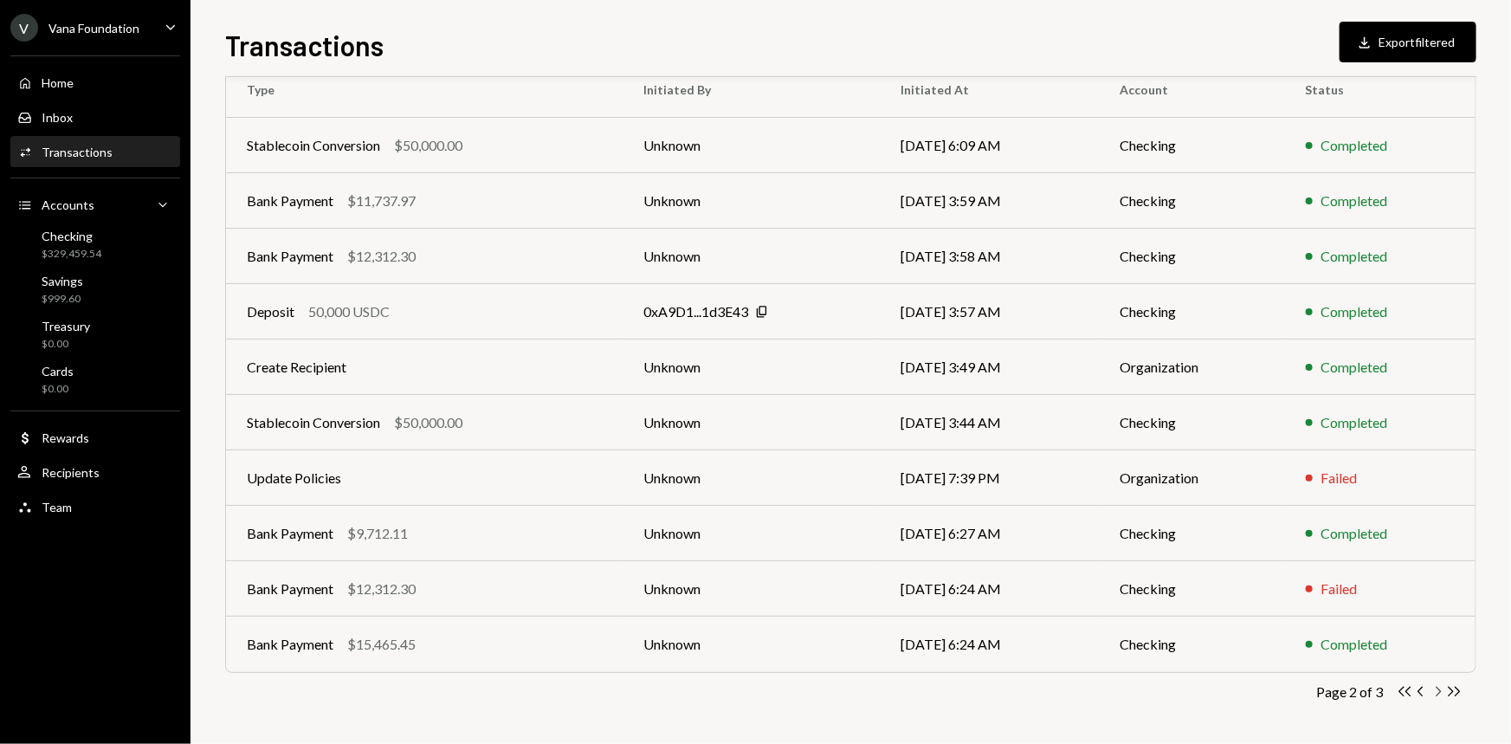
click at [1434, 686] on icon "Chevron Right" at bounding box center [1437, 691] width 16 height 16
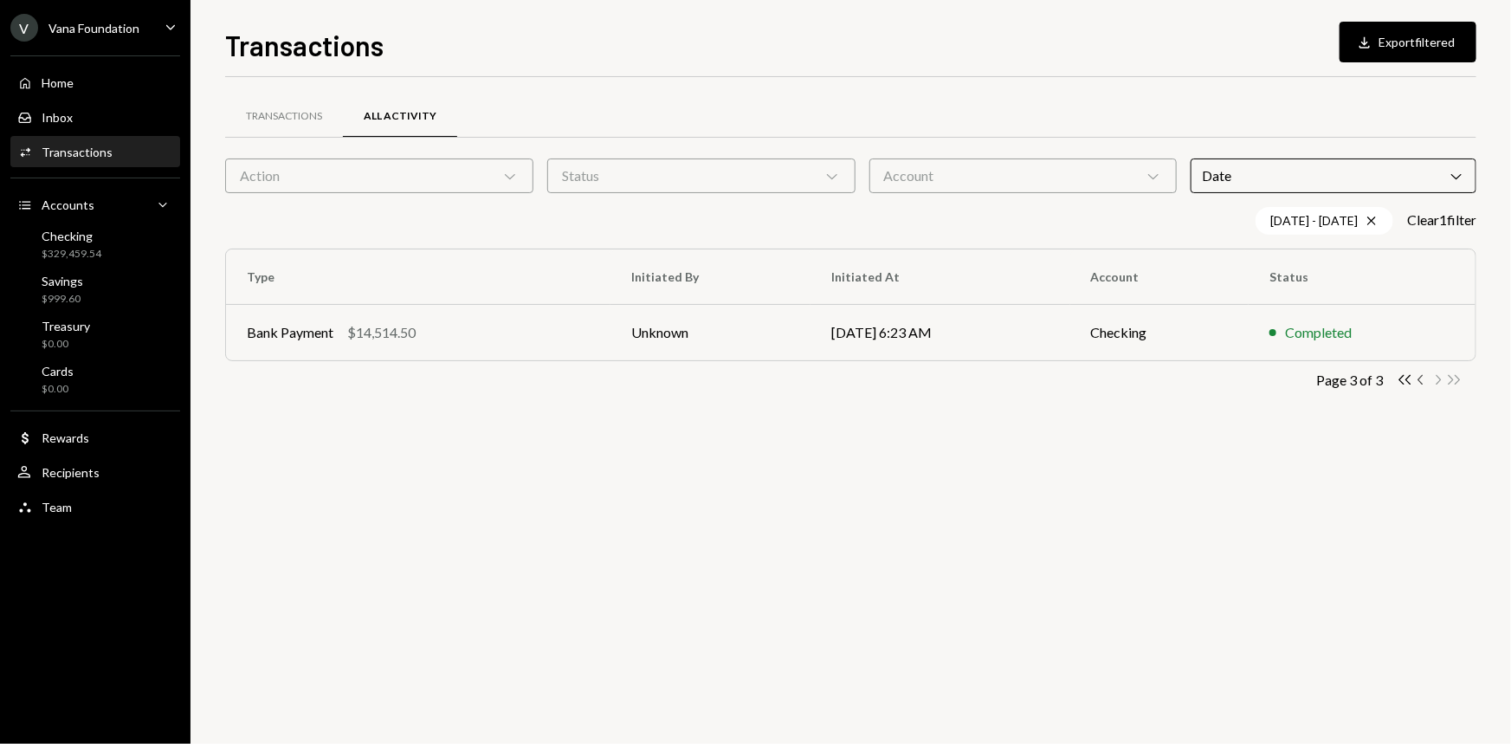
click at [1423, 375] on icon "Chevron Left" at bounding box center [1421, 379] width 16 height 16
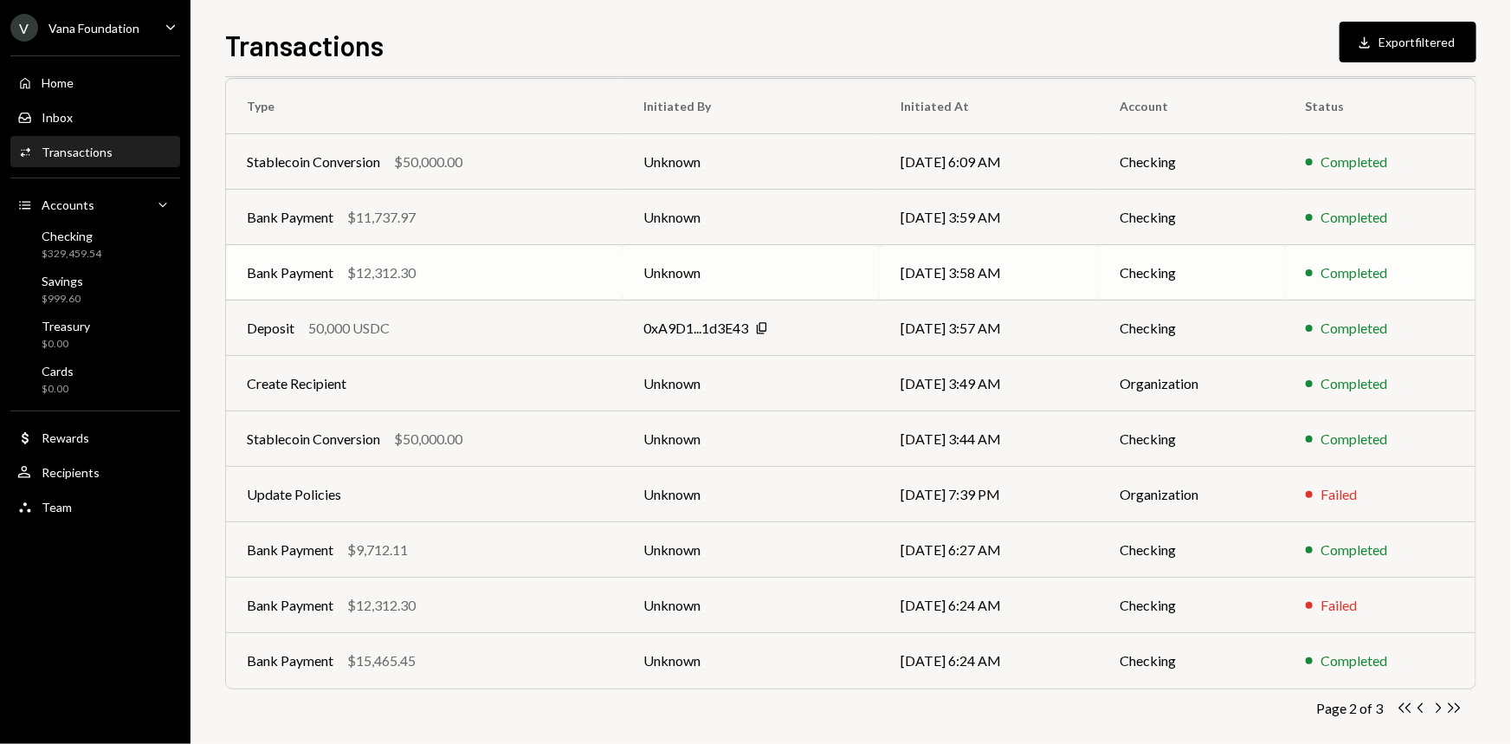
scroll to position [187, 0]
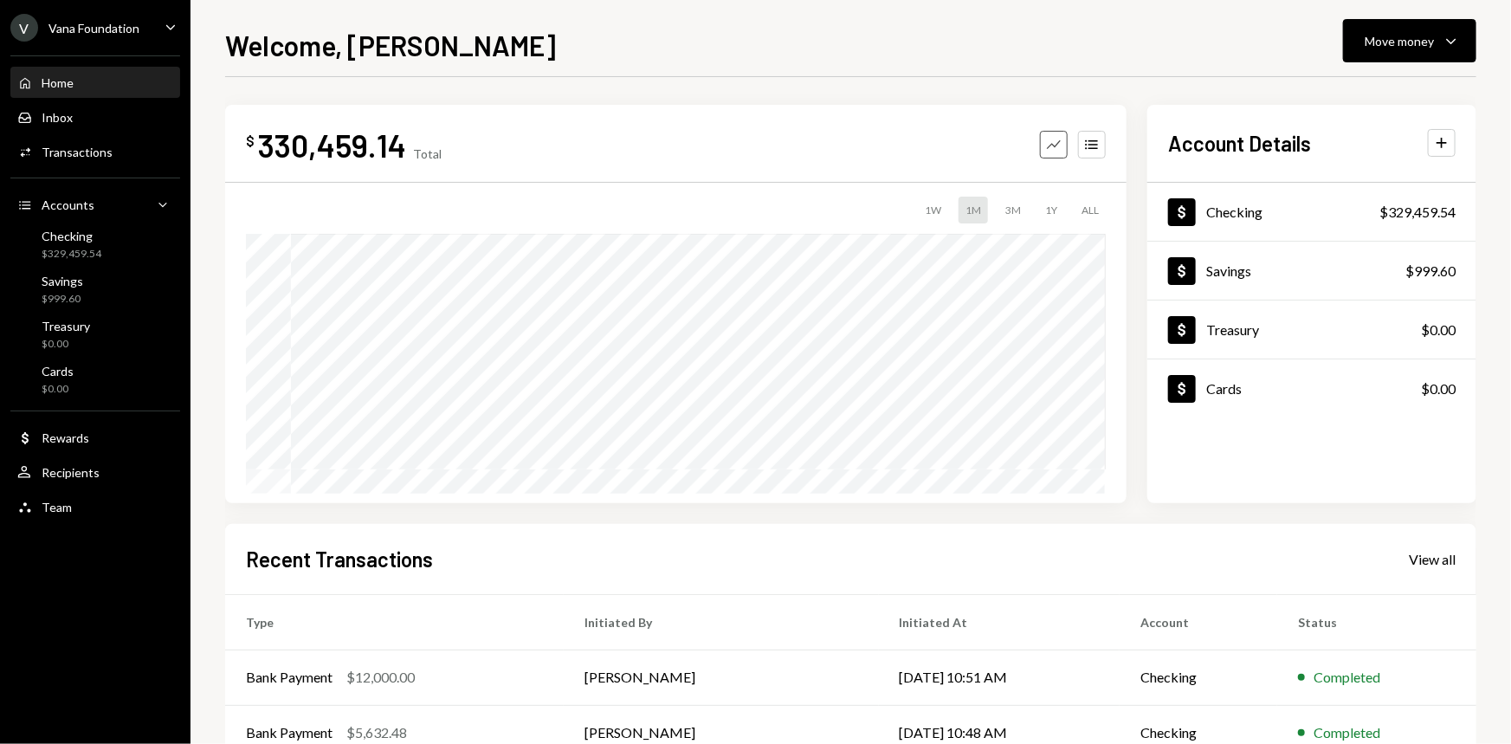
click at [1042, 141] on button "Graph" at bounding box center [1054, 145] width 28 height 28
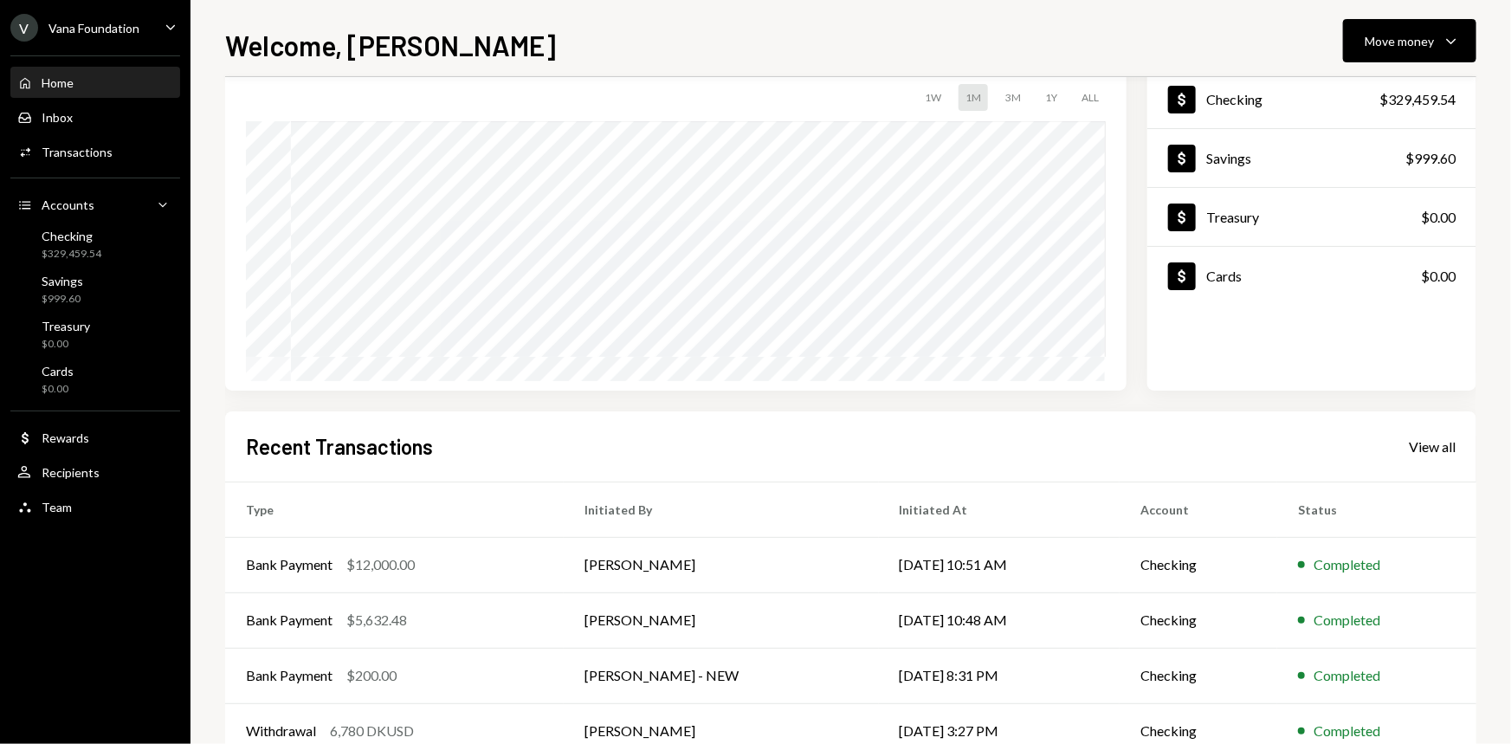
scroll to position [216, 0]
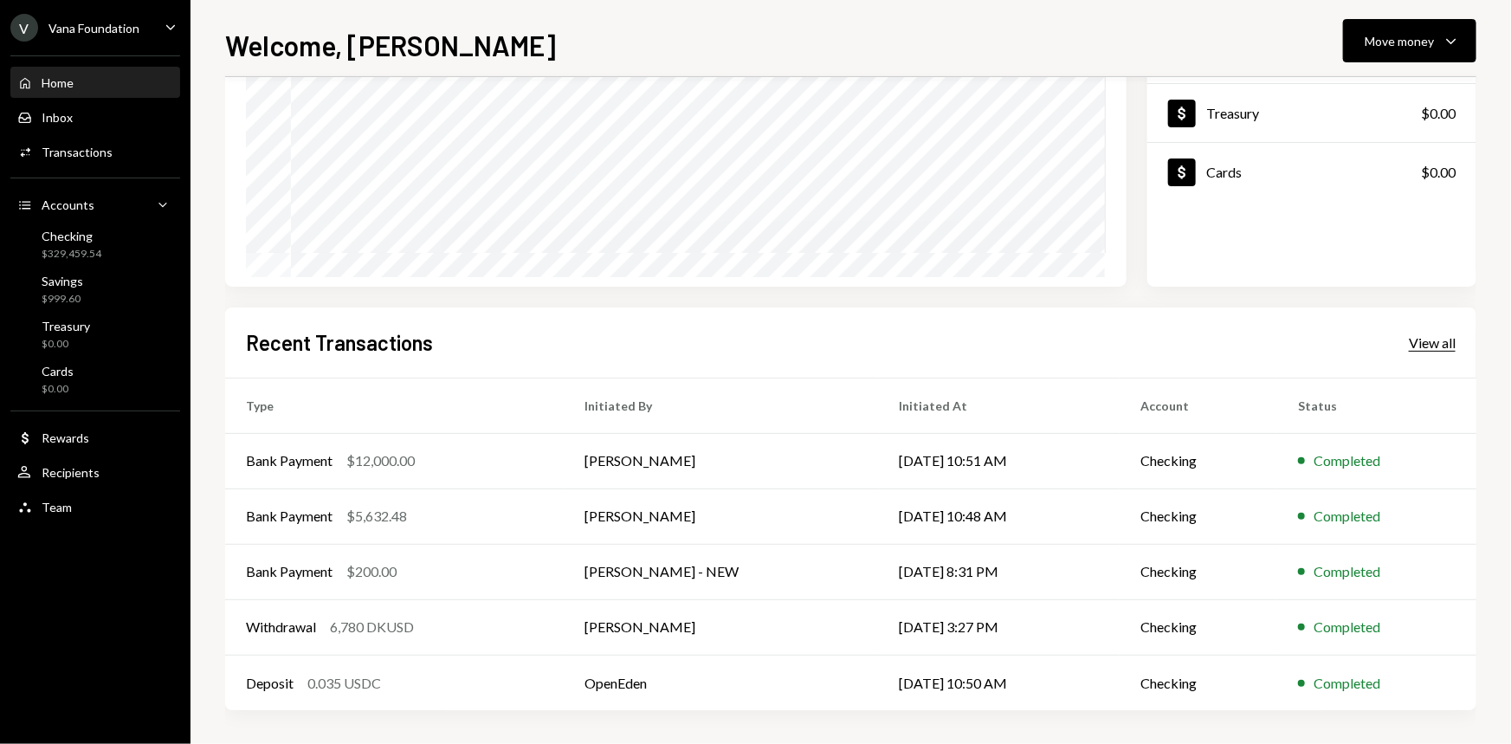
click at [1413, 334] on div "View all" at bounding box center [1431, 342] width 47 height 17
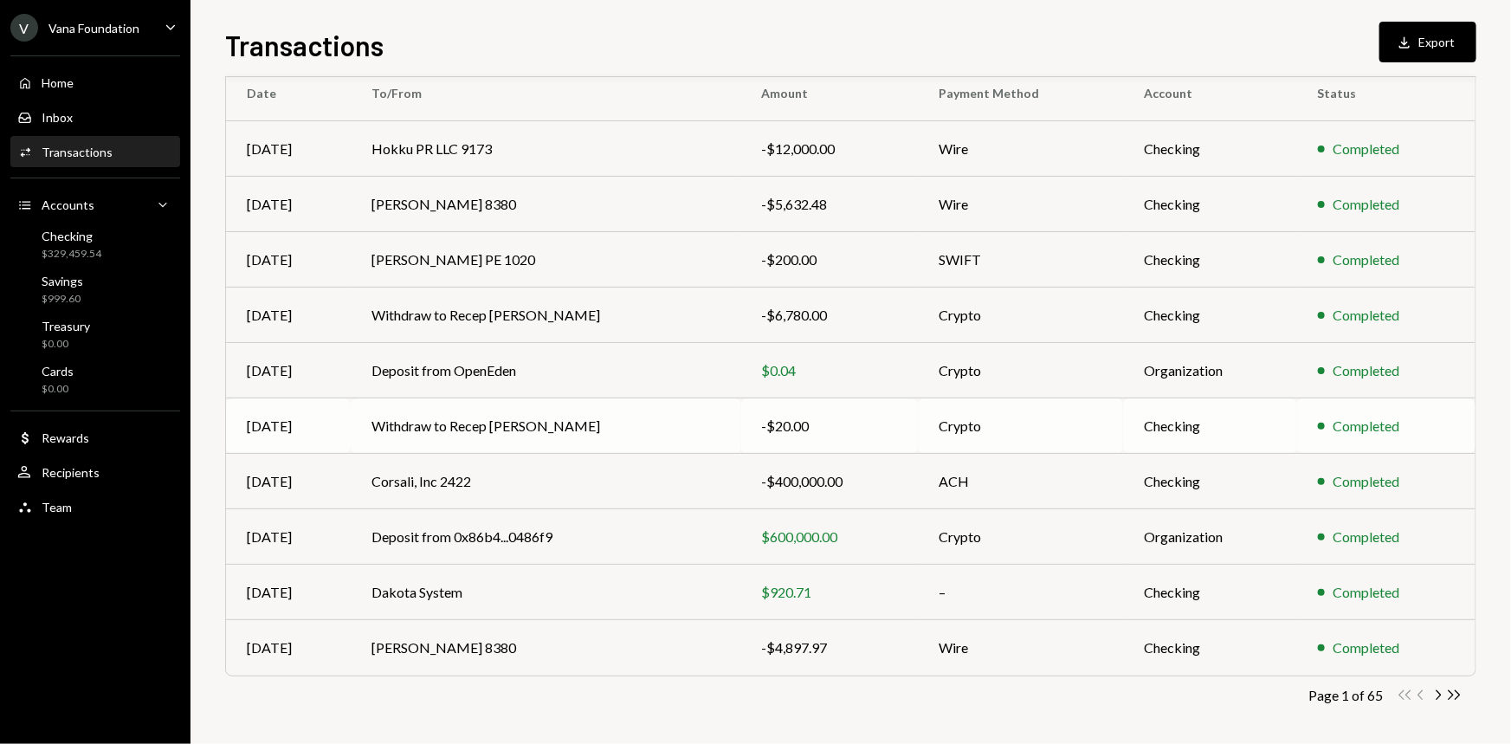
scroll to position [159, 0]
